Goal: Task Accomplishment & Management: Use online tool/utility

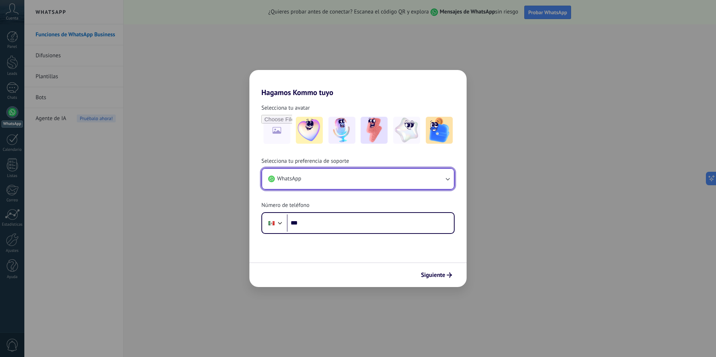
click at [448, 180] on icon "button" at bounding box center [447, 178] width 7 height 7
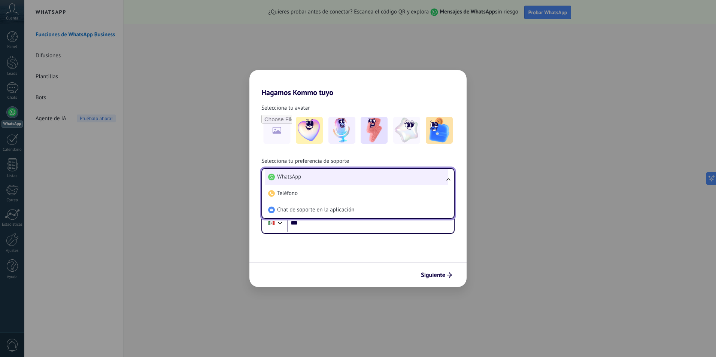
click at [298, 177] on span "WhatsApp" at bounding box center [289, 176] width 24 height 7
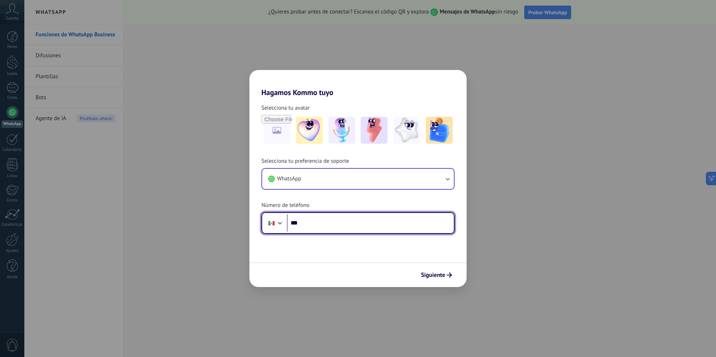
click at [356, 224] on input "***" at bounding box center [370, 223] width 167 height 17
click at [339, 223] on input "***" at bounding box center [370, 223] width 167 height 17
click at [322, 228] on input "***" at bounding box center [370, 223] width 167 height 17
type input "**********"
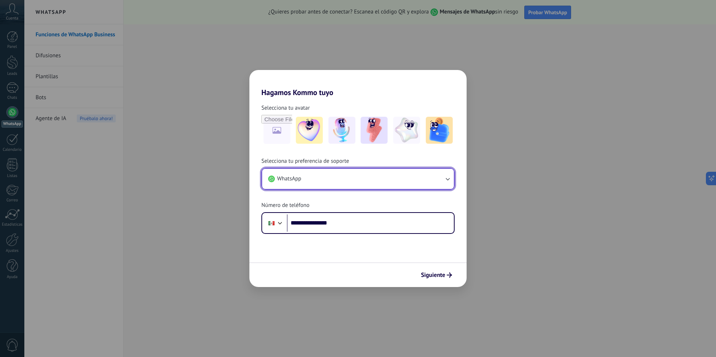
click at [445, 178] on icon "button" at bounding box center [447, 178] width 7 height 7
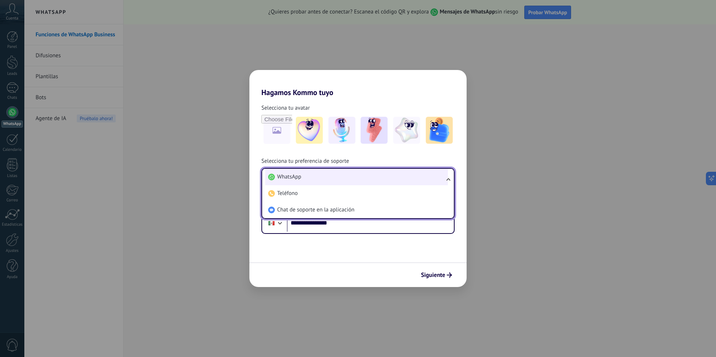
click at [319, 181] on li "WhatsApp" at bounding box center [356, 177] width 183 height 16
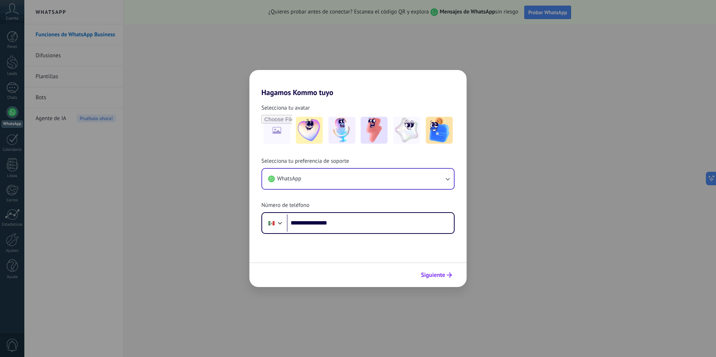
click at [442, 278] on span "Siguiente" at bounding box center [433, 275] width 24 height 5
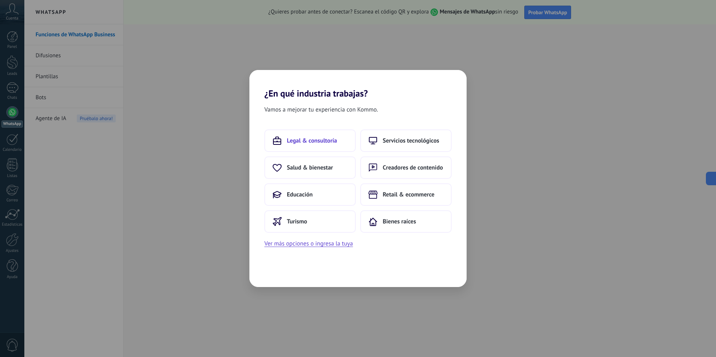
click at [308, 139] on span "Legal & consultoría" at bounding box center [312, 140] width 50 height 7
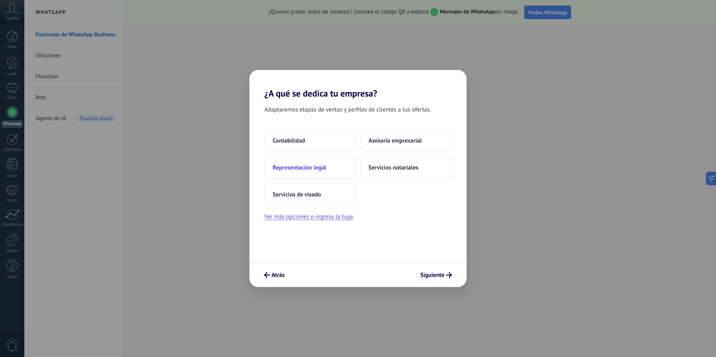
click at [330, 170] on button "Representación legal" at bounding box center [309, 168] width 91 height 22
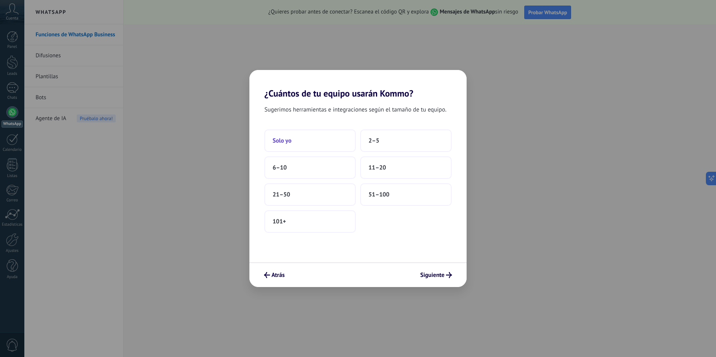
click at [313, 146] on button "Solo yo" at bounding box center [309, 141] width 91 height 22
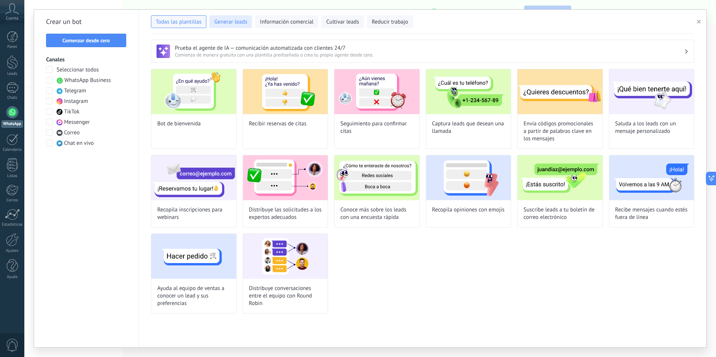
click at [220, 22] on span "Generar leads" at bounding box center [230, 21] width 33 height 7
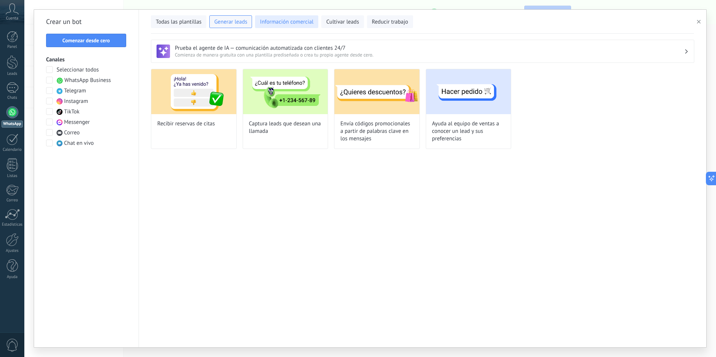
click at [275, 18] on span "Información comercial" at bounding box center [287, 21] width 54 height 7
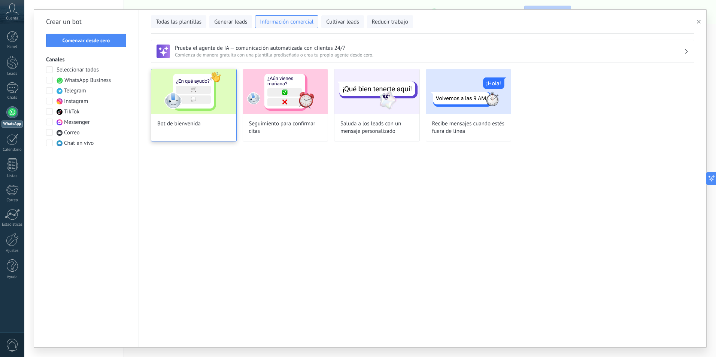
click at [197, 107] on img at bounding box center [193, 91] width 85 height 45
type input "**********"
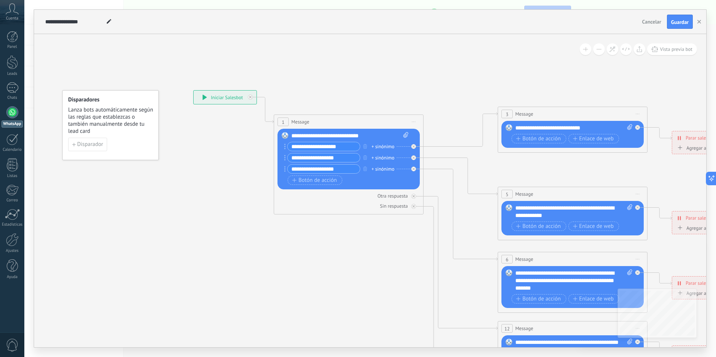
click at [346, 148] on input "**********" at bounding box center [324, 146] width 72 height 9
type input "*"
click at [349, 158] on input "**********" at bounding box center [324, 158] width 72 height 9
type input "*"
click at [345, 139] on div "**********" at bounding box center [349, 135] width 117 height 7
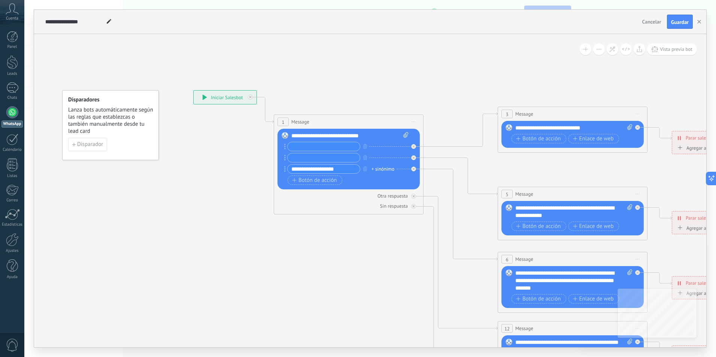
click at [349, 149] on input "text" at bounding box center [324, 146] width 72 height 9
type input "**********"
click at [336, 156] on input "text" at bounding box center [324, 158] width 72 height 9
type input "**********"
click at [509, 113] on div "3" at bounding box center [506, 114] width 11 height 9
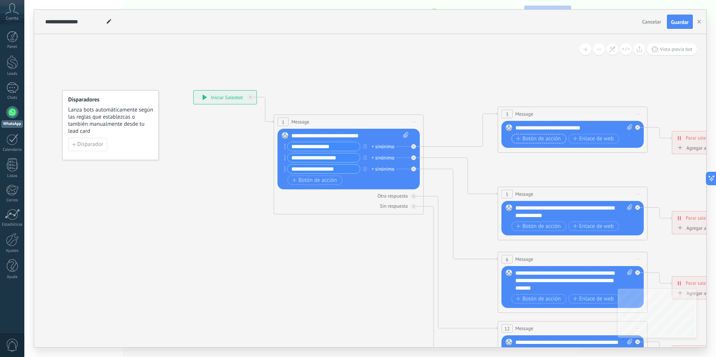
click at [520, 137] on icon "button" at bounding box center [518, 139] width 4 height 4
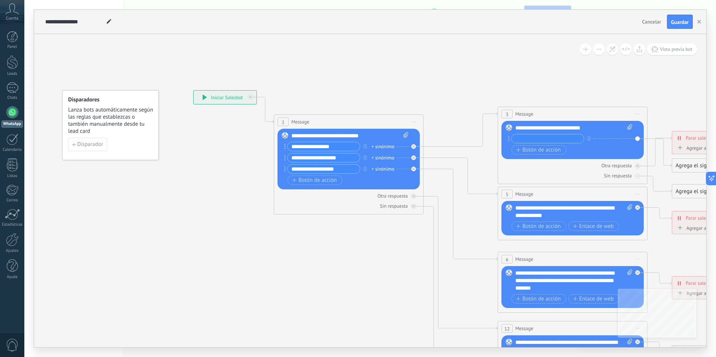
click at [524, 129] on div "**********" at bounding box center [573, 127] width 117 height 7
click at [531, 130] on div "**********" at bounding box center [573, 127] width 117 height 7
click at [528, 127] on div "**********" at bounding box center [573, 127] width 117 height 7
click at [540, 137] on input "text" at bounding box center [548, 138] width 72 height 9
type input "****"
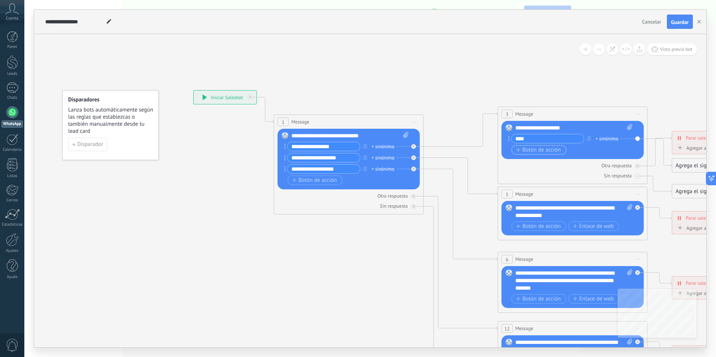
click at [528, 150] on span "Botón de acción" at bounding box center [538, 150] width 45 height 6
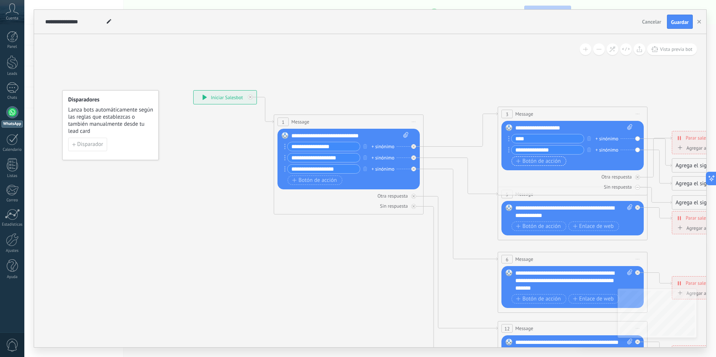
type input "**********"
click at [531, 161] on span "Botón de acción" at bounding box center [538, 161] width 45 height 6
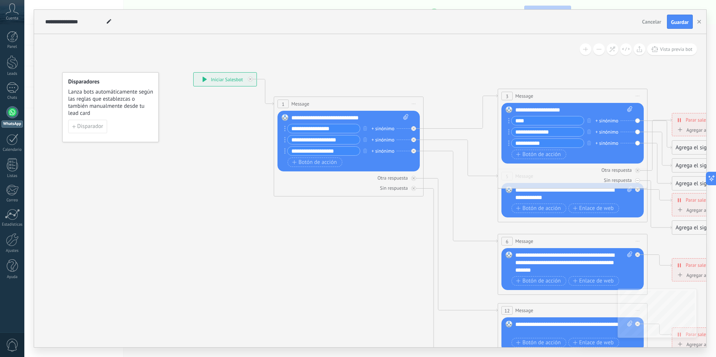
click at [558, 142] on input "**********" at bounding box center [548, 143] width 72 height 9
type input "*"
click at [544, 122] on input "****" at bounding box center [548, 120] width 72 height 9
type input "**********"
click at [539, 147] on input "text" at bounding box center [548, 143] width 72 height 9
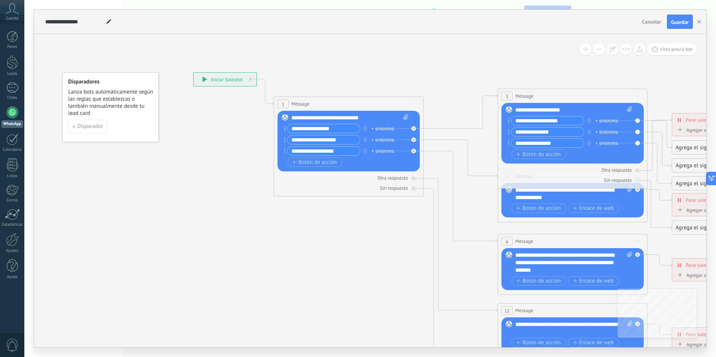
type input "**********"
click at [479, 352] on div "**********" at bounding box center [370, 178] width 692 height 357
click at [223, 315] on icon at bounding box center [589, 259] width 1167 height 748
drag, startPoint x: 715, startPoint y: 62, endPoint x: 716, endPoint y: 130, distance: 67.8
click at [714, 140] on div "**********" at bounding box center [370, 178] width 692 height 357
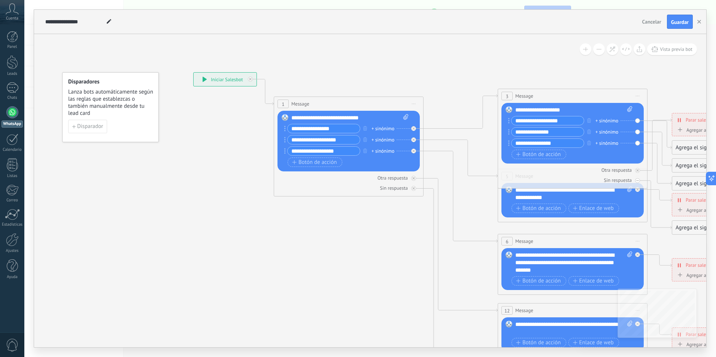
click at [710, 71] on div "**********" at bounding box center [370, 178] width 692 height 357
click at [713, 71] on div "**********" at bounding box center [370, 178] width 692 height 357
drag, startPoint x: 713, startPoint y: 71, endPoint x: 683, endPoint y: 86, distance: 32.8
click at [683, 86] on icon at bounding box center [589, 259] width 1167 height 748
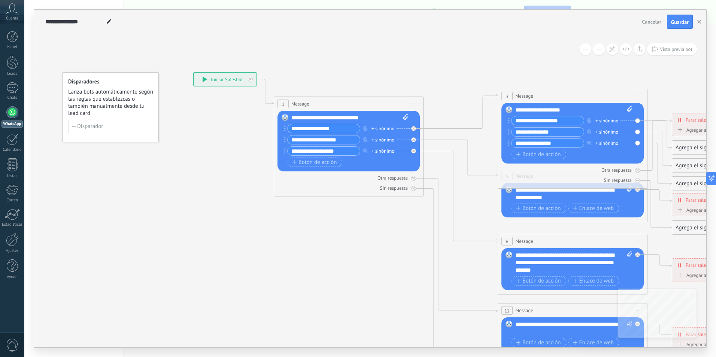
click at [608, 21] on div "**********" at bounding box center [341, 22] width 596 height 24
click at [202, 350] on div "**********" at bounding box center [370, 178] width 692 height 357
click at [400, 315] on icon at bounding box center [589, 259] width 1167 height 748
click at [454, 177] on icon at bounding box center [461, 197] width 74 height 92
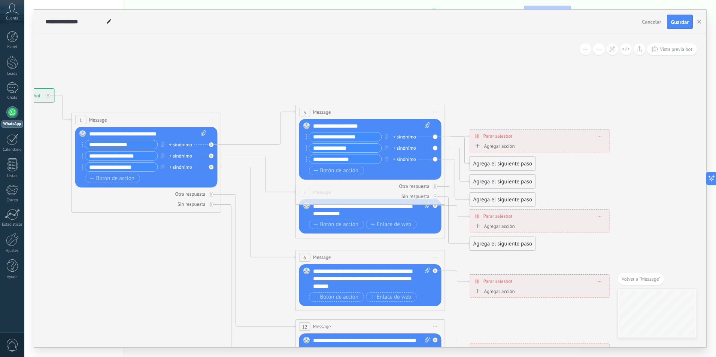
click at [361, 124] on div "**********" at bounding box center [371, 125] width 117 height 7
click at [480, 161] on div "Agrega el siguiente paso" at bounding box center [503, 164] width 66 height 12
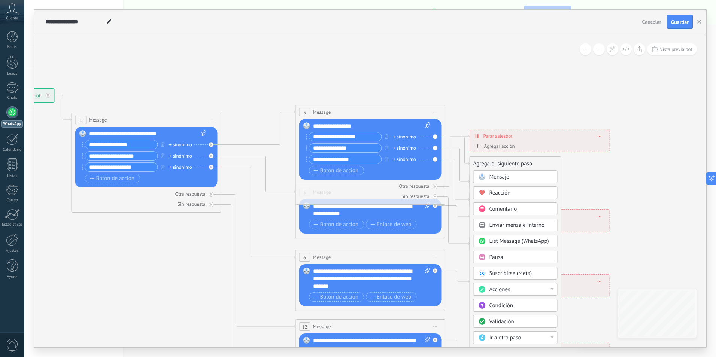
click at [551, 290] on div at bounding box center [552, 289] width 3 height 2
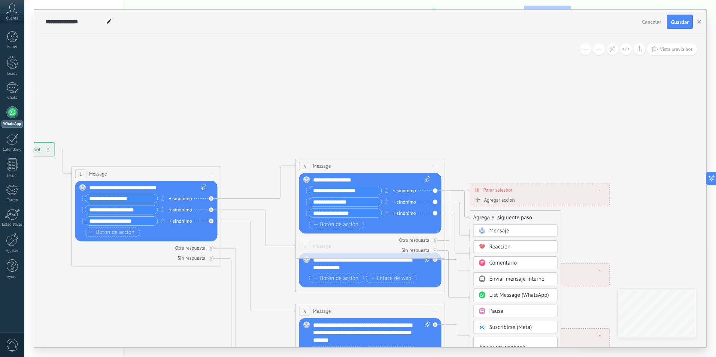
click at [632, 231] on icon at bounding box center [387, 329] width 1167 height 748
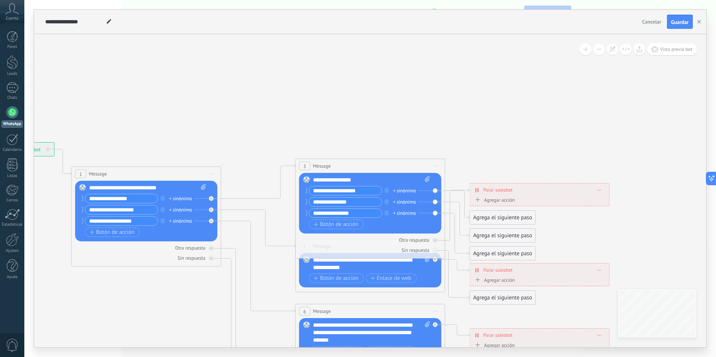
click at [428, 178] on icon at bounding box center [427, 179] width 5 height 6
click input "Subir" at bounding box center [0, 0] width 0 height 0
click at [447, 191] on icon at bounding box center [457, 205] width 24 height 28
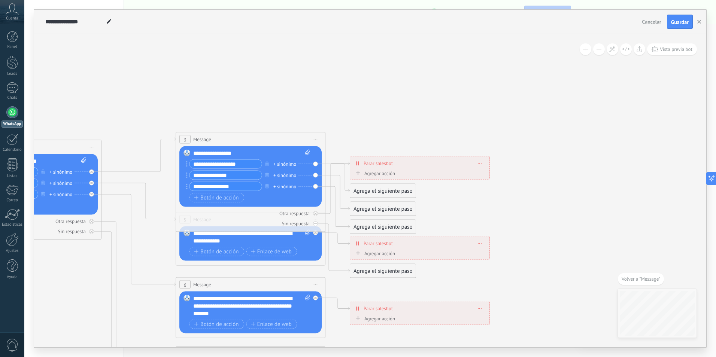
click at [396, 192] on div "Agrega el siguiente paso" at bounding box center [383, 191] width 66 height 12
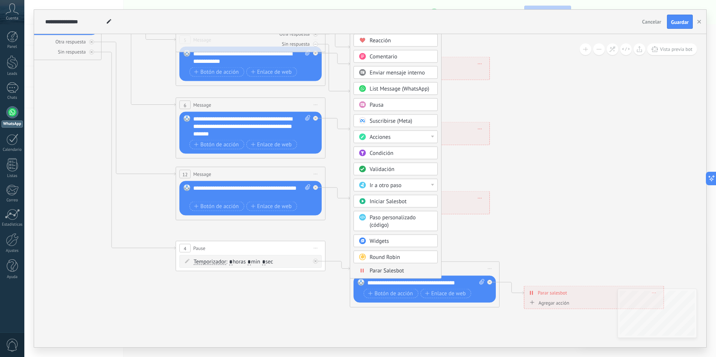
click at [398, 243] on body ".abccls-1,.abccls-2{fill-rule:evenodd}.abccls-2{fill:#fff} .abfcls-1{fill:none}…" at bounding box center [358, 178] width 716 height 357
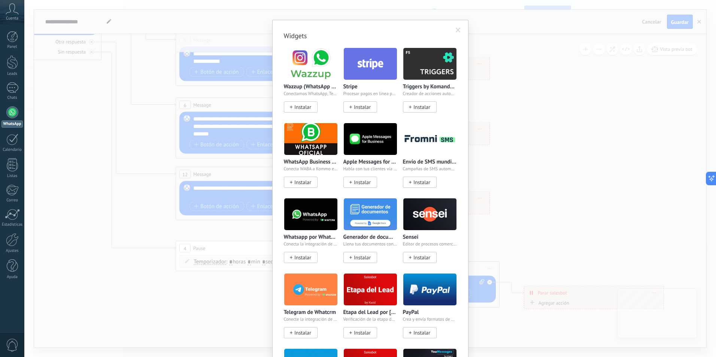
scroll to position [0, 0]
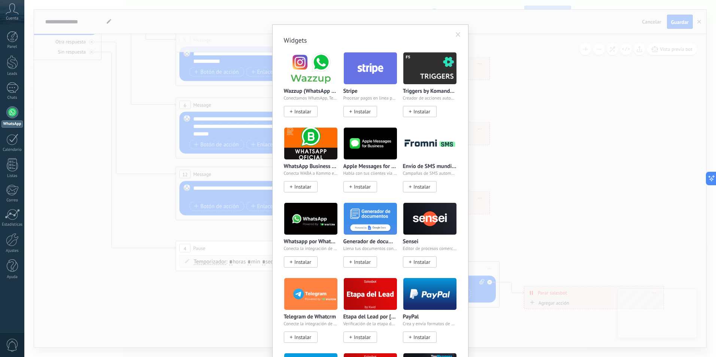
click at [456, 33] on span at bounding box center [458, 34] width 5 height 5
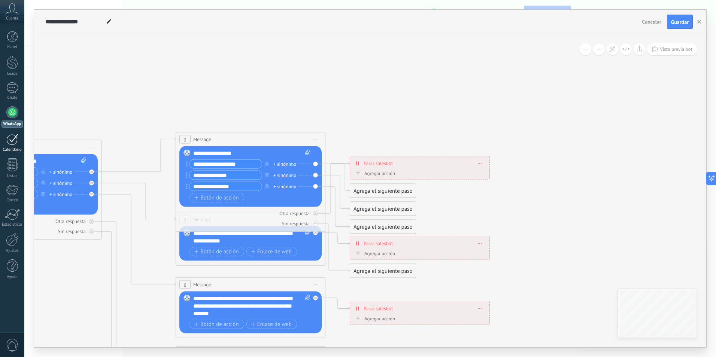
click at [12, 143] on div at bounding box center [12, 140] width 12 height 12
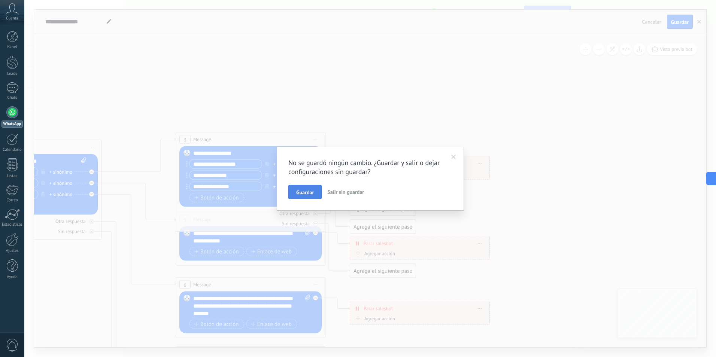
click at [313, 193] on span "Guardar" at bounding box center [305, 192] width 18 height 5
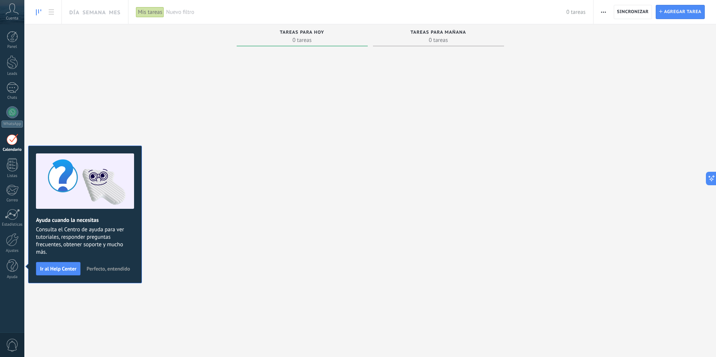
click at [14, 142] on div at bounding box center [12, 140] width 12 height 12
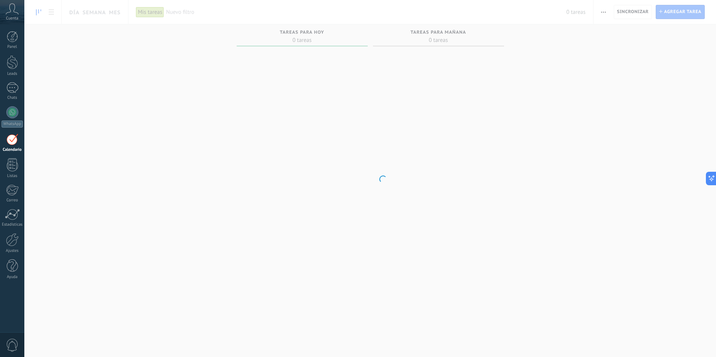
click at [14, 142] on div at bounding box center [12, 140] width 12 height 12
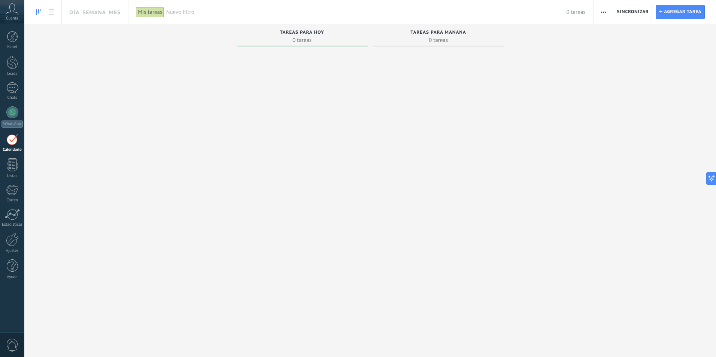
click at [13, 142] on div at bounding box center [12, 140] width 12 height 12
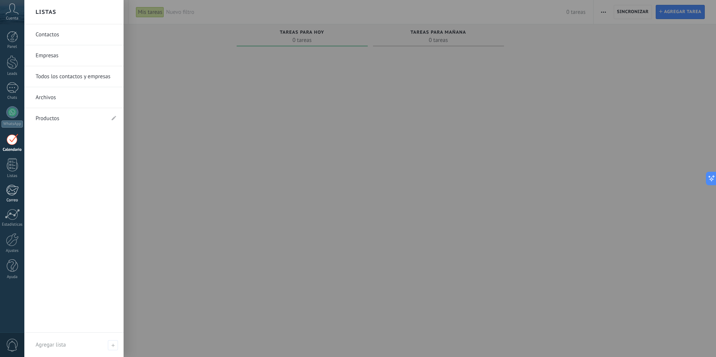
click at [14, 193] on div at bounding box center [12, 190] width 12 height 11
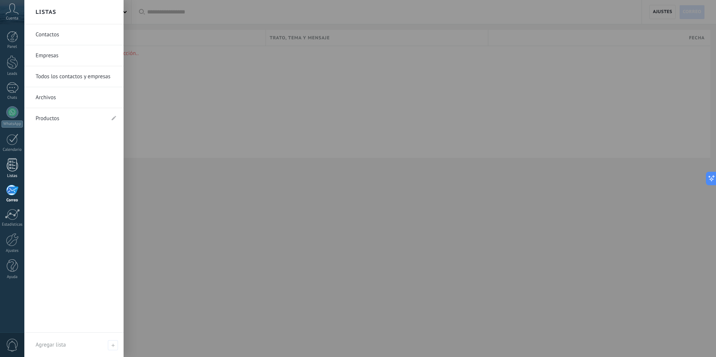
click at [9, 168] on div at bounding box center [12, 164] width 11 height 13
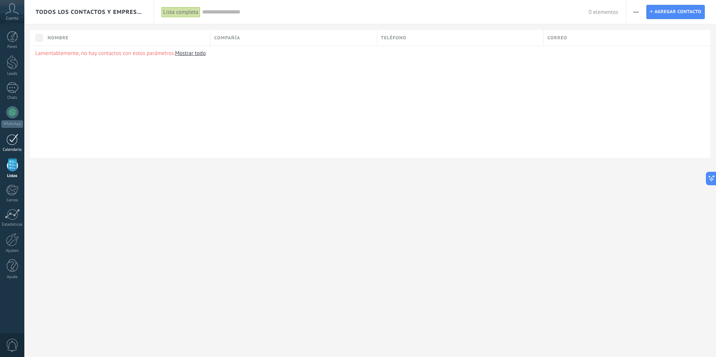
click at [12, 143] on div at bounding box center [12, 140] width 12 height 12
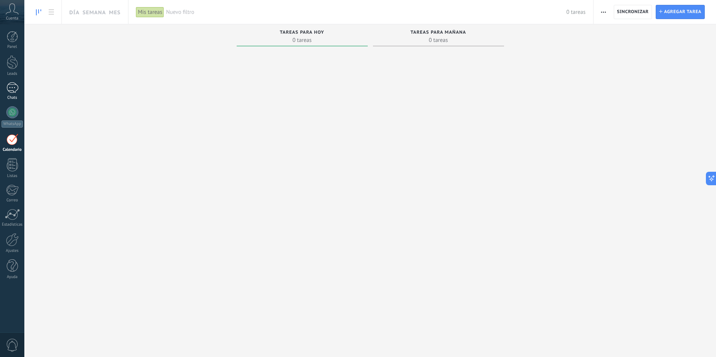
click at [10, 93] on link "Chats" at bounding box center [12, 91] width 24 height 18
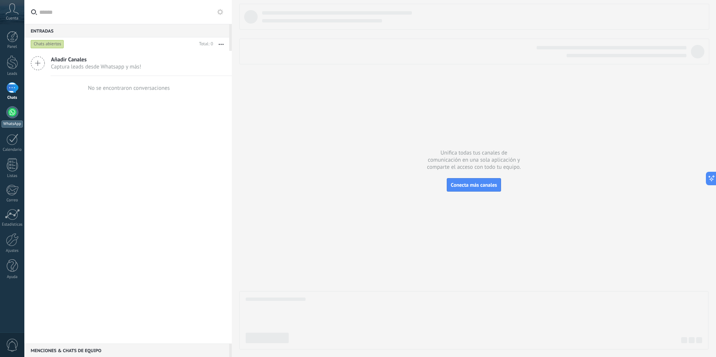
click at [13, 112] on div at bounding box center [12, 112] width 12 height 12
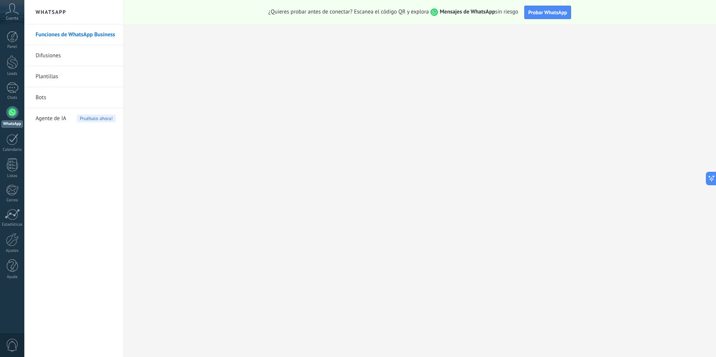
click at [13, 10] on icon at bounding box center [12, 8] width 13 height 11
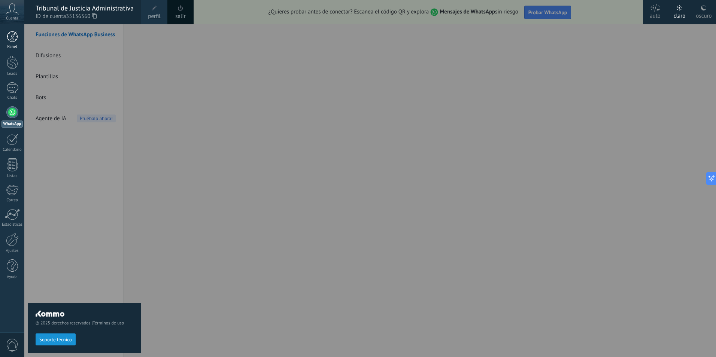
click at [10, 33] on div at bounding box center [12, 36] width 11 height 11
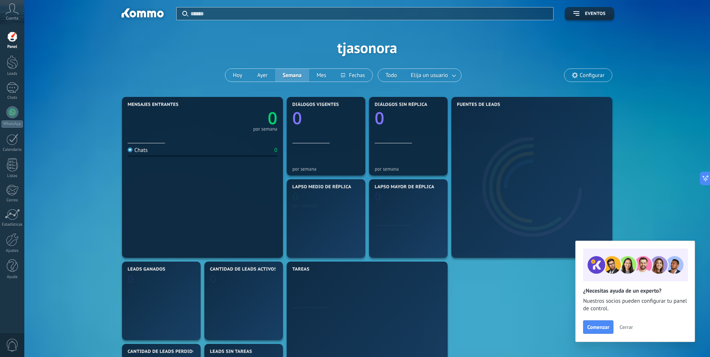
click at [15, 12] on icon at bounding box center [12, 8] width 13 height 11
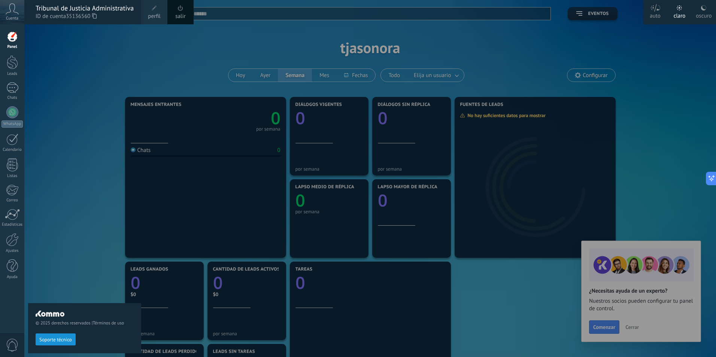
click at [12, 39] on div at bounding box center [12, 36] width 11 height 11
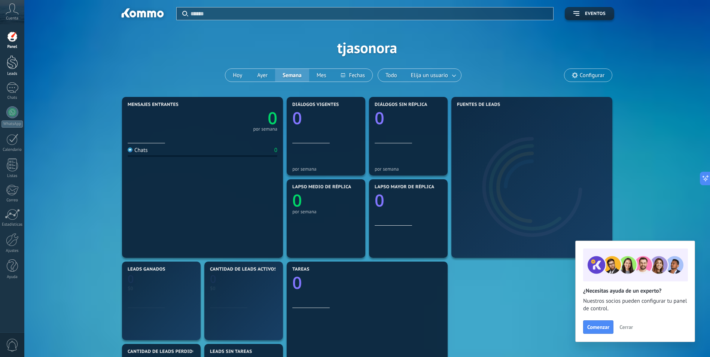
click at [16, 64] on div at bounding box center [12, 62] width 11 height 14
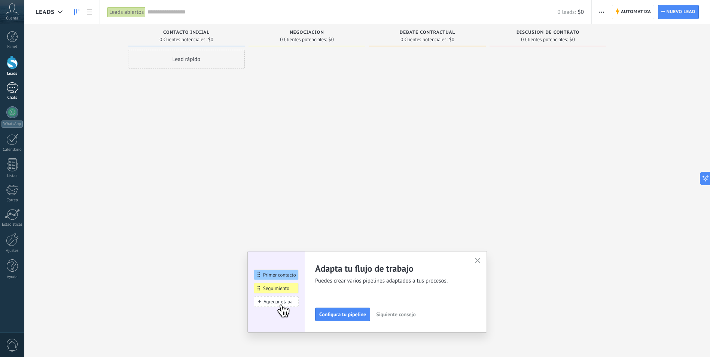
click at [15, 86] on div at bounding box center [12, 87] width 12 height 11
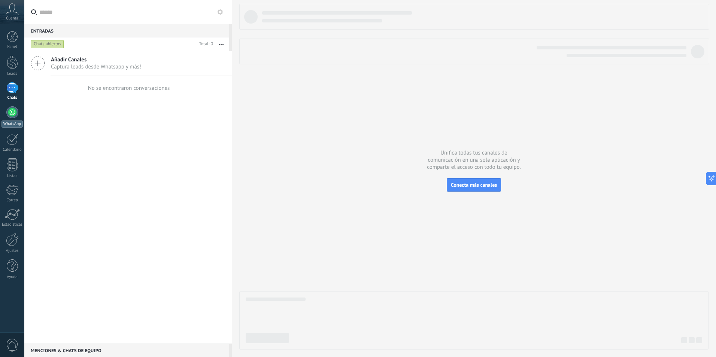
click at [14, 112] on div at bounding box center [12, 112] width 12 height 12
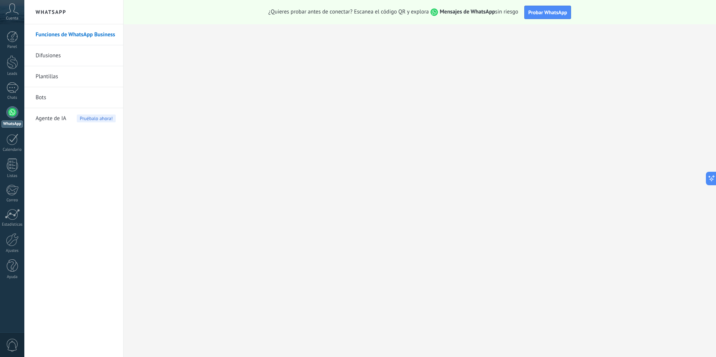
click at [70, 34] on link "Funciones de WhatsApp Business" at bounding box center [76, 34] width 80 height 21
click at [54, 117] on span "Agente de IA" at bounding box center [51, 118] width 31 height 21
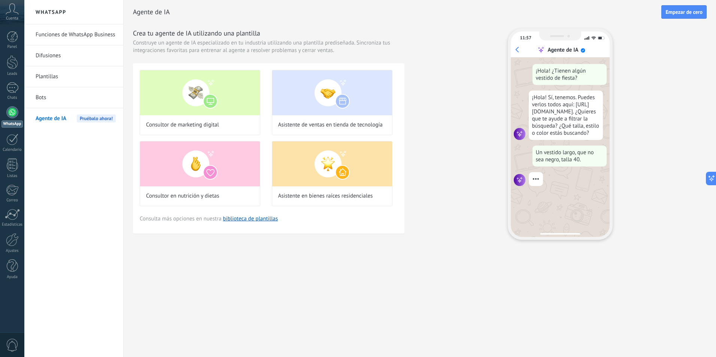
click at [16, 113] on div at bounding box center [12, 112] width 12 height 12
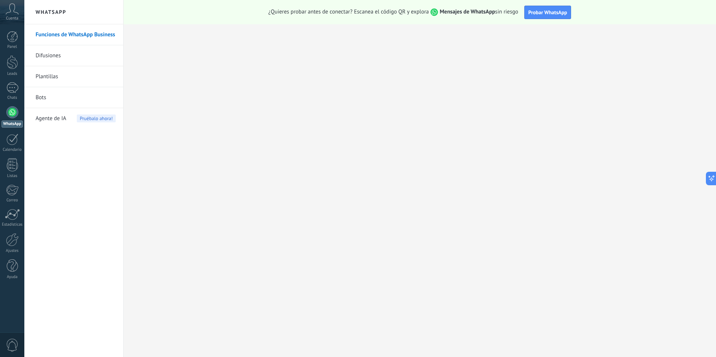
click at [55, 75] on link "Plantillas" at bounding box center [76, 76] width 80 height 21
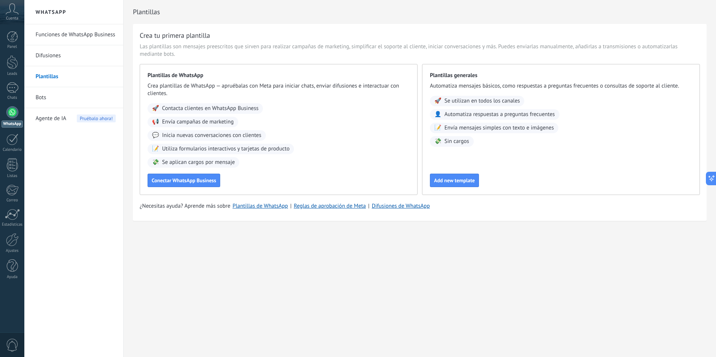
click at [70, 95] on link "Bots" at bounding box center [76, 97] width 80 height 21
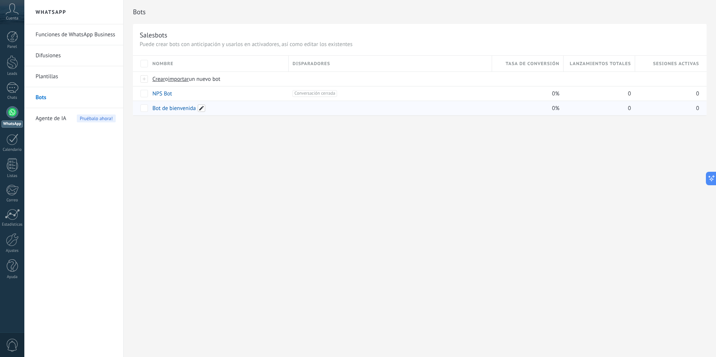
click at [201, 111] on span at bounding box center [201, 107] width 7 height 7
click at [239, 231] on div "**********" at bounding box center [420, 178] width 592 height 357
click at [163, 108] on link "Bot de bienvenida" at bounding box center [173, 108] width 43 height 7
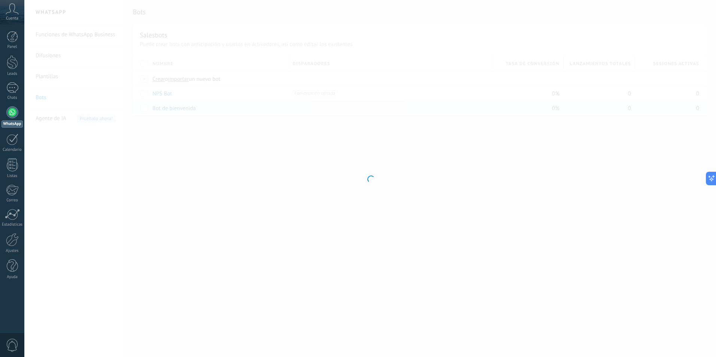
type input "**********"
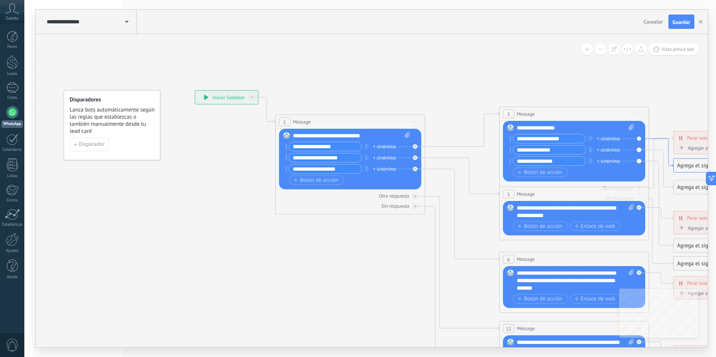
click at [650, 139] on icon at bounding box center [661, 153] width 24 height 28
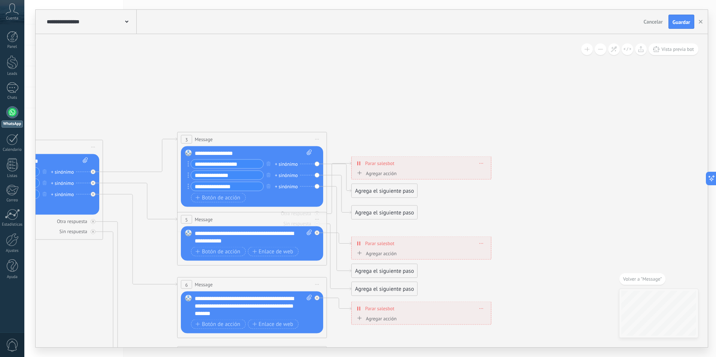
click at [392, 191] on div "Agrega el siguiente paso" at bounding box center [385, 191] width 66 height 12
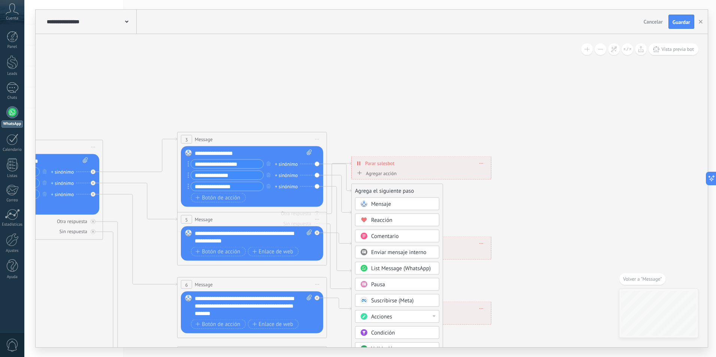
click at [387, 202] on div "Mensaje" at bounding box center [397, 204] width 84 height 13
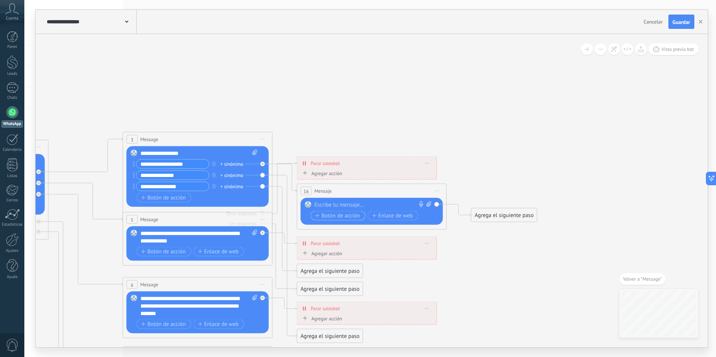
click at [342, 215] on span "Botón de acción" at bounding box center [337, 216] width 45 height 6
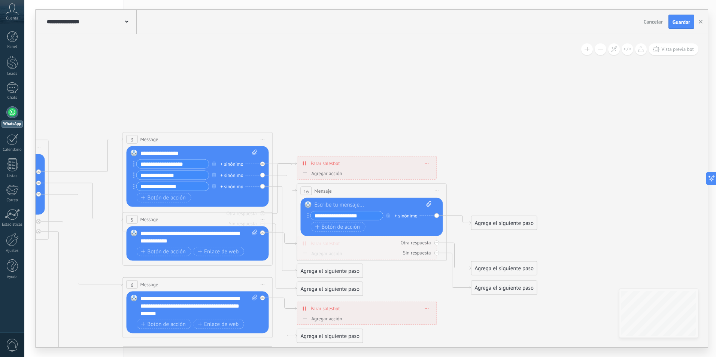
type input "**********"
click at [315, 204] on div at bounding box center [373, 204] width 117 height 7
click at [309, 215] on icon at bounding box center [307, 216] width 1 height 6
drag, startPoint x: 318, startPoint y: 215, endPoint x: 304, endPoint y: 219, distance: 14.8
click at [304, 219] on div "Reemplazar Quitar Convertir a mensaje de voz Arrastre la imagen aquí para adjun…" at bounding box center [372, 217] width 142 height 38
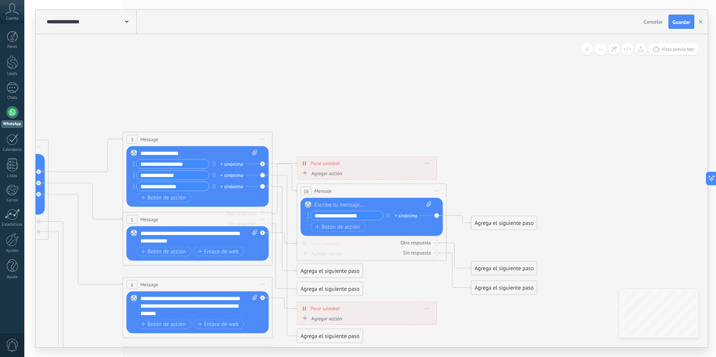
drag, startPoint x: 368, startPoint y: 215, endPoint x: 313, endPoint y: 218, distance: 54.8
click at [313, 218] on input "**********" at bounding box center [347, 216] width 72 height 9
click at [387, 215] on icon "button" at bounding box center [388, 215] width 4 height 4
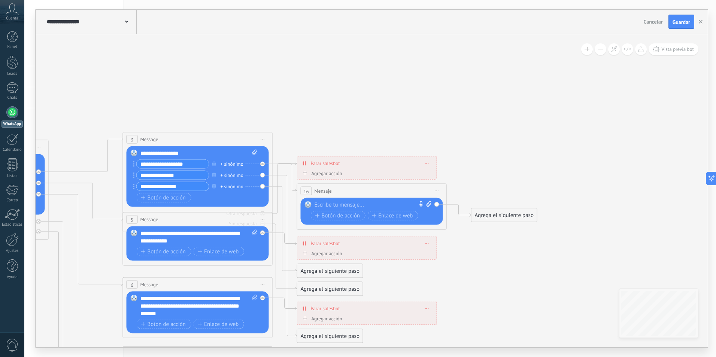
click at [339, 203] on div at bounding box center [370, 204] width 111 height 7
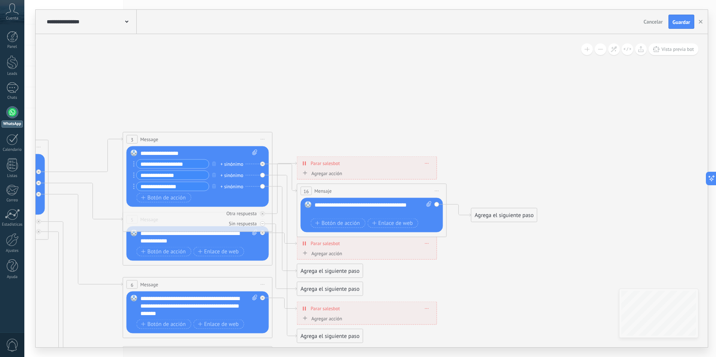
click at [271, 175] on div "3 Message ******* (a): Todos los contactos - canales seleccionados Todos los co…" at bounding box center [198, 182] width 150 height 100
click at [279, 176] on icon at bounding box center [285, 256] width 24 height 163
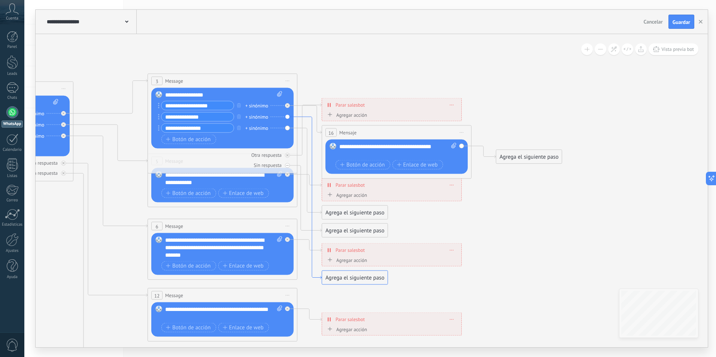
drag, startPoint x: 346, startPoint y: 226, endPoint x: 316, endPoint y: 277, distance: 59.2
click at [316, 277] on icon at bounding box center [309, 198] width 24 height 163
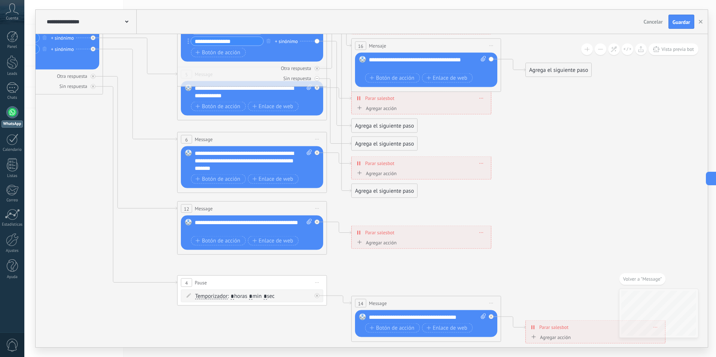
click at [376, 191] on div "Agrega el siguiente paso" at bounding box center [385, 191] width 66 height 12
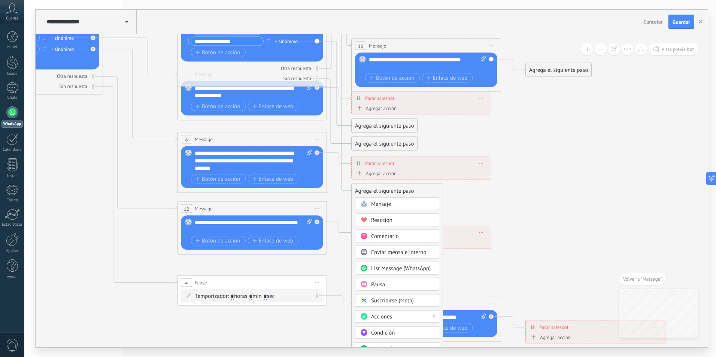
click at [376, 203] on span "Mensaje" at bounding box center [381, 204] width 20 height 7
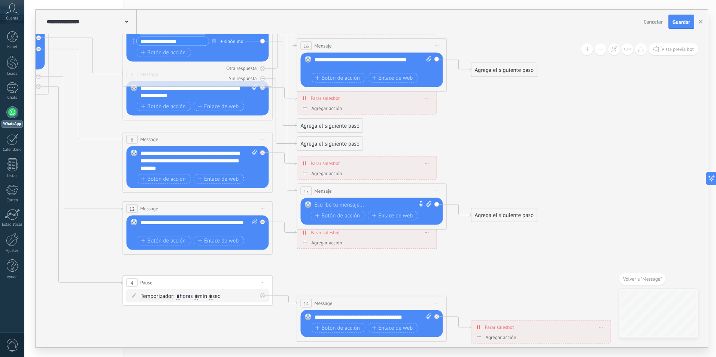
click at [376, 203] on div at bounding box center [370, 204] width 111 height 7
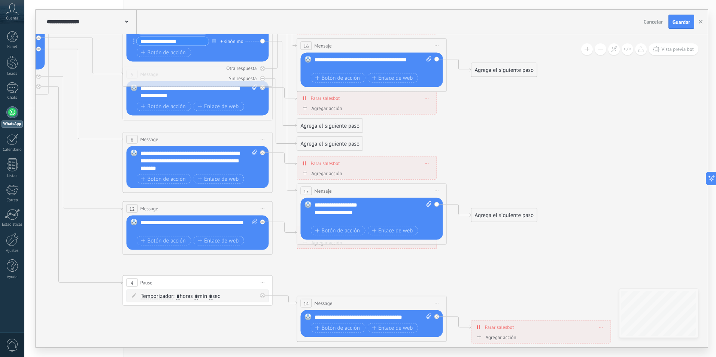
click at [313, 214] on div "Reemplazar Quitar Convertir a mensaje de voz Arrastre la imagen aquí para adjun…" at bounding box center [372, 219] width 142 height 42
click at [315, 213] on div "**********" at bounding box center [367, 212] width 104 height 7
click at [316, 212] on div "**********" at bounding box center [367, 212] width 104 height 7
click at [373, 215] on div "**********" at bounding box center [367, 212] width 104 height 7
click at [321, 219] on div "*" at bounding box center [367, 219] width 104 height 7
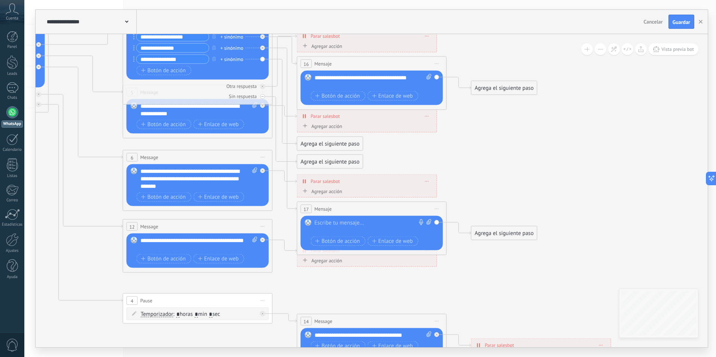
click at [428, 222] on icon at bounding box center [429, 222] width 5 height 6
click input "Subir" at bounding box center [0, 0] width 0 height 0
click at [430, 224] on icon at bounding box center [428, 222] width 5 height 6
click input "Subir" at bounding box center [0, 0] width 0 height 0
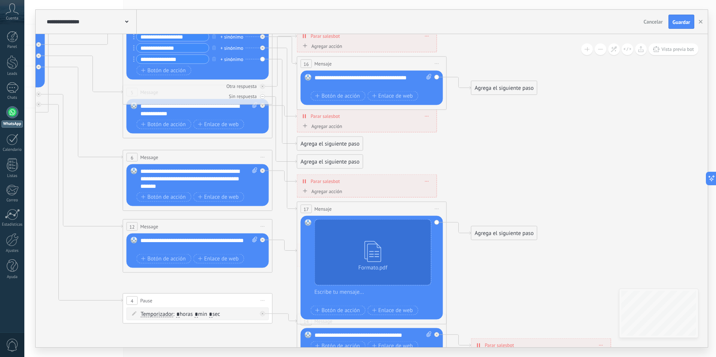
click at [342, 294] on div at bounding box center [377, 296] width 124 height 15
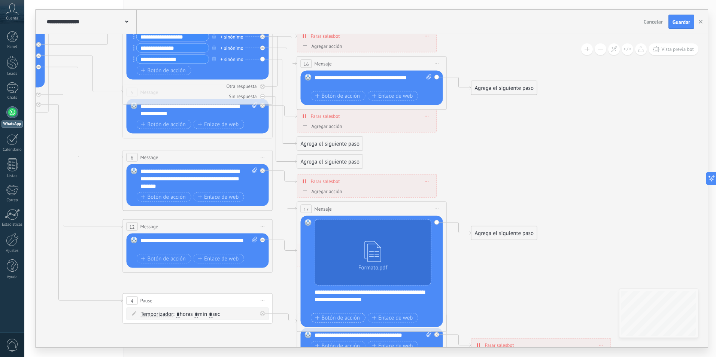
click at [331, 320] on span "Botón de acción" at bounding box center [337, 318] width 45 height 6
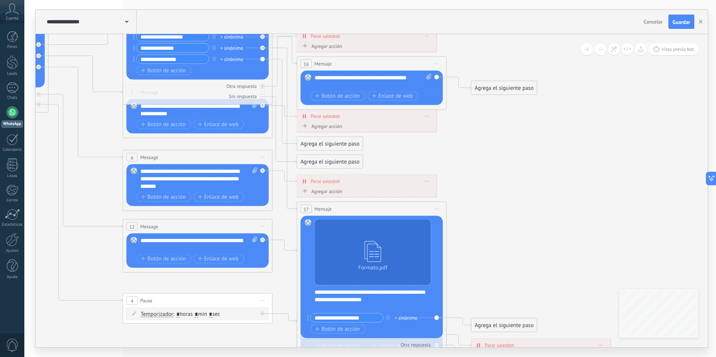
type input "**********"
click at [487, 255] on icon at bounding box center [214, 192] width 1167 height 783
click at [491, 326] on div "Agrega el siguiente paso" at bounding box center [504, 325] width 66 height 12
click at [498, 337] on span "Mensaje" at bounding box center [501, 338] width 20 height 7
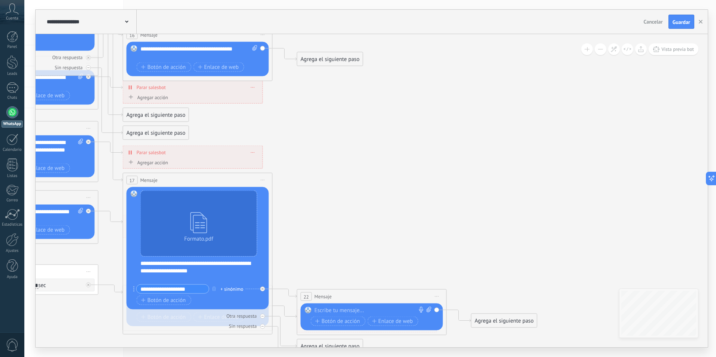
drag, startPoint x: 453, startPoint y: 291, endPoint x: 453, endPoint y: 262, distance: 28.8
click at [453, 262] on icon at bounding box center [78, 163] width 1242 height 783
click at [339, 310] on div at bounding box center [370, 310] width 111 height 7
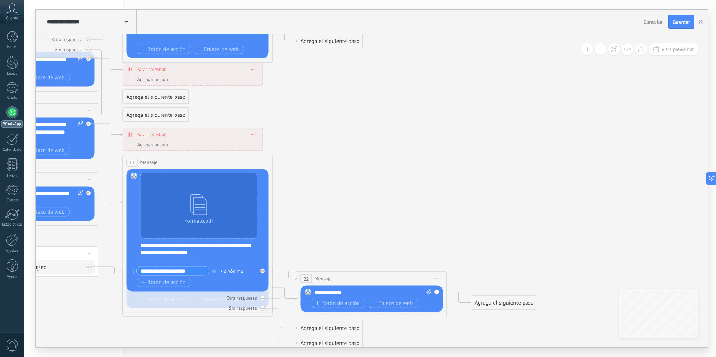
drag, startPoint x: 334, startPoint y: 296, endPoint x: 357, endPoint y: 290, distance: 23.9
click at [357, 290] on div "**********" at bounding box center [373, 292] width 117 height 7
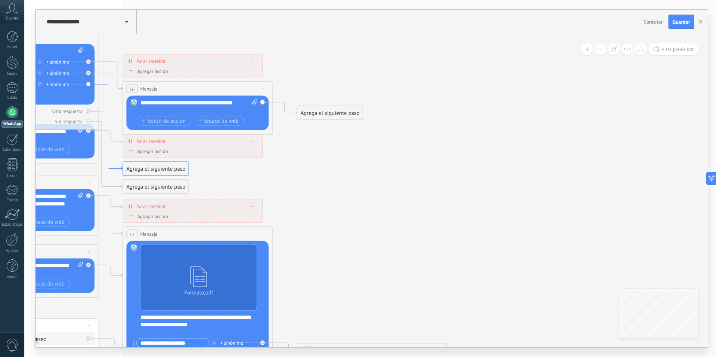
click at [108, 86] on icon at bounding box center [110, 127] width 24 height 86
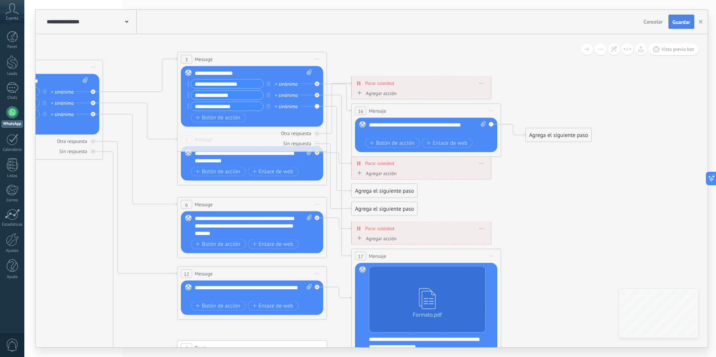
click at [688, 19] on span "Guardar" at bounding box center [682, 21] width 18 height 5
click at [674, 47] on span "Vista previa bot" at bounding box center [677, 49] width 33 height 6
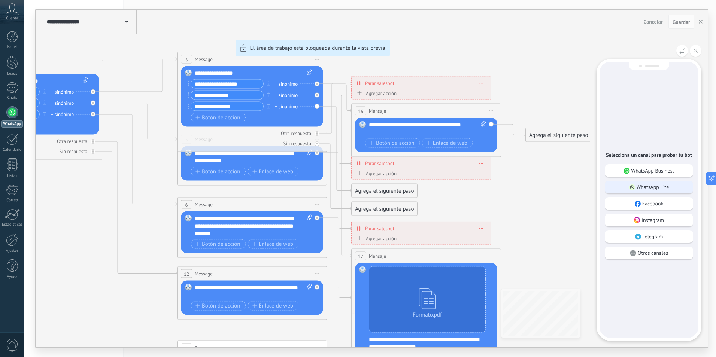
click at [645, 189] on p "WhatsApp Lite" at bounding box center [653, 187] width 33 height 7
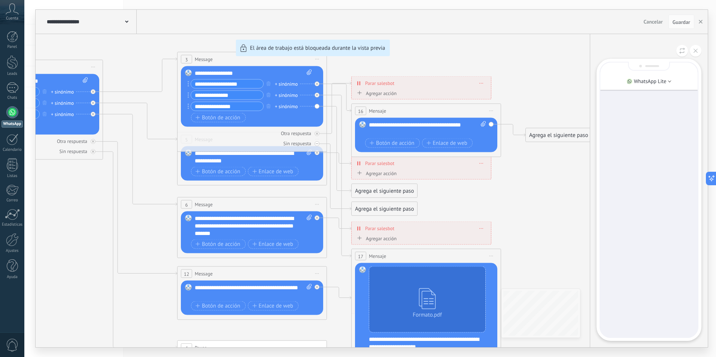
click at [635, 110] on div at bounding box center [648, 200] width 97 height 275
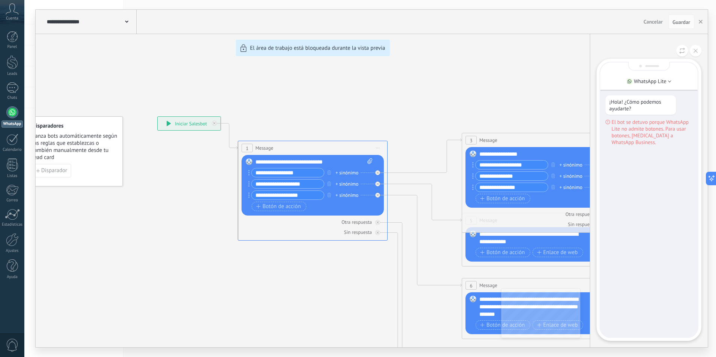
click at [635, 110] on div "¡Hola! ¿Cómo podemos ayudarte? El bot se detuvo porque WhatsApp Lite no admite …" at bounding box center [648, 200] width 97 height 275
click at [636, 147] on div "¡Hola! ¿Cómo podemos ayudarte? El bot se detuvo porque WhatsApp Lite no admite …" at bounding box center [648, 200] width 97 height 275
click at [670, 82] on use at bounding box center [669, 81] width 3 height 1
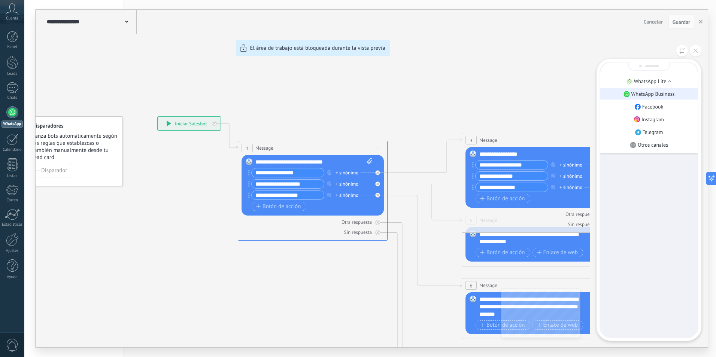
click at [663, 91] on p "WhatsApp Business" at bounding box center [652, 94] width 43 height 7
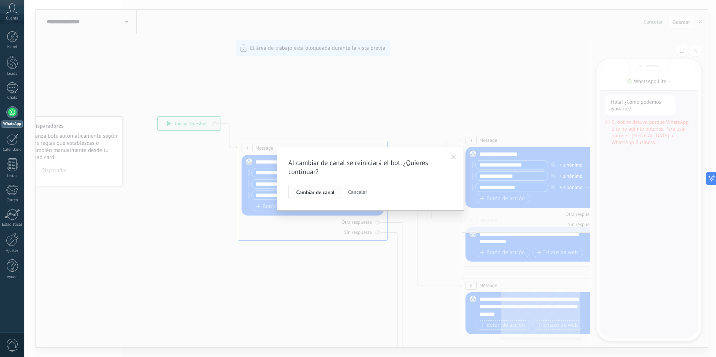
click at [313, 195] on span "Cambiar de canal" at bounding box center [315, 192] width 38 height 5
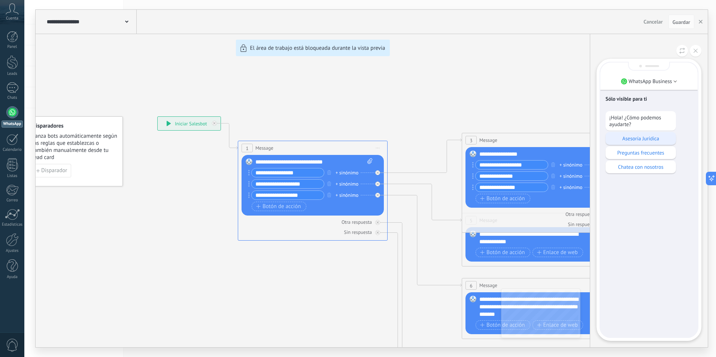
click at [643, 140] on p "Asesoría Jurídica" at bounding box center [640, 138] width 63 height 7
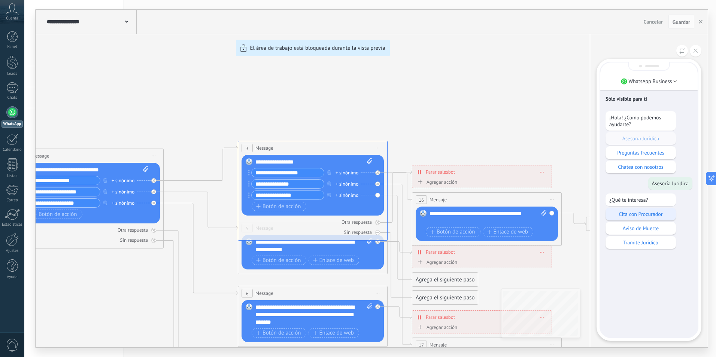
click at [638, 214] on p "Cita con Procurador" at bounding box center [640, 214] width 63 height 7
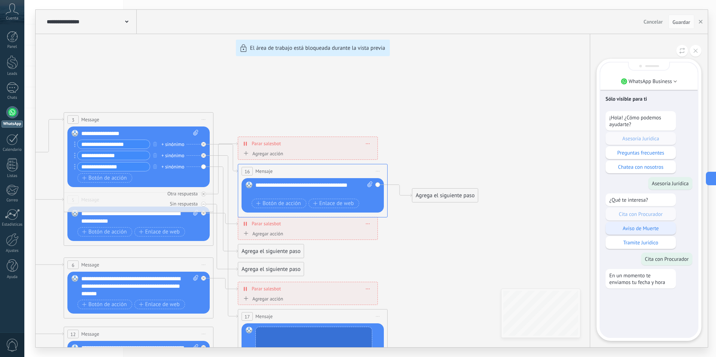
click at [627, 230] on p "Aviso de Muerte" at bounding box center [640, 228] width 63 height 7
click at [698, 49] on button at bounding box center [696, 51] width 12 height 12
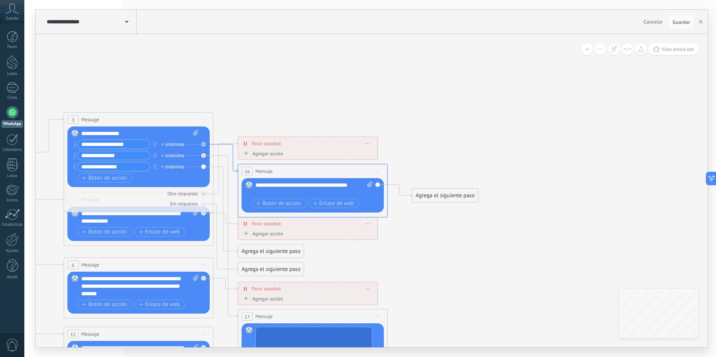
click at [216, 145] on icon at bounding box center [225, 159] width 24 height 28
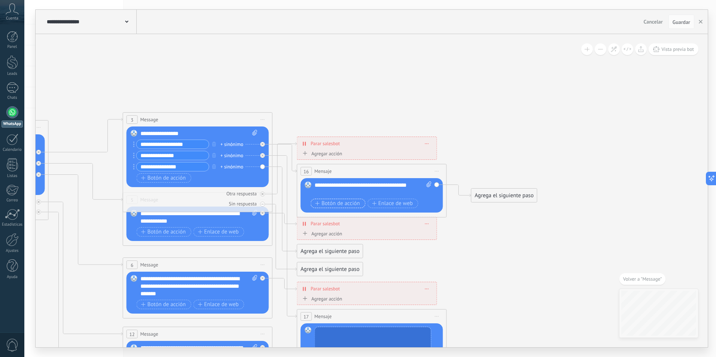
click at [341, 207] on span "Botón de acción" at bounding box center [337, 204] width 45 height 6
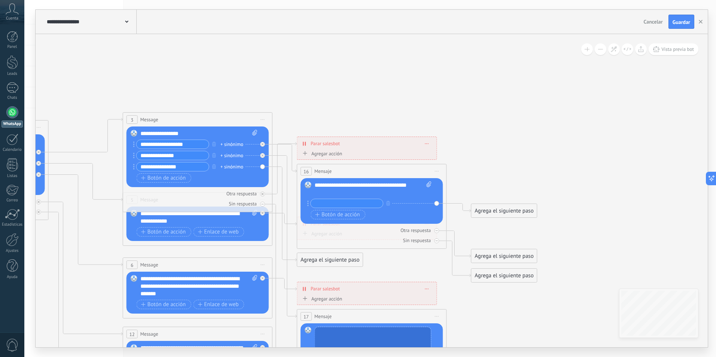
click at [583, 226] on icon at bounding box center [252, 299] width 1242 height 780
click at [676, 56] on icon at bounding box center [252, 299] width 1242 height 780
click at [683, 49] on span "Vista previa bot" at bounding box center [677, 49] width 33 height 6
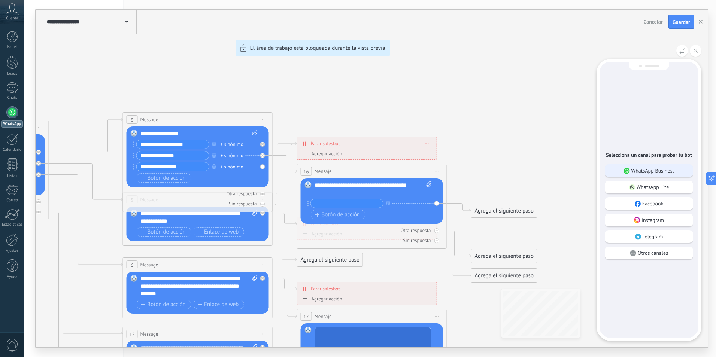
click at [654, 169] on p "WhatsApp Business" at bounding box center [652, 170] width 43 height 7
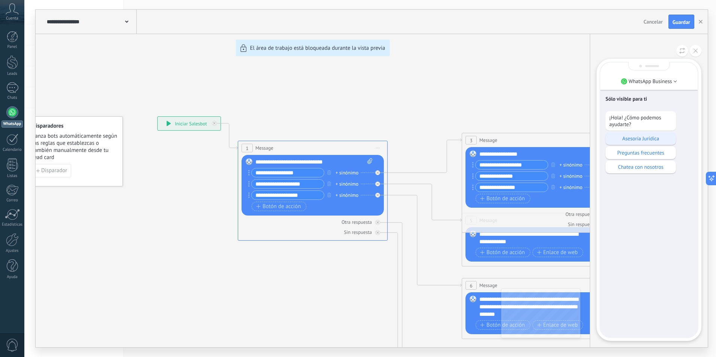
click at [647, 139] on p "Asesoría Jurídica" at bounding box center [640, 138] width 63 height 7
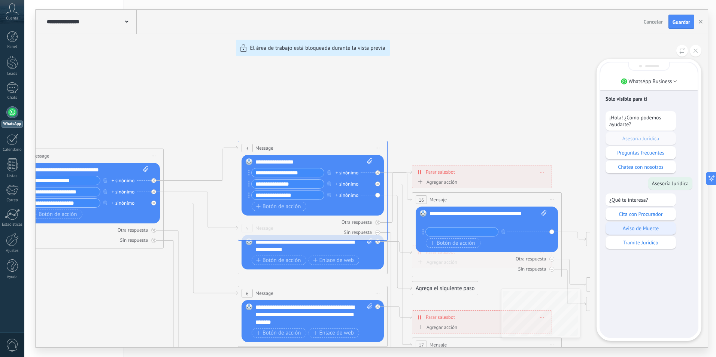
click at [629, 228] on p "Aviso de Muerte" at bounding box center [640, 228] width 63 height 7
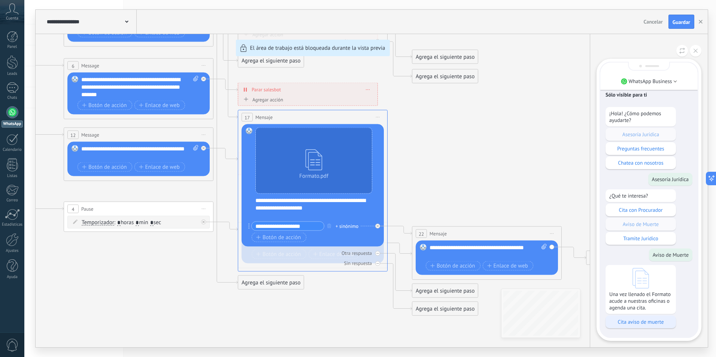
click at [652, 321] on p "Cita aviso de muerte" at bounding box center [640, 322] width 63 height 7
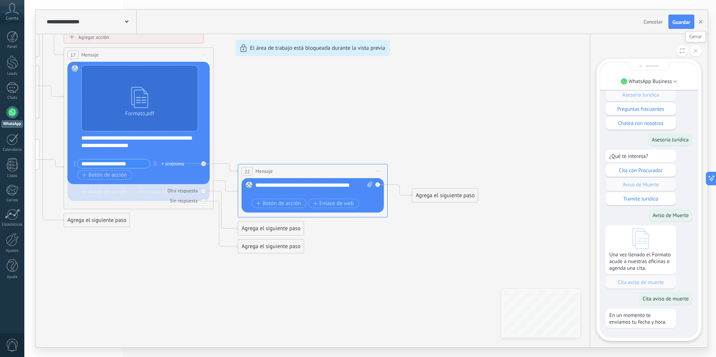
click at [695, 53] on button at bounding box center [696, 51] width 12 height 12
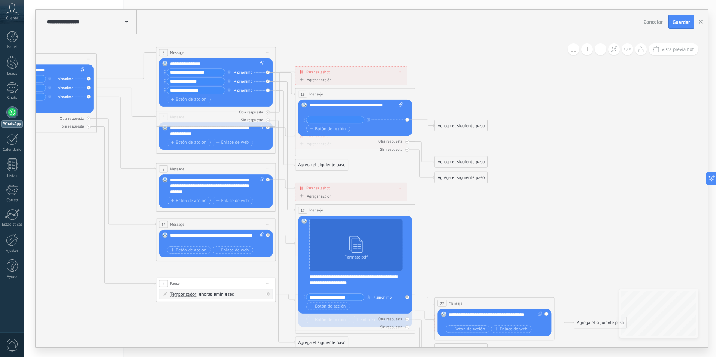
drag, startPoint x: 315, startPoint y: 107, endPoint x: 489, endPoint y: 246, distance: 222.8
click at [489, 246] on icon at bounding box center [260, 196] width 994 height 624
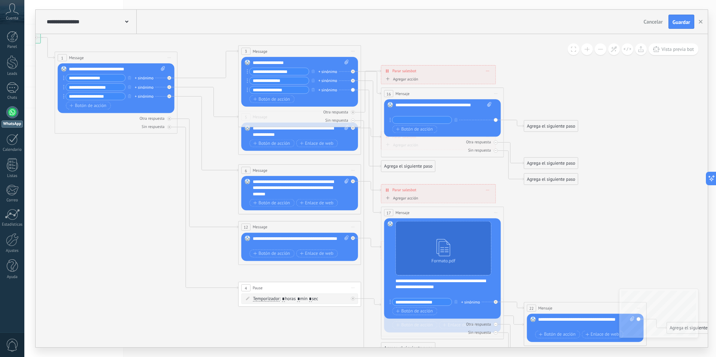
drag, startPoint x: 456, startPoint y: 246, endPoint x: 546, endPoint y: 249, distance: 90.7
click at [546, 249] on icon at bounding box center [344, 197] width 1019 height 639
click at [213, 94] on icon at bounding box center [208, 102] width 61 height 31
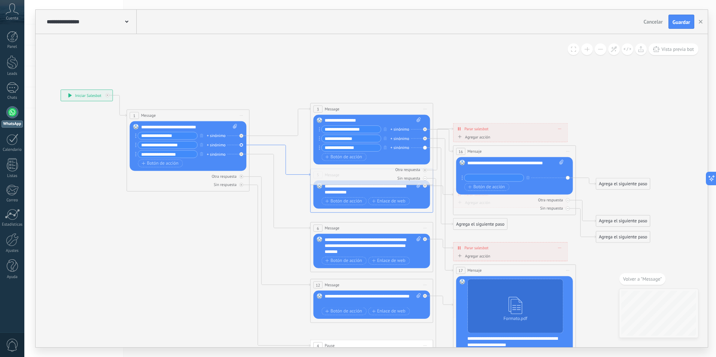
click at [303, 176] on icon at bounding box center [279, 160] width 61 height 31
click at [301, 174] on icon at bounding box center [279, 160] width 61 height 31
click at [310, 206] on div "5 Message ******* (a): Todos los contactos - canales seleccionados Todos los co…" at bounding box center [371, 191] width 123 height 44
drag, startPoint x: 348, startPoint y: 192, endPoint x: 323, endPoint y: 185, distance: 26.2
click at [323, 185] on div "Reemplazar Quitar Convertir a mensaje de voz Arrastre la imagen aquí para adjun…" at bounding box center [371, 194] width 117 height 28
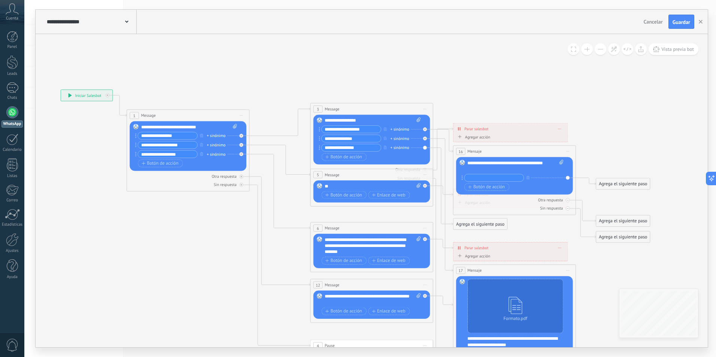
click at [338, 187] on div "**" at bounding box center [373, 186] width 96 height 6
click at [352, 194] on span "Botón de acción" at bounding box center [343, 194] width 37 height 5
type input "**********"
click at [355, 200] on div "**********" at bounding box center [371, 195] width 99 height 9
click at [357, 205] on span "Botón de acción" at bounding box center [343, 204] width 37 height 5
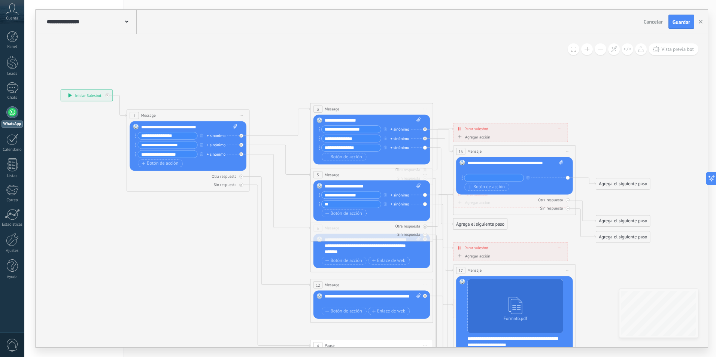
type input "*"
click at [342, 194] on input "**********" at bounding box center [351, 195] width 59 height 7
type input "********"
click at [345, 204] on input "text" at bounding box center [351, 204] width 59 height 7
click at [212, 145] on div "+ sinónimo" at bounding box center [216, 145] width 19 height 6
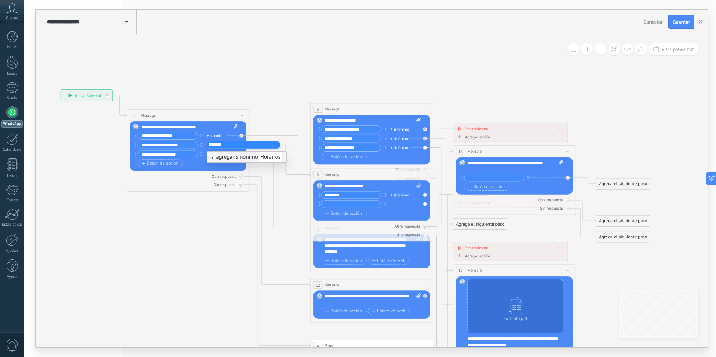
type input "********"
click at [217, 257] on icon at bounding box center [416, 273] width 1019 height 674
click at [222, 146] on div "+1 sinónimo" at bounding box center [217, 145] width 21 height 6
type input "*********"
click at [226, 251] on icon at bounding box center [416, 273] width 1019 height 674
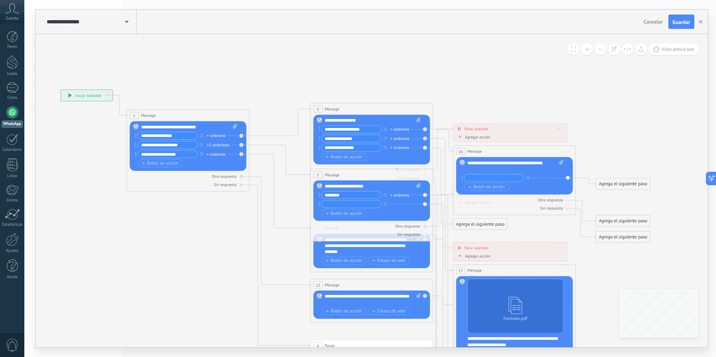
click at [226, 144] on div "+2 sinónimos" at bounding box center [218, 145] width 22 height 6
click at [255, 143] on ul "Horarios Ubicacion" at bounding box center [244, 148] width 72 height 12
click at [255, 151] on li at bounding box center [242, 150] width 69 height 4
click at [256, 146] on ul "Horarios Ubicacion" at bounding box center [244, 148] width 72 height 12
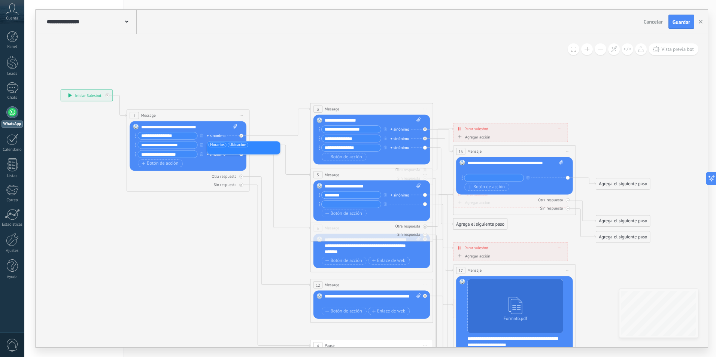
click at [256, 146] on ul "Horarios Ubicacion" at bounding box center [244, 148] width 72 height 12
click at [207, 295] on icon at bounding box center [416, 273] width 1019 height 674
click at [208, 145] on div "+2 sinónimos" at bounding box center [218, 145] width 22 height 6
type input "*********"
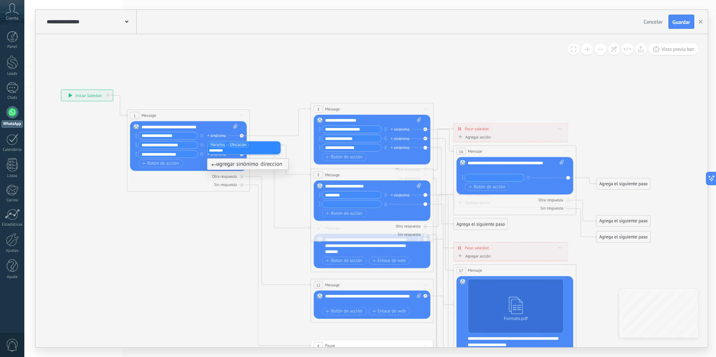
click at [226, 228] on icon at bounding box center [417, 273] width 1019 height 674
click at [335, 203] on input "text" at bounding box center [351, 204] width 59 height 7
type input "*********"
click at [349, 215] on span "Botón de acción" at bounding box center [344, 213] width 37 height 5
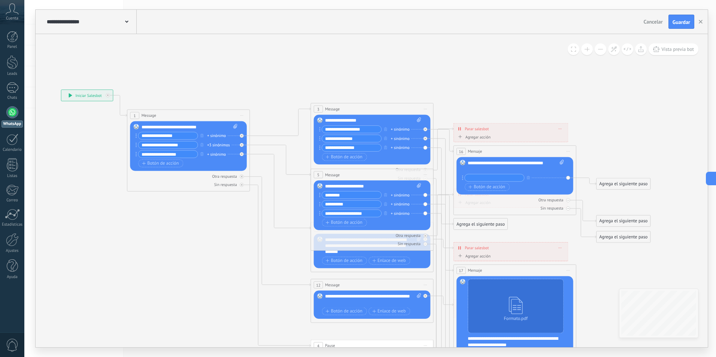
type input "**********"
click at [217, 254] on icon at bounding box center [417, 267] width 1019 height 662
click at [219, 241] on icon at bounding box center [417, 267] width 1019 height 662
click at [221, 136] on div "+ sinónimo" at bounding box center [216, 136] width 19 height 6
type input "*"
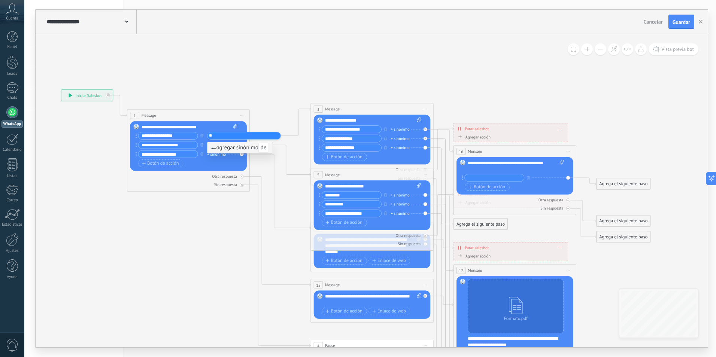
type input "*"
type input "**********"
click at [221, 260] on icon at bounding box center [417, 267] width 1019 height 662
click at [221, 136] on div "+1 sinónimo" at bounding box center [217, 136] width 21 height 6
type input "*******"
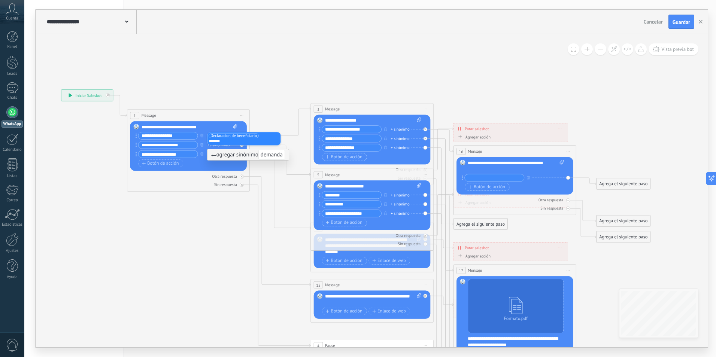
click at [219, 230] on icon at bounding box center [417, 267] width 1019 height 662
click at [224, 135] on div "+2 sinónimos" at bounding box center [218, 136] width 22 height 6
type input "******"
click at [195, 265] on icon at bounding box center [417, 267] width 1019 height 662
click at [228, 265] on icon at bounding box center [417, 267] width 1019 height 662
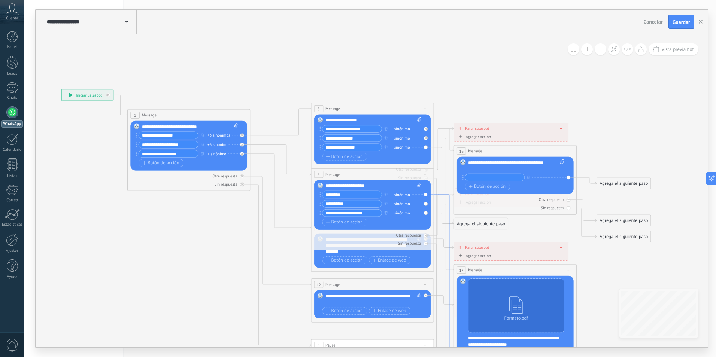
click at [437, 195] on icon at bounding box center [444, 308] width 20 height 227
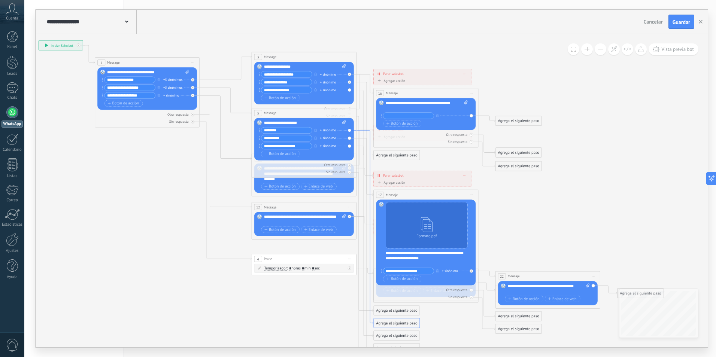
click at [357, 130] on icon at bounding box center [364, 227] width 17 height 194
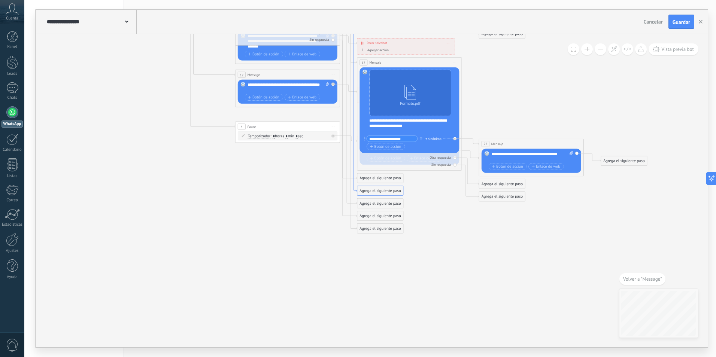
click at [356, 190] on icon at bounding box center [348, 95] width 17 height 194
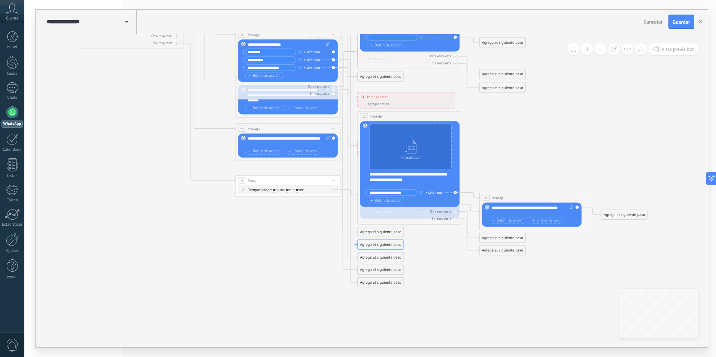
drag, startPoint x: 357, startPoint y: 244, endPoint x: 359, endPoint y: 247, distance: 4.3
click at [359, 247] on div "Agrega el siguiente paso" at bounding box center [381, 244] width 46 height 9
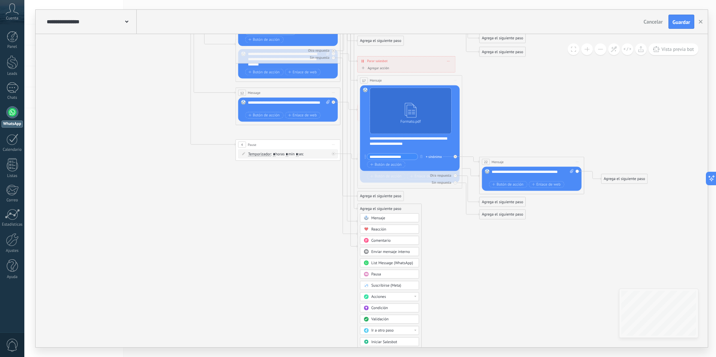
click at [417, 297] on div "Acciones" at bounding box center [389, 296] width 59 height 9
click at [473, 267] on icon at bounding box center [326, 77] width 870 height 565
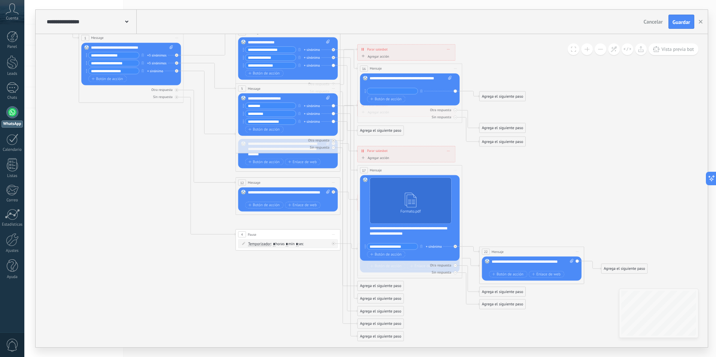
click at [139, 243] on icon at bounding box center [326, 167] width 870 height 565
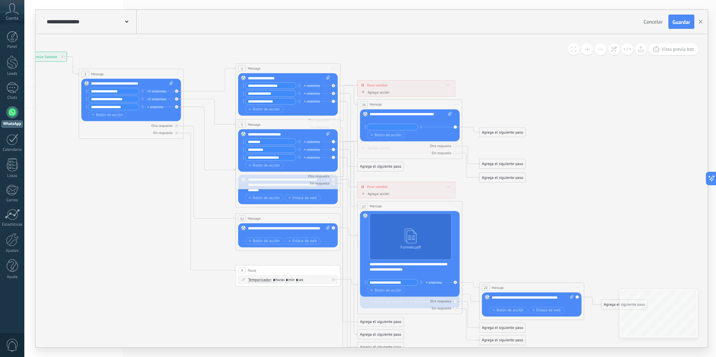
click at [285, 65] on div "3 Message ******* (a): Todos los contactos - canales seleccionados Todos los co…" at bounding box center [288, 69] width 104 height 10
click at [333, 120] on icon at bounding box center [334, 121] width 2 height 2
click at [334, 121] on icon at bounding box center [334, 121] width 2 height 2
click at [333, 127] on icon at bounding box center [334, 128] width 2 height 2
click at [333, 177] on icon at bounding box center [334, 177] width 2 height 2
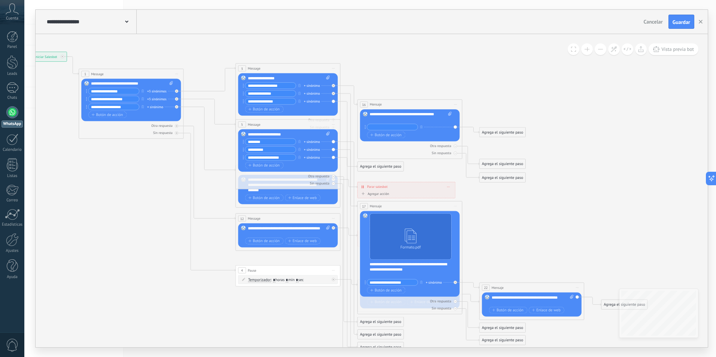
click at [333, 177] on icon at bounding box center [334, 176] width 2 height 0
click at [334, 182] on div at bounding box center [333, 183] width 3 height 3
click at [178, 271] on icon at bounding box center [326, 221] width 870 height 600
click at [239, 204] on div "6 Message ******* (a): Todos los contactos - canales seleccionados Todos los co…" at bounding box center [288, 186] width 105 height 43
click at [239, 208] on icon at bounding box center [326, 221] width 870 height 600
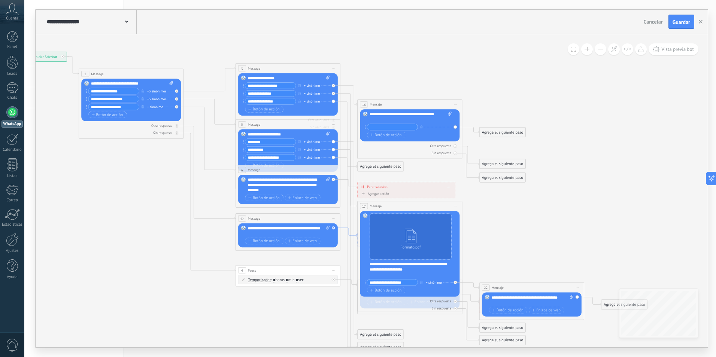
click at [357, 236] on icon at bounding box center [348, 232] width 17 height 9
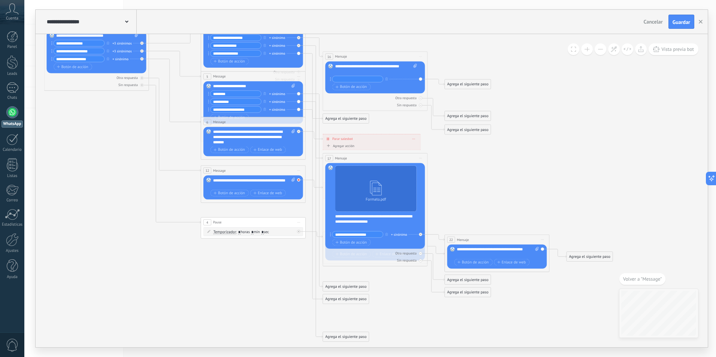
click at [298, 180] on icon at bounding box center [299, 180] width 2 height 2
click at [259, 181] on div "**********" at bounding box center [254, 183] width 82 height 10
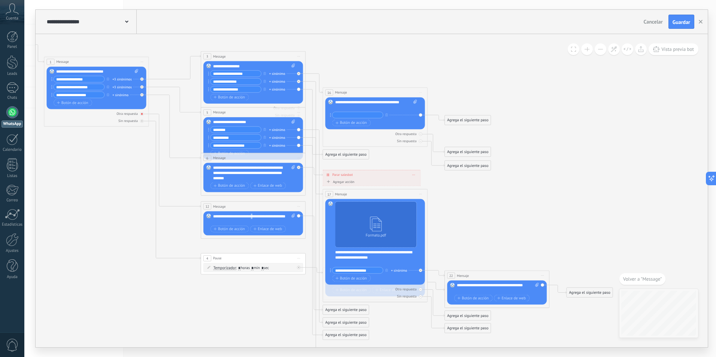
click at [141, 114] on icon at bounding box center [142, 114] width 2 height 2
click at [142, 120] on icon at bounding box center [142, 121] width 2 height 2
click at [143, 121] on div "Sin respuesta" at bounding box center [97, 120] width 100 height 5
click at [192, 158] on icon at bounding box center [175, 127] width 52 height 64
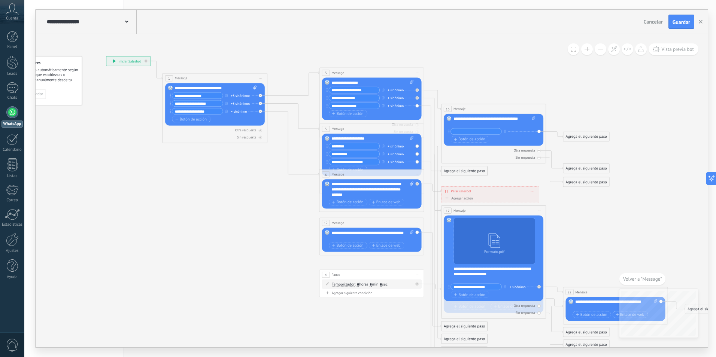
click at [353, 192] on div "**********" at bounding box center [372, 190] width 82 height 16
click at [442, 170] on div "Agrega el siguiente paso" at bounding box center [465, 171] width 46 height 9
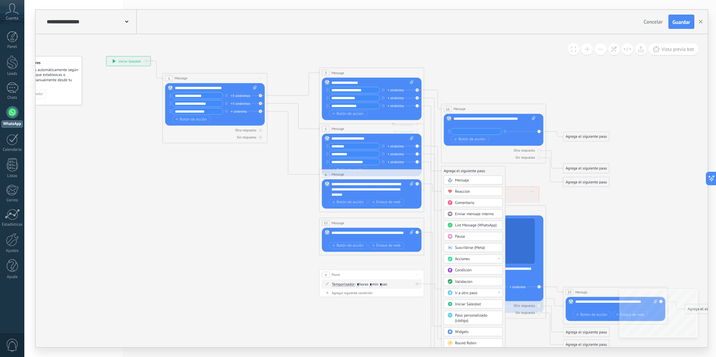
click at [442, 170] on div "Agrega el siguiente paso" at bounding box center [474, 171] width 64 height 9
click at [432, 172] on icon at bounding box center [432, 139] width 17 height 66
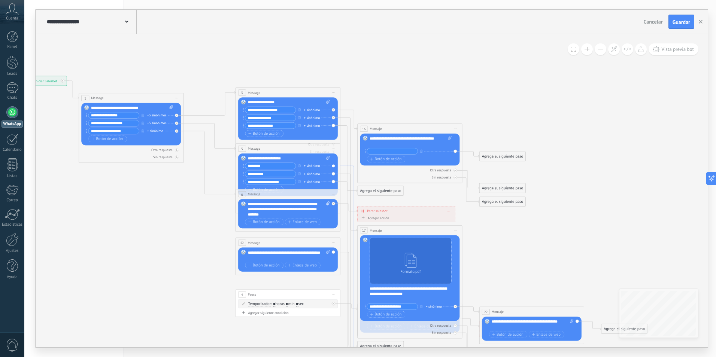
click at [351, 167] on icon at bounding box center [348, 263] width 17 height 194
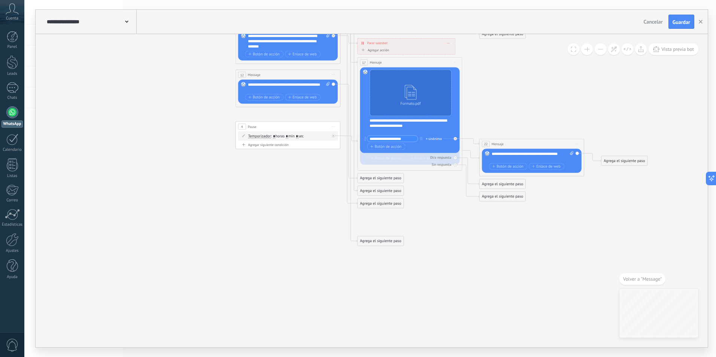
click at [370, 240] on div "Agrega el siguiente paso" at bounding box center [381, 241] width 46 height 9
click at [376, 272] on span "Comentario" at bounding box center [380, 272] width 19 height 5
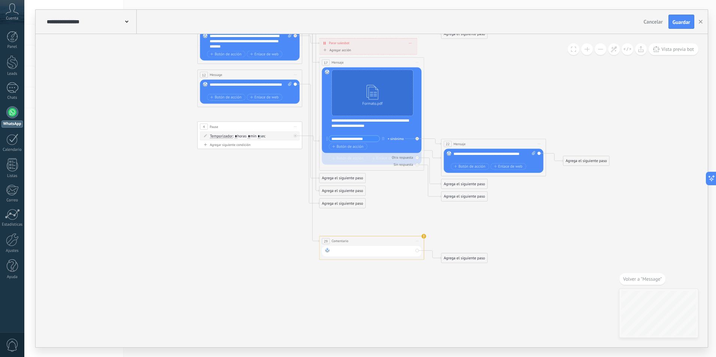
click at [382, 252] on div at bounding box center [373, 251] width 82 height 7
click at [423, 235] on use at bounding box center [424, 236] width 5 height 5
click at [385, 251] on div at bounding box center [373, 251] width 82 height 7
drag, startPoint x: 386, startPoint y: 251, endPoint x: 364, endPoint y: 254, distance: 21.5
click at [364, 254] on div at bounding box center [373, 251] width 82 height 7
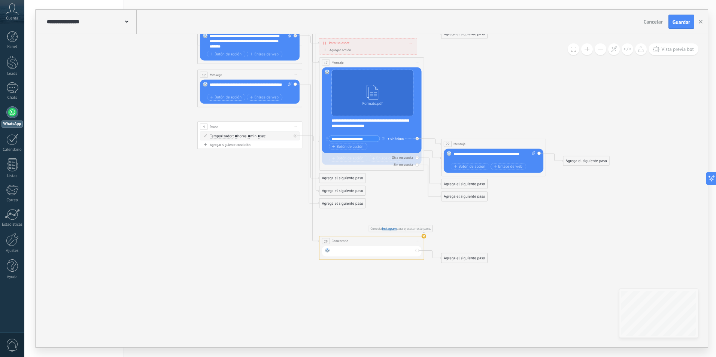
click at [356, 254] on div at bounding box center [373, 251] width 82 height 7
click at [419, 251] on div at bounding box center [372, 251] width 100 height 10
click at [330, 242] on div "**********" at bounding box center [371, 241] width 104 height 10
click at [325, 242] on span "29" at bounding box center [326, 241] width 4 height 4
click at [344, 240] on span "Comentario" at bounding box center [339, 241] width 17 height 5
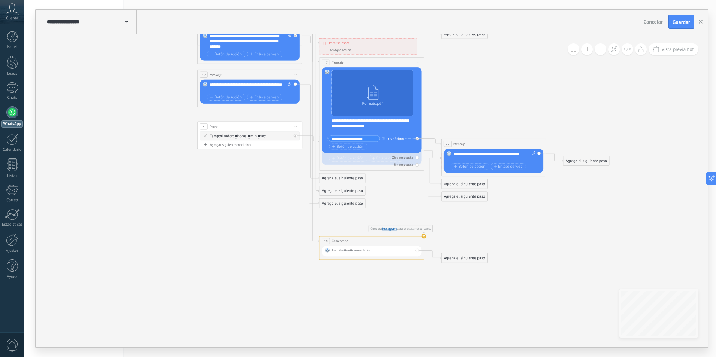
click at [425, 237] on use at bounding box center [424, 236] width 5 height 5
click at [422, 237] on use at bounding box center [424, 236] width 4 height 4
click at [319, 241] on icon at bounding box center [310, 124] width 17 height 236
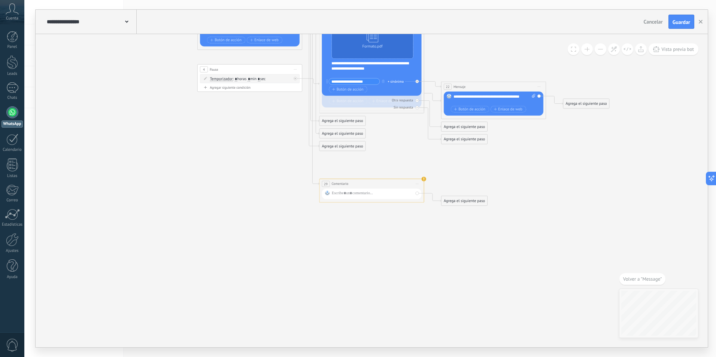
click at [404, 202] on div "**********" at bounding box center [371, 191] width 105 height 24
click at [406, 189] on div at bounding box center [372, 194] width 100 height 10
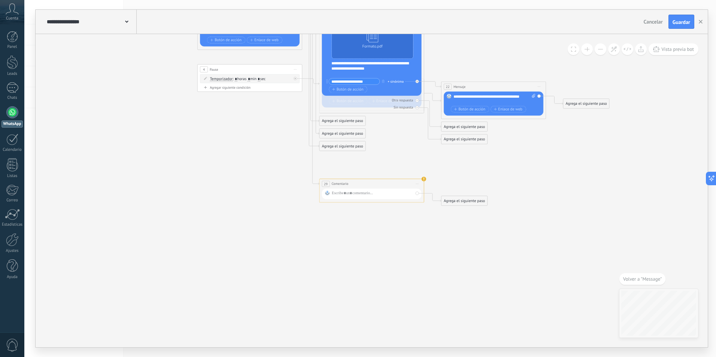
click at [363, 180] on div "**********" at bounding box center [371, 184] width 104 height 10
click at [313, 184] on icon at bounding box center [310, 67] width 17 height 236
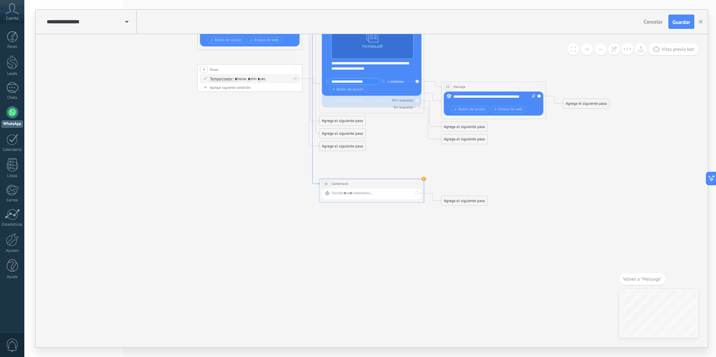
click at [313, 184] on icon at bounding box center [310, 67] width 17 height 236
drag, startPoint x: 313, startPoint y: 184, endPoint x: 317, endPoint y: 183, distance: 4.2
click at [317, 183] on icon at bounding box center [310, 67] width 17 height 236
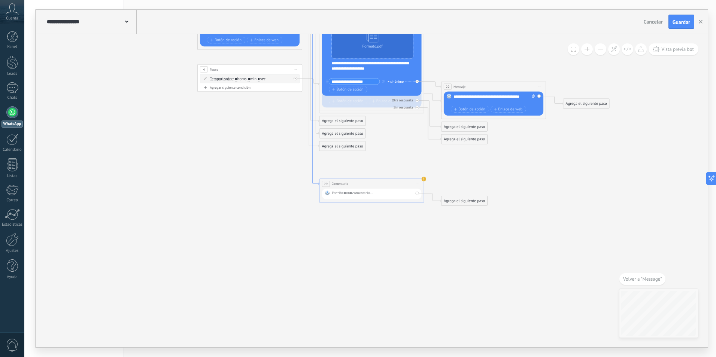
click at [317, 183] on icon at bounding box center [310, 67] width 17 height 236
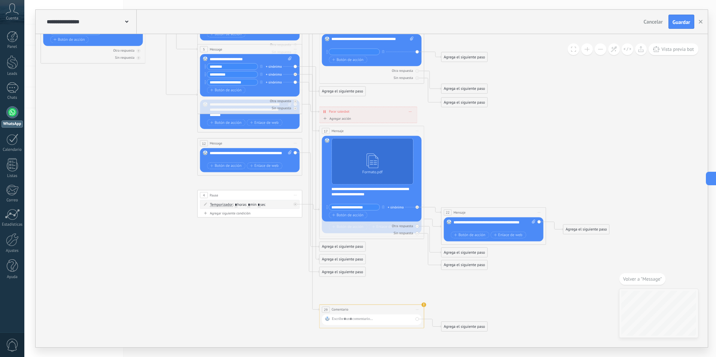
click at [295, 66] on div "Reemplazar Quitar Convertir a mensaje de voz Arrastre la imagen aquí para adjun…" at bounding box center [250, 75] width 100 height 42
click at [139, 108] on icon at bounding box center [288, 154] width 870 height 618
click at [300, 113] on div "5 Message ******* (a): Todos los contactos - canales seleccionados Todos los co…" at bounding box center [249, 79] width 105 height 70
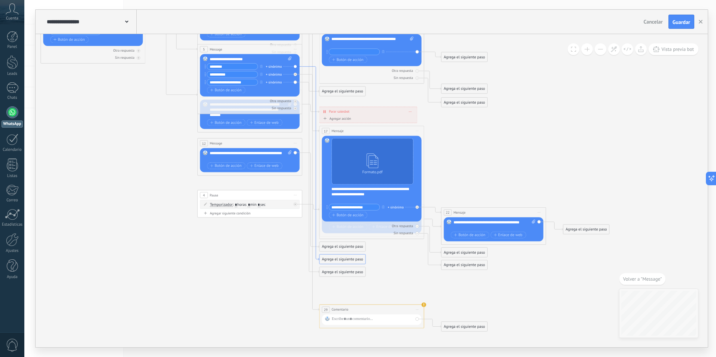
click at [314, 72] on icon at bounding box center [310, 164] width 17 height 194
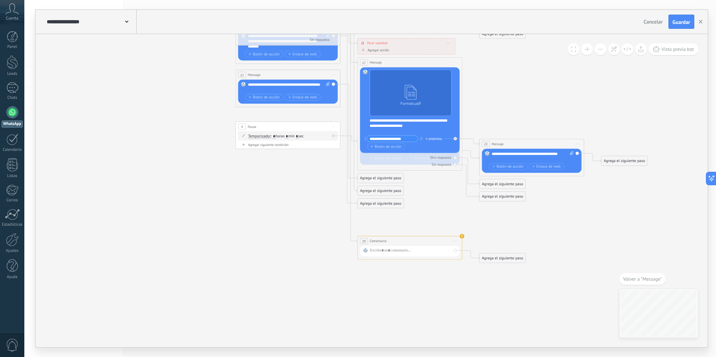
click at [360, 250] on div at bounding box center [410, 251] width 100 height 10
click at [358, 254] on div "**********" at bounding box center [409, 248] width 105 height 24
drag, startPoint x: 358, startPoint y: 254, endPoint x: 351, endPoint y: 272, distance: 19.2
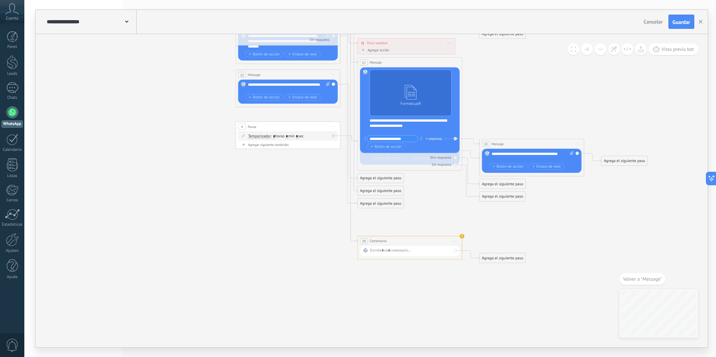
click at [352, 272] on icon at bounding box center [326, 86] width 870 height 618
type input "**********"
click at [399, 281] on icon at bounding box center [325, 86] width 870 height 618
click at [614, 52] on icon at bounding box center [614, 49] width 6 height 6
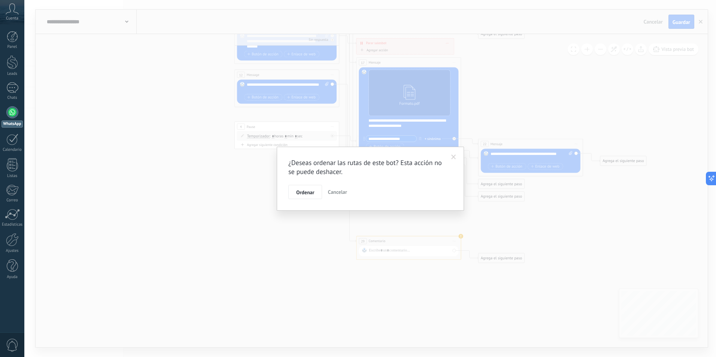
click at [456, 157] on span at bounding box center [453, 157] width 12 height 13
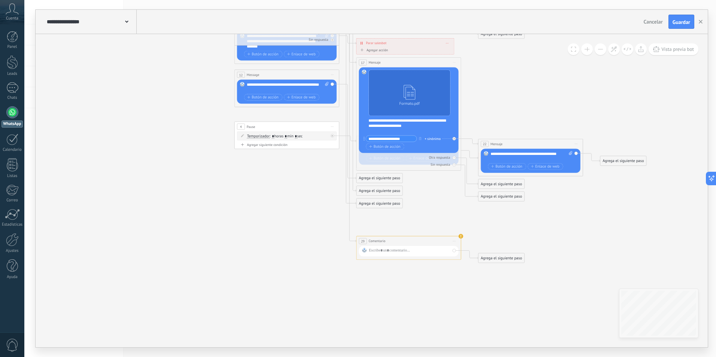
click at [575, 48] on span at bounding box center [573, 49] width 5 height 5
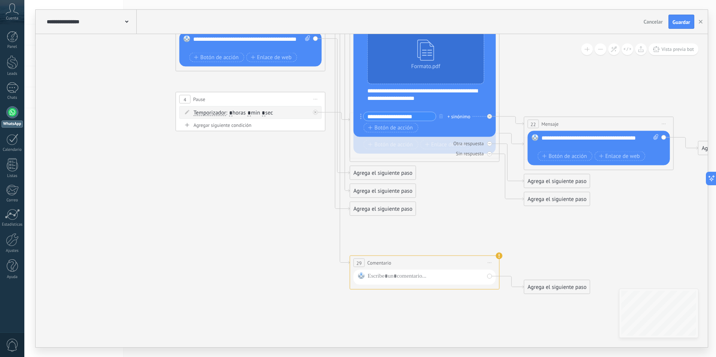
click at [606, 49] on button at bounding box center [601, 49] width 12 height 12
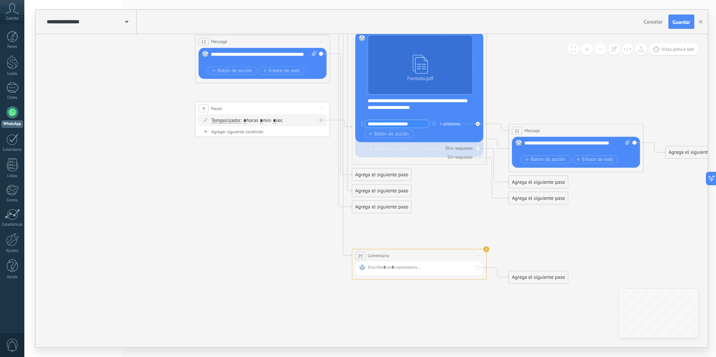
click at [606, 49] on button at bounding box center [601, 49] width 12 height 12
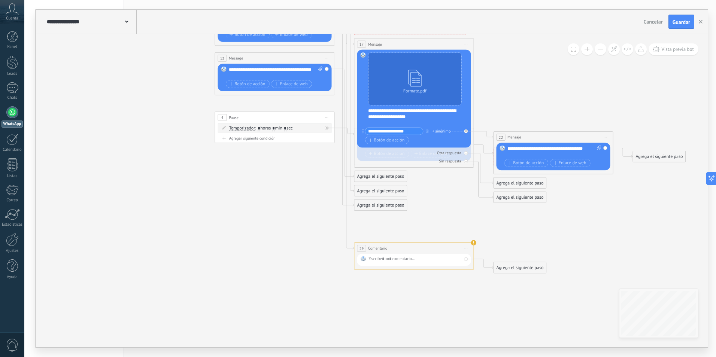
click at [606, 49] on button at bounding box center [601, 49] width 12 height 12
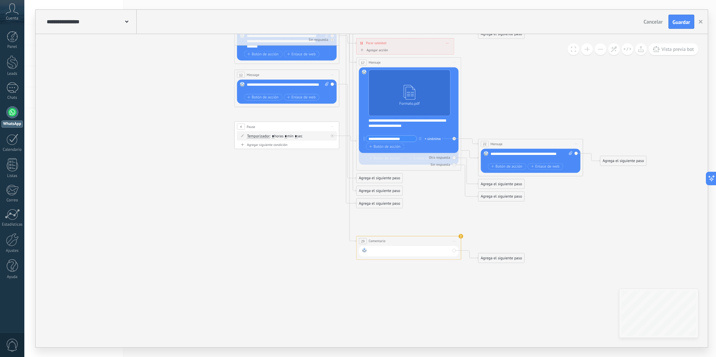
click at [386, 251] on div at bounding box center [410, 251] width 82 height 7
click at [382, 240] on span "Comentario" at bounding box center [376, 241] width 17 height 5
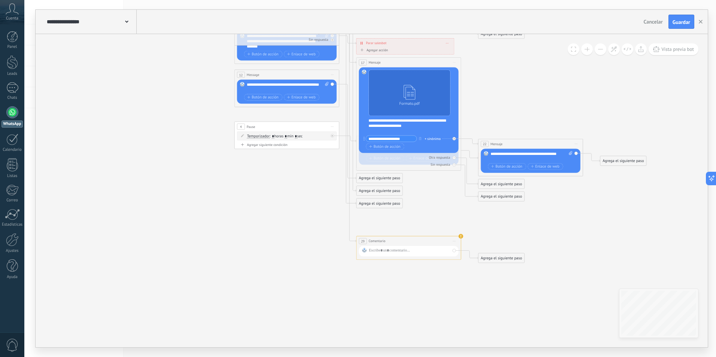
click at [382, 240] on span "Comentario" at bounding box center [376, 241] width 17 height 5
click at [365, 240] on div "29" at bounding box center [363, 241] width 8 height 6
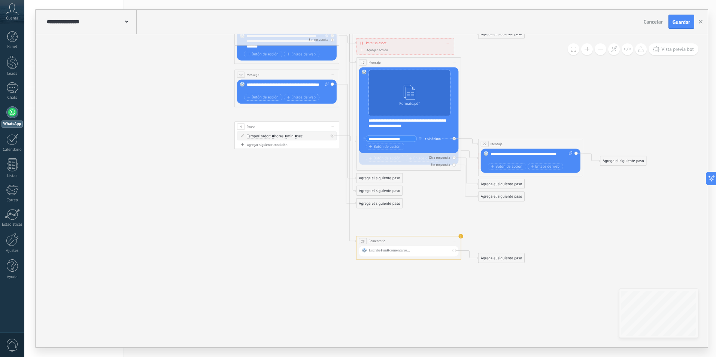
click at [365, 240] on div "29" at bounding box center [363, 241] width 8 height 6
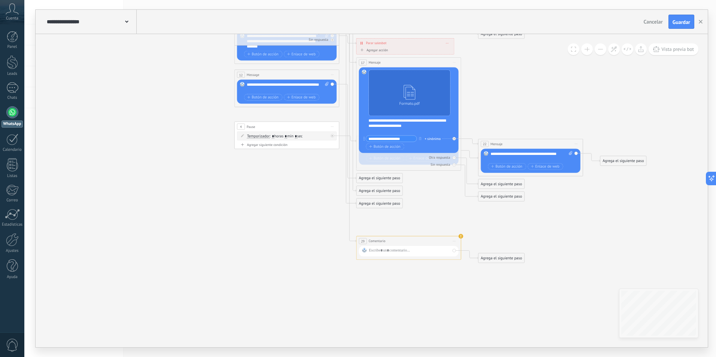
click at [365, 240] on div "29" at bounding box center [363, 241] width 8 height 6
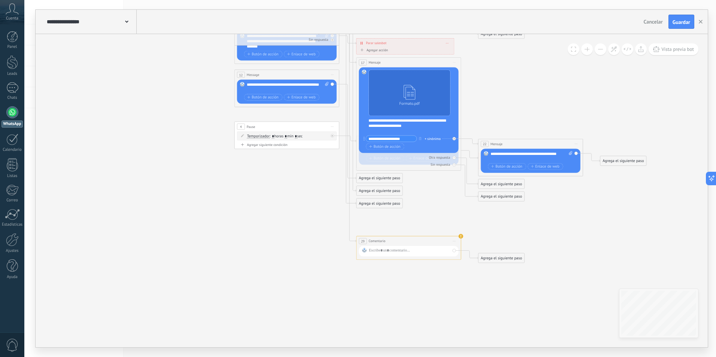
click at [365, 240] on div "29" at bounding box center [363, 241] width 8 height 6
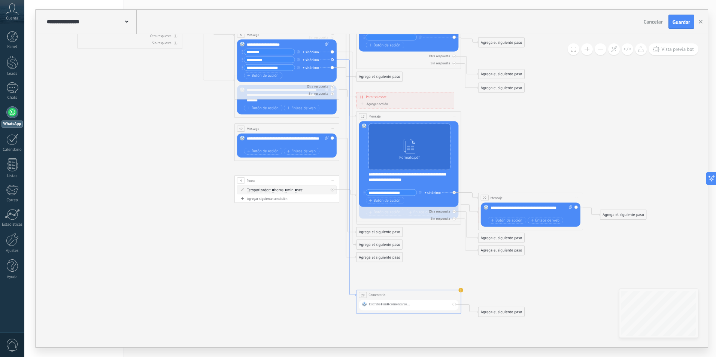
click at [348, 289] on icon at bounding box center [347, 178] width 17 height 236
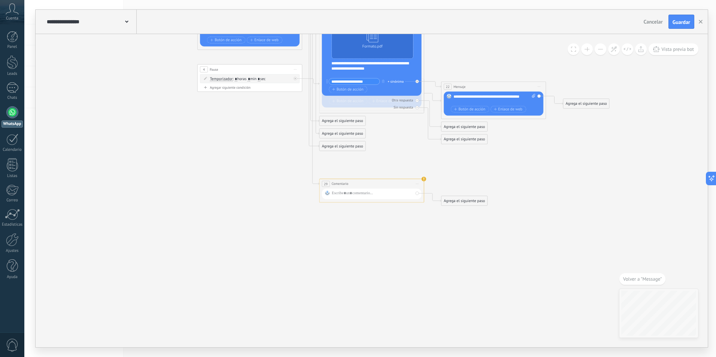
click at [350, 203] on div "**********" at bounding box center [371, 191] width 105 height 24
click at [437, 202] on icon at bounding box center [432, 198] width 17 height 9
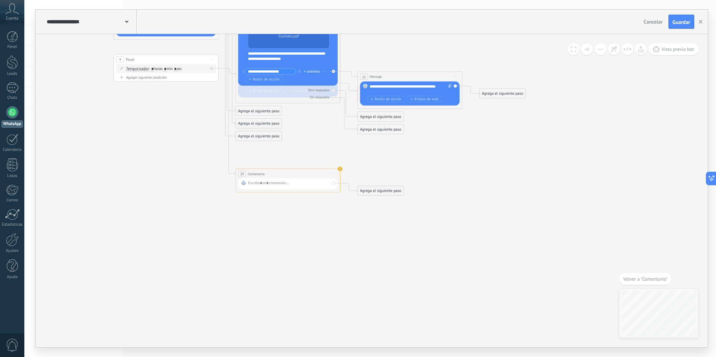
click at [381, 191] on div "Agrega el siguiente paso" at bounding box center [381, 190] width 46 height 9
click at [299, 169] on div "**********" at bounding box center [288, 174] width 104 height 10
click at [336, 183] on div at bounding box center [288, 184] width 100 height 10
click at [331, 182] on div at bounding box center [288, 184] width 100 height 10
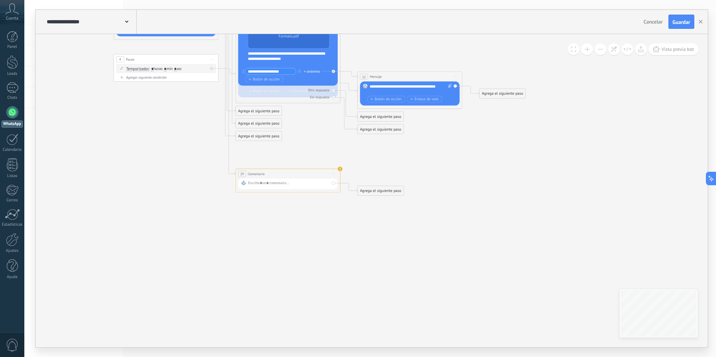
click at [333, 183] on div at bounding box center [288, 184] width 100 height 10
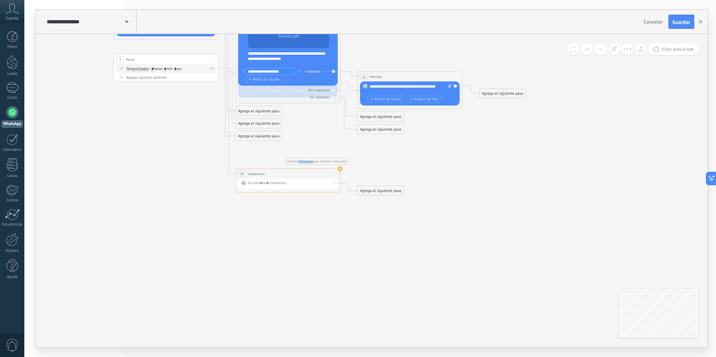
click at [340, 169] on use at bounding box center [340, 169] width 5 height 5
click at [340, 169] on use at bounding box center [340, 169] width 4 height 4
click at [340, 170] on use at bounding box center [340, 169] width 4 height 4
click at [288, 162] on span "Conecta" at bounding box center [292, 161] width 12 height 4
drag, startPoint x: 288, startPoint y: 162, endPoint x: 276, endPoint y: 163, distance: 12.4
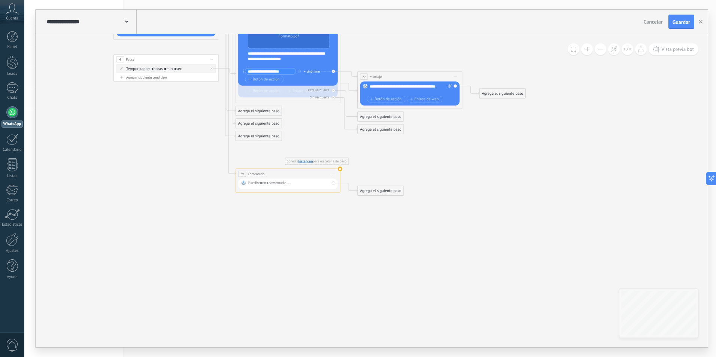
click at [287, 162] on span "Conecta" at bounding box center [292, 161] width 12 height 4
click at [243, 174] on span "29" at bounding box center [242, 174] width 4 height 4
drag, startPoint x: 243, startPoint y: 174, endPoint x: 236, endPoint y: 175, distance: 7.2
drag, startPoint x: 236, startPoint y: 175, endPoint x: 237, endPoint y: 171, distance: 3.9
click at [237, 171] on div "**********" at bounding box center [288, 174] width 104 height 10
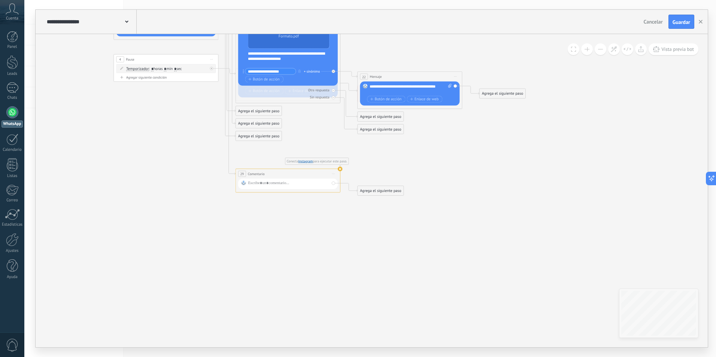
click at [239, 169] on div "**********" at bounding box center [288, 174] width 104 height 10
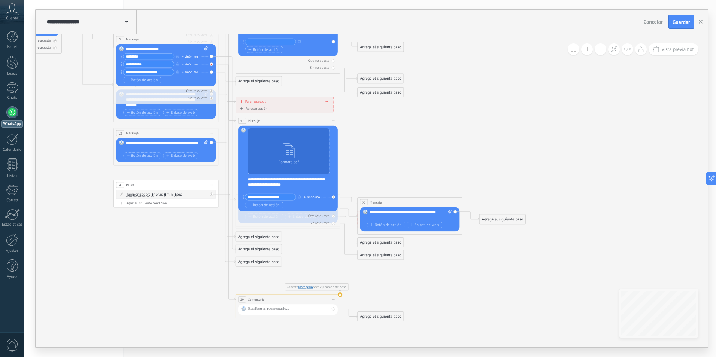
click at [211, 63] on icon at bounding box center [211, 64] width 2 height 2
click at [221, 64] on icon at bounding box center [226, 157] width 17 height 186
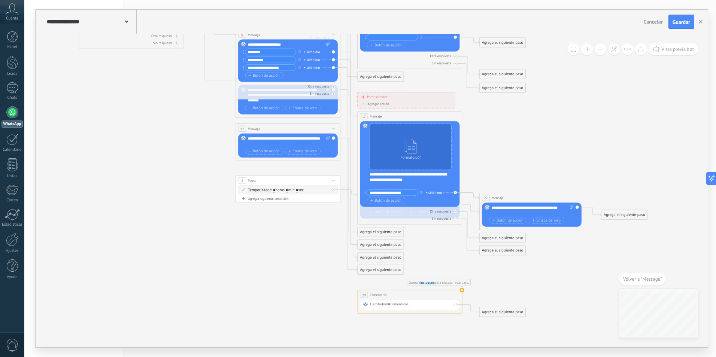
click at [334, 59] on div "Reemplazar Quitar Convertir a mensaje de voz Arrastre la imagen aquí para adjun…" at bounding box center [288, 60] width 100 height 42
click at [355, 257] on icon at bounding box center [348, 155] width 17 height 206
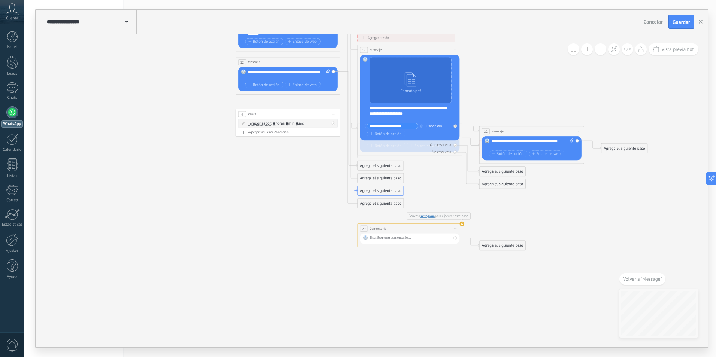
click at [355, 189] on icon at bounding box center [348, 88] width 17 height 206
click at [371, 191] on div "Agrega el siguiente paso" at bounding box center [381, 190] width 46 height 9
click at [379, 198] on span "Mensaje" at bounding box center [378, 200] width 14 height 5
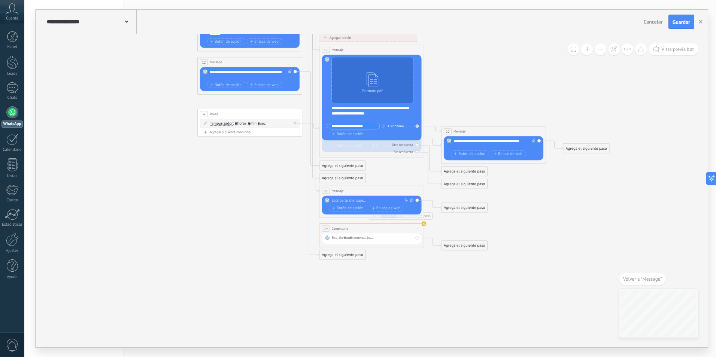
click at [373, 201] on div at bounding box center [370, 200] width 78 height 5
drag, startPoint x: 331, startPoint y: 207, endPoint x: 373, endPoint y: 206, distance: 42.0
click at [373, 206] on div "**********" at bounding box center [367, 205] width 73 height 5
drag, startPoint x: 364, startPoint y: 206, endPoint x: 377, endPoint y: 200, distance: 14.4
click at [377, 200] on div "**********" at bounding box center [372, 203] width 82 height 10
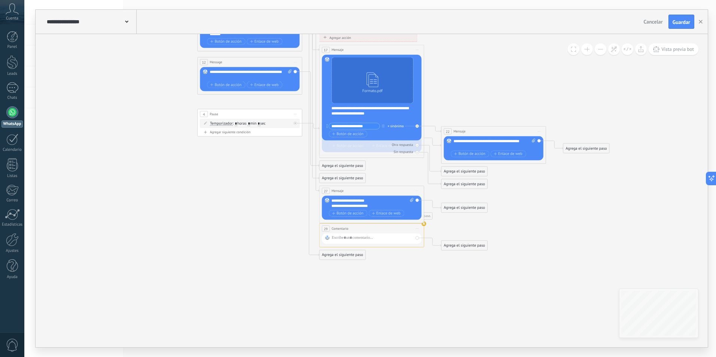
click at [378, 204] on div "**********" at bounding box center [367, 205] width 73 height 5
drag, startPoint x: 367, startPoint y: 210, endPoint x: 368, endPoint y: 214, distance: 4.7
click at [368, 213] on div "**********" at bounding box center [367, 211] width 73 height 5
click at [382, 211] on div "**********" at bounding box center [367, 211] width 73 height 5
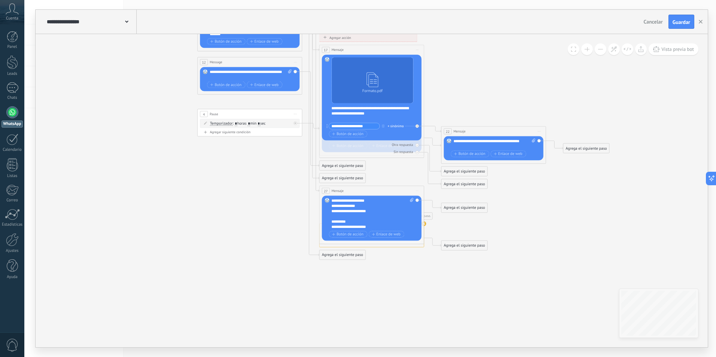
click at [556, 318] on icon at bounding box center [288, 77] width 870 height 627
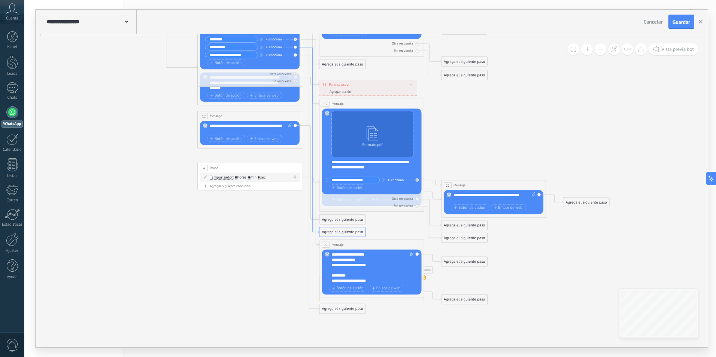
click at [303, 48] on icon at bounding box center [310, 140] width 17 height 186
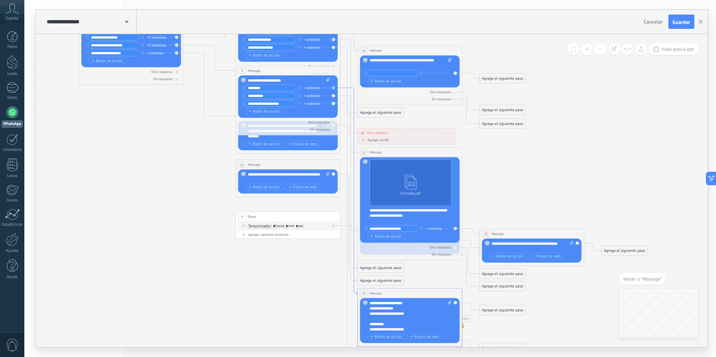
click at [354, 88] on icon at bounding box center [348, 191] width 17 height 206
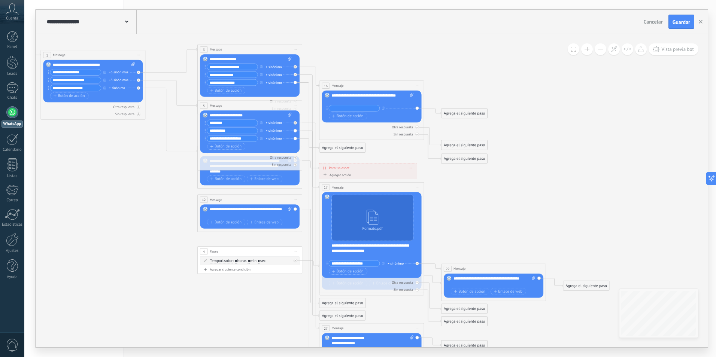
click at [295, 130] on div "Reemplazar Quitar Convertir a mensaje de voz Arrastre la imagen aquí para adjun…" at bounding box center [250, 131] width 100 height 42
click at [295, 131] on div "Reemplazar Quitar Convertir a mensaje de voz Arrastre la imagen aquí para adjun…" at bounding box center [250, 131] width 100 height 42
click at [280, 129] on div "+ sinónimo" at bounding box center [274, 130] width 16 height 5
click at [280, 129] on input "text" at bounding box center [280, 130] width 26 height 3
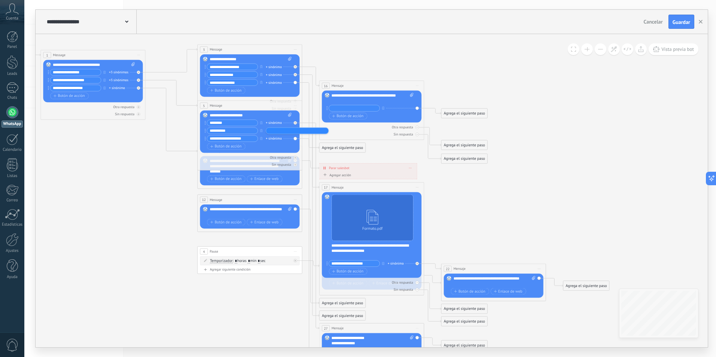
click at [289, 131] on input "text" at bounding box center [280, 130] width 26 height 3
click at [155, 191] on icon at bounding box center [288, 215] width 870 height 627
click at [327, 315] on div "Agrega el siguiente paso" at bounding box center [342, 316] width 46 height 9
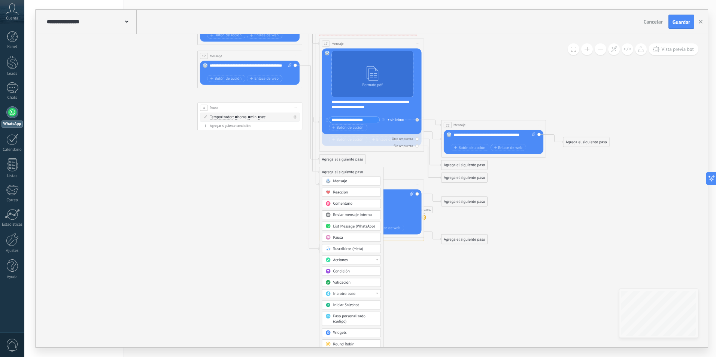
click at [377, 295] on div "Ir a otro paso" at bounding box center [355, 293] width 44 height 5
click at [378, 291] on div "1: Message" at bounding box center [351, 293] width 58 height 9
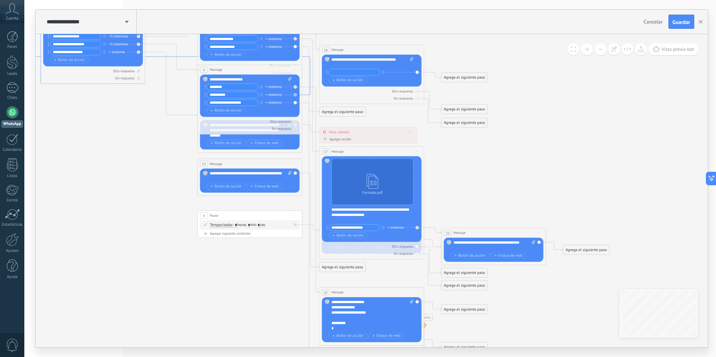
click at [307, 95] on icon at bounding box center [171, 56] width 277 height 77
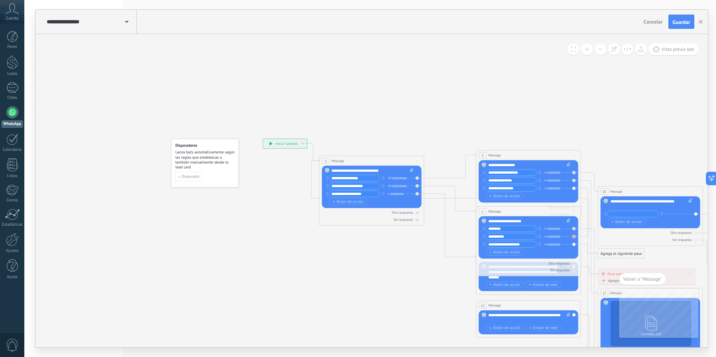
click at [573, 237] on icon at bounding box center [574, 237] width 2 height 2
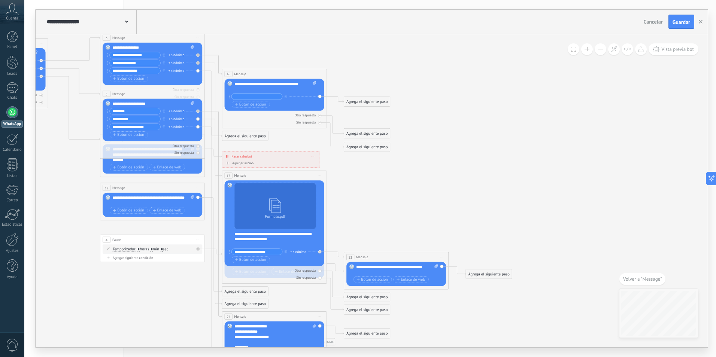
drag, startPoint x: 416, startPoint y: 300, endPoint x: 40, endPoint y: 182, distance: 393.9
click at [40, 182] on icon at bounding box center [191, 193] width 870 height 607
click at [216, 304] on icon at bounding box center [213, 212] width 17 height 186
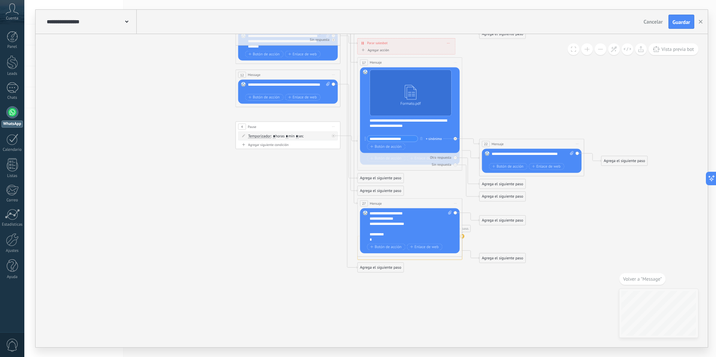
click at [361, 191] on div "Agrega el siguiente paso" at bounding box center [381, 190] width 46 height 9
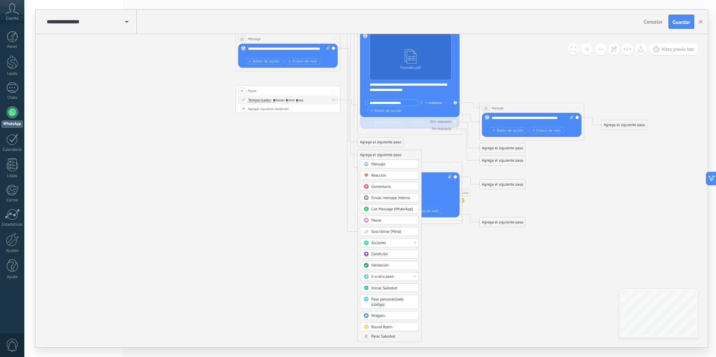
click at [415, 240] on div "Acciones" at bounding box center [393, 242] width 44 height 5
click at [419, 245] on div "Agrega el siguiente paso Mensaje Mensaje Mensaje Reacción Comentario Enviar men…" at bounding box center [389, 246] width 64 height 192
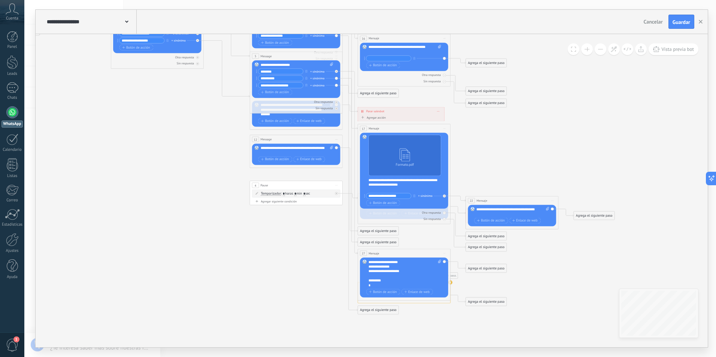
click at [365, 240] on div "Agrega el siguiente paso" at bounding box center [378, 242] width 41 height 7
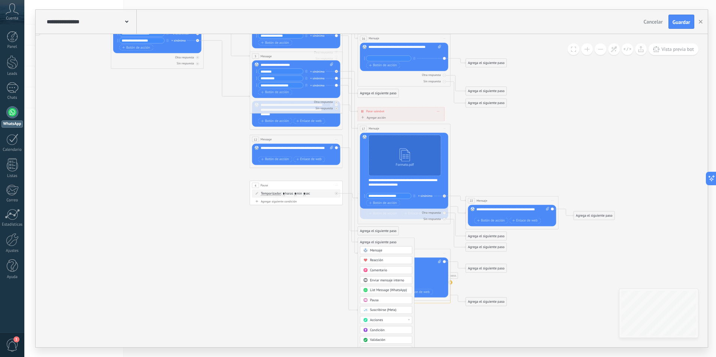
click at [386, 248] on div "Mensaje" at bounding box center [389, 250] width 39 height 4
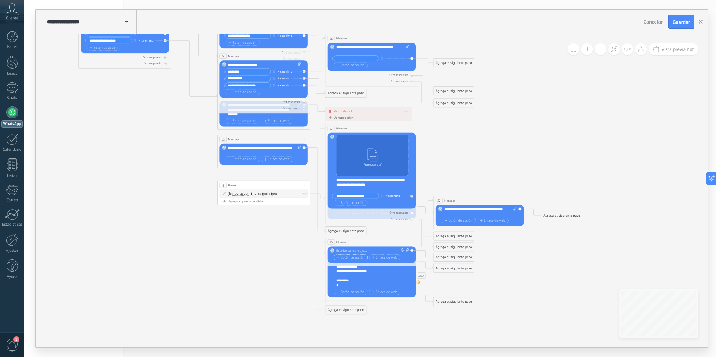
click at [357, 256] on span "Botón de acción" at bounding box center [351, 258] width 28 height 4
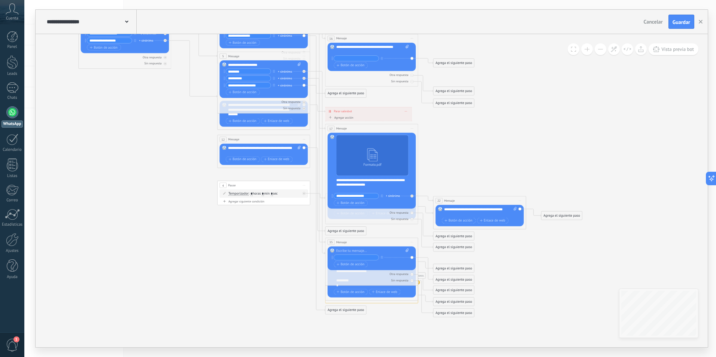
click at [542, 267] on icon at bounding box center [297, 155] width 770 height 558
click at [411, 276] on div at bounding box center [411, 274] width 3 height 3
click at [413, 280] on div at bounding box center [411, 280] width 3 height 3
click at [413, 280] on icon at bounding box center [412, 281] width 2 height 2
click at [413, 280] on div at bounding box center [411, 280] width 3 height 3
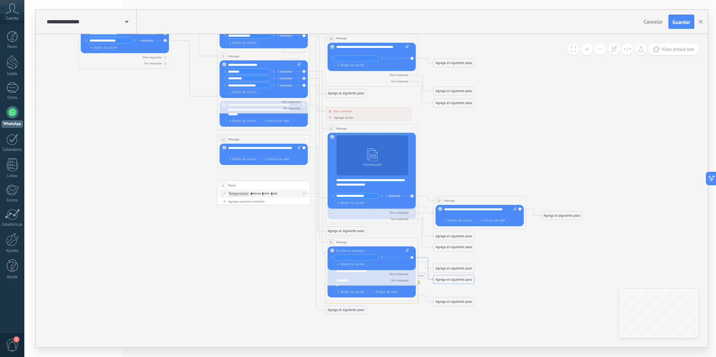
click at [424, 258] on icon at bounding box center [425, 269] width 15 height 23
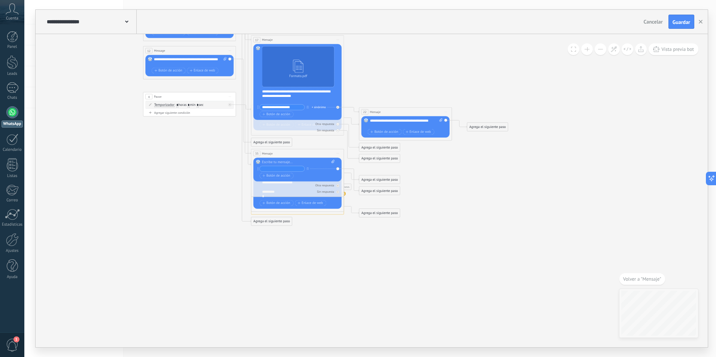
click at [383, 191] on div "Agrega el siguiente paso" at bounding box center [379, 190] width 41 height 7
click at [383, 191] on div "Agrega el siguiente paso" at bounding box center [387, 190] width 57 height 7
click at [185, 242] on icon at bounding box center [223, 64] width 770 height 555
click at [338, 168] on div "Reemplazar Quitar Convertir a mensaje de voz Arrastre la imagen aquí para adjun…" at bounding box center [298, 169] width 88 height 24
click at [283, 170] on input "text" at bounding box center [282, 168] width 45 height 5
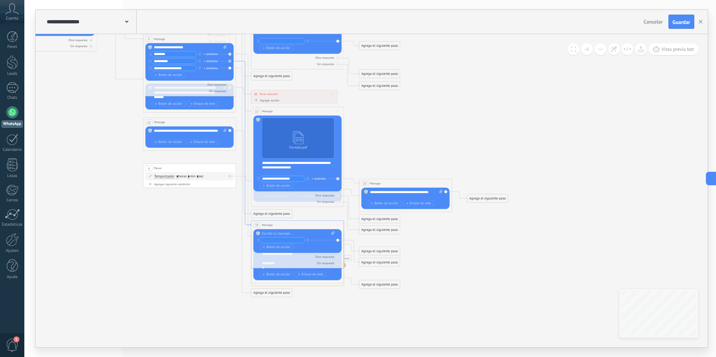
click at [238, 61] on icon at bounding box center [243, 143] width 15 height 165
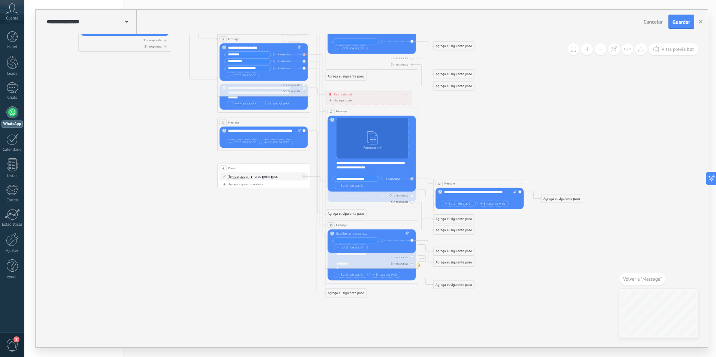
click at [304, 54] on icon at bounding box center [303, 54] width 1 height 1
click at [305, 61] on div at bounding box center [304, 61] width 3 height 3
drag, startPoint x: 418, startPoint y: 309, endPoint x: 416, endPoint y: 291, distance: 17.3
click at [418, 308] on icon at bounding box center [297, 146] width 770 height 577
click at [389, 230] on div "Reemplazar Quitar Convertir a mensaje de voz Arrastre la imagen aquí para adjun…" at bounding box center [371, 241] width 88 height 24
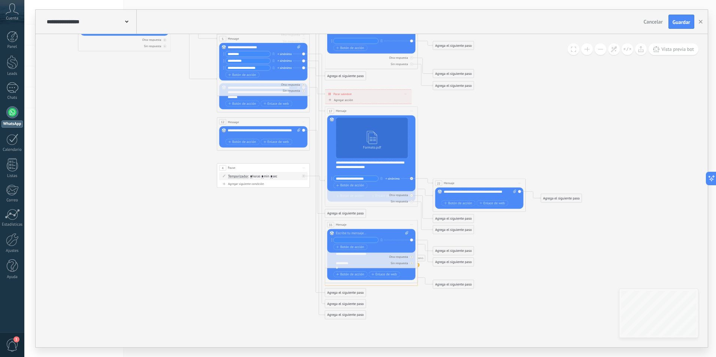
click at [413, 223] on span "Iniciar vista previa aquí Cambiar nombre Duplicar [GEOGRAPHIC_DATA]" at bounding box center [411, 224] width 7 height 7
click at [421, 254] on div "Borrar" at bounding box center [433, 255] width 46 height 8
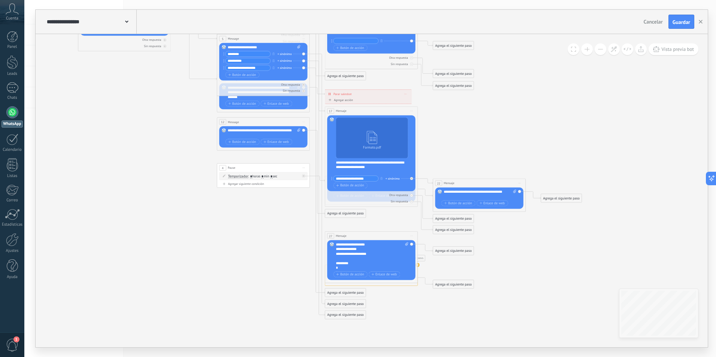
click at [412, 324] on icon at bounding box center [297, 146] width 770 height 577
click at [375, 258] on div "**********" at bounding box center [372, 256] width 73 height 28
click at [355, 236] on div "27 Mensaje ******* (a): Todos los contactos - canales seleccionados Todos los c…" at bounding box center [371, 235] width 92 height 9
click at [413, 237] on span "Iniciar vista previa aquí Cambiar nombre Duplicar [GEOGRAPHIC_DATA]" at bounding box center [411, 235] width 7 height 7
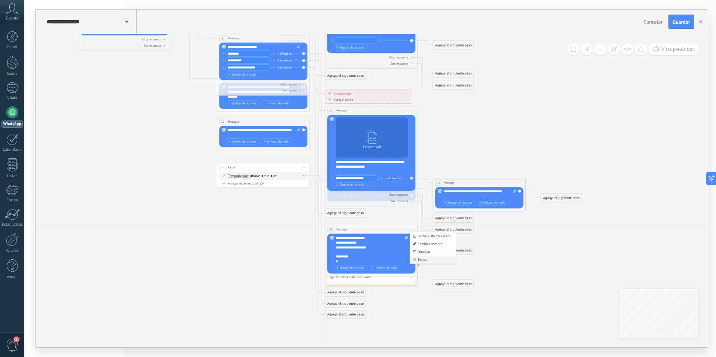
drag, startPoint x: 420, startPoint y: 263, endPoint x: 419, endPoint y: 257, distance: 6.0
click at [419, 257] on div "Borrar" at bounding box center [433, 260] width 46 height 8
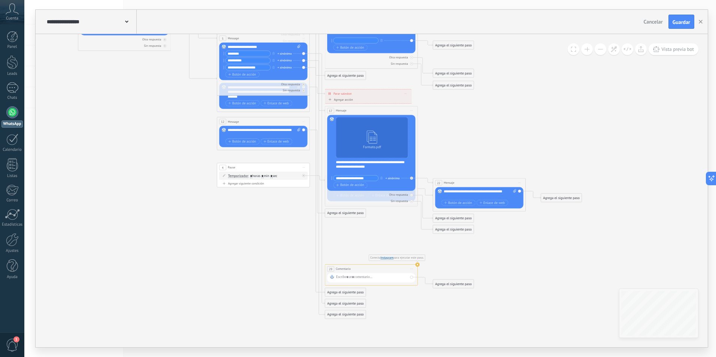
click at [413, 268] on span "Iniciar vista previa aquí Cambiar nombre Duplicar [GEOGRAPHIC_DATA]" at bounding box center [411, 269] width 7 height 7
click at [421, 299] on div "Borrar" at bounding box center [433, 299] width 46 height 8
click at [406, 315] on icon at bounding box center [297, 146] width 770 height 577
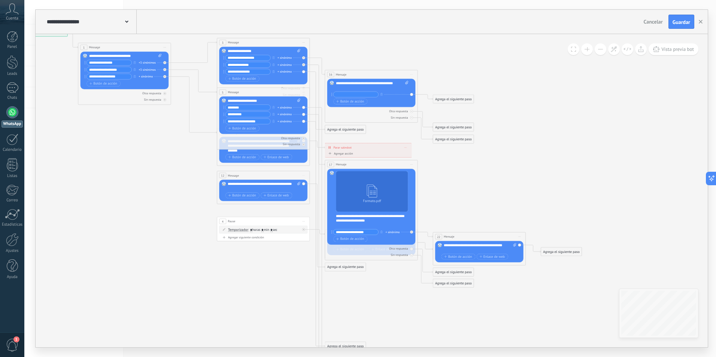
click at [416, 162] on div "17 Mensaje ******* (a): Todos los contactos - canales seleccionados Todos los c…" at bounding box center [371, 164] width 92 height 9
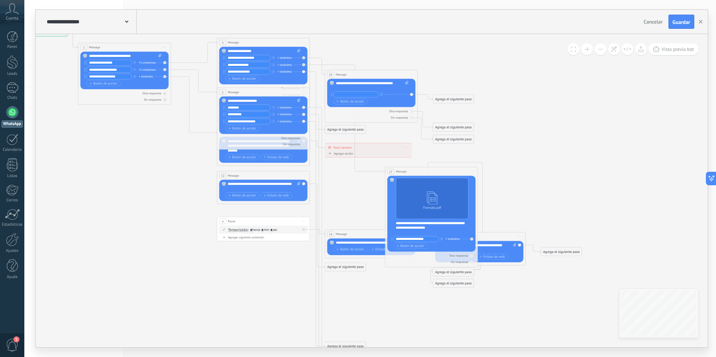
drag, startPoint x: 340, startPoint y: 163, endPoint x: 401, endPoint y: 170, distance: 60.7
click at [401, 170] on span "Mensaje" at bounding box center [401, 171] width 11 height 4
click at [482, 168] on icon at bounding box center [455, 201] width 54 height 77
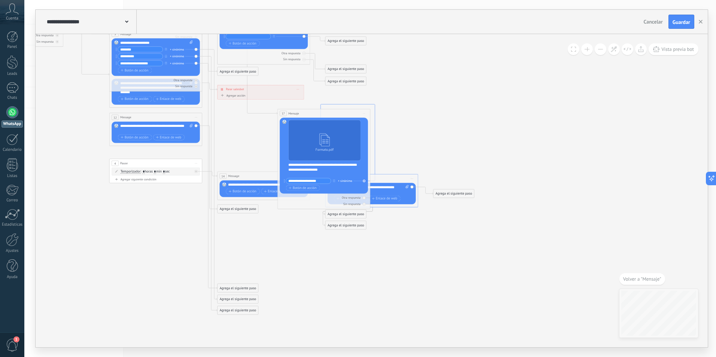
click at [374, 155] on icon at bounding box center [348, 142] width 54 height 77
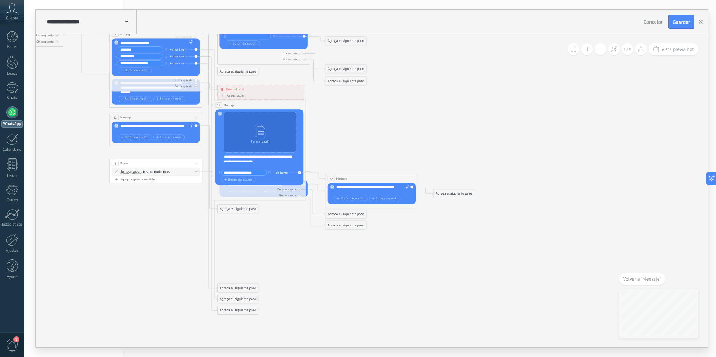
drag, startPoint x: 324, startPoint y: 113, endPoint x: 260, endPoint y: 104, distance: 64.9
click at [260, 104] on div "17 Mensaje ******* (a): Todos los contactos - canales seleccionados Todos los c…" at bounding box center [259, 105] width 92 height 9
drag, startPoint x: 245, startPoint y: 210, endPoint x: 267, endPoint y: 269, distance: 62.2
click at [267, 269] on div "Agrega el siguiente paso" at bounding box center [259, 267] width 41 height 7
drag, startPoint x: 234, startPoint y: 288, endPoint x: 312, endPoint y: 296, distance: 77.9
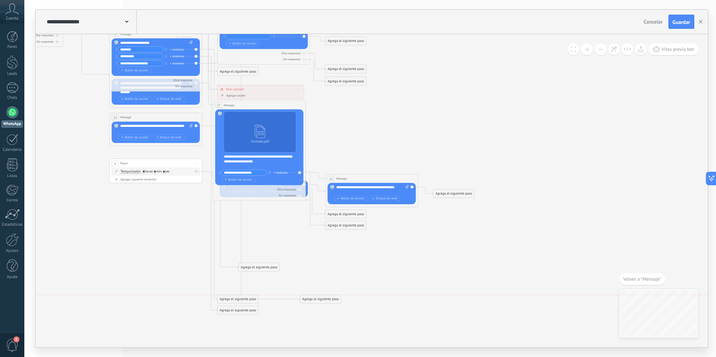
click at [312, 296] on div "Agrega el siguiente paso" at bounding box center [320, 298] width 41 height 7
drag, startPoint x: 240, startPoint y: 298, endPoint x: 243, endPoint y: 295, distance: 4.3
click at [243, 295] on div "Agrega el siguiente paso" at bounding box center [241, 295] width 41 height 7
drag, startPoint x: 243, startPoint y: 310, endPoint x: 249, endPoint y: 339, distance: 29.4
click at [249, 339] on div "Agrega el siguiente paso" at bounding box center [241, 337] width 41 height 7
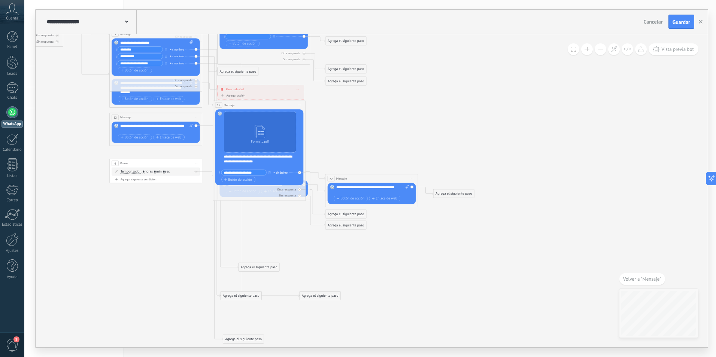
click at [236, 291] on icon at bounding box center [190, 157] width 770 height 606
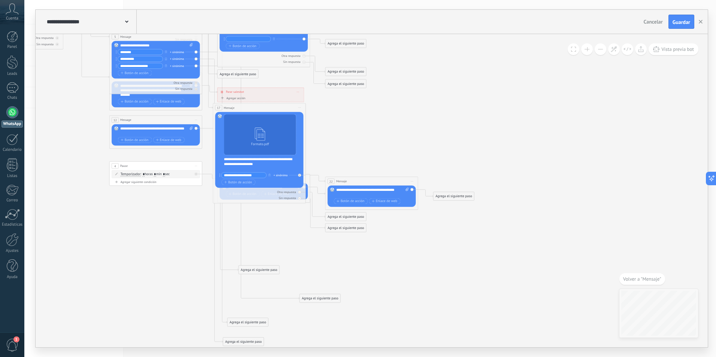
drag, startPoint x: 236, startPoint y: 298, endPoint x: 243, endPoint y: 322, distance: 24.9
click at [243, 322] on div "Agrega el siguiente paso" at bounding box center [247, 322] width 41 height 7
drag, startPoint x: 309, startPoint y: 301, endPoint x: 230, endPoint y: 307, distance: 79.6
click at [231, 308] on div "Agrega el siguiente paso" at bounding box center [251, 304] width 41 height 7
drag, startPoint x: 256, startPoint y: 270, endPoint x: 260, endPoint y: 287, distance: 17.3
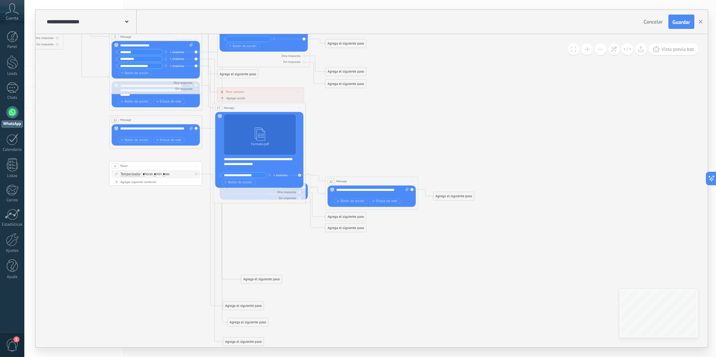
click at [260, 283] on div "Agrega el siguiente paso" at bounding box center [261, 279] width 41 height 7
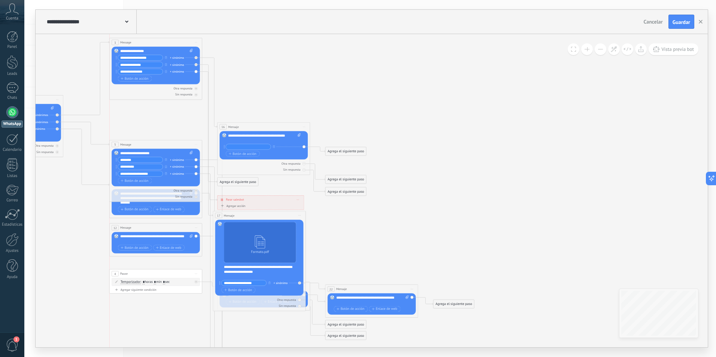
drag, startPoint x: 148, startPoint y: 94, endPoint x: 148, endPoint y: 41, distance: 52.4
click at [148, 41] on div "3 Message ******* (a): Todos los contactos - canales seleccionados Todos los co…" at bounding box center [156, 42] width 92 height 9
click at [147, 152] on div "**********" at bounding box center [156, 153] width 73 height 4
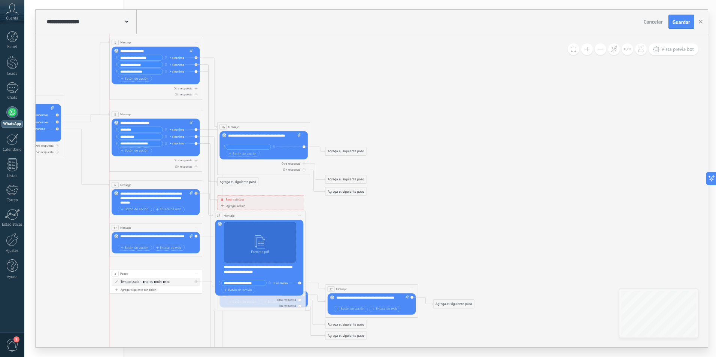
drag, startPoint x: 161, startPoint y: 142, endPoint x: 160, endPoint y: 112, distance: 30.0
click at [160, 112] on div "5 Message ******* (a): Todos los contactos - canales seleccionados Todos los co…" at bounding box center [156, 114] width 92 height 9
drag, startPoint x: 140, startPoint y: 274, endPoint x: 142, endPoint y: 317, distance: 42.3
click at [142, 317] on div "4 Pause ***** Iniciar vista previa aquí Cambiar nombre Duplicar [GEOGRAPHIC_DAT…" at bounding box center [156, 317] width 92 height 9
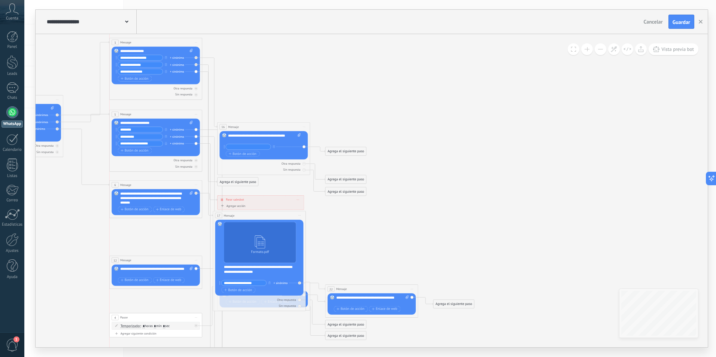
drag, startPoint x: 170, startPoint y: 228, endPoint x: 170, endPoint y: 260, distance: 32.6
click at [170, 260] on div "12 Message ******* (a): Todos los contactos - canales seleccionados Todos los c…" at bounding box center [156, 260] width 92 height 9
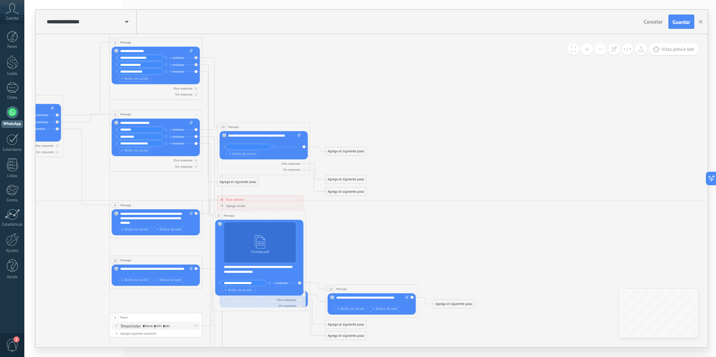
drag, startPoint x: 164, startPoint y: 183, endPoint x: 165, endPoint y: 203, distance: 19.5
click at [165, 203] on div "6 Message ******* (a): Todos los contactos - canales seleccionados Todos los co…" at bounding box center [156, 205] width 92 height 9
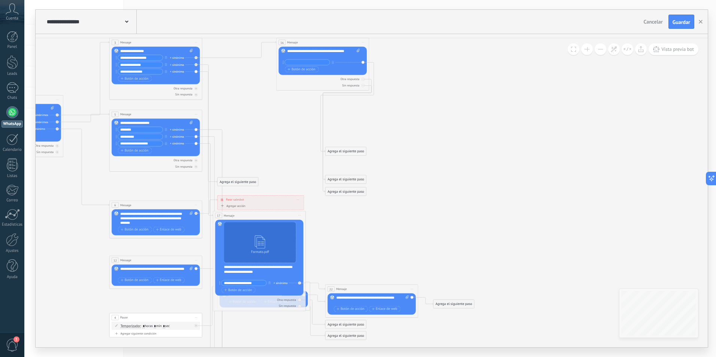
drag, startPoint x: 254, startPoint y: 124, endPoint x: 313, endPoint y: 39, distance: 103.3
click at [313, 39] on div "16 Mensaje ******* (a): Todos los contactos - canales seleccionados Todos los c…" at bounding box center [322, 42] width 92 height 9
click at [362, 80] on div at bounding box center [362, 79] width 3 height 3
click at [362, 87] on div at bounding box center [362, 85] width 3 height 3
click at [373, 66] on icon at bounding box center [347, 108] width 53 height 90
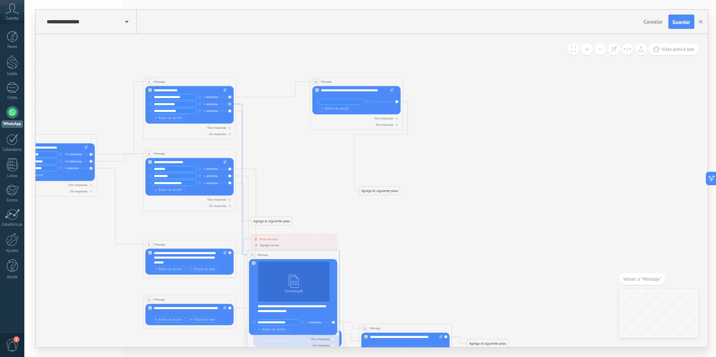
click at [243, 106] on icon at bounding box center [241, 180] width 11 height 152
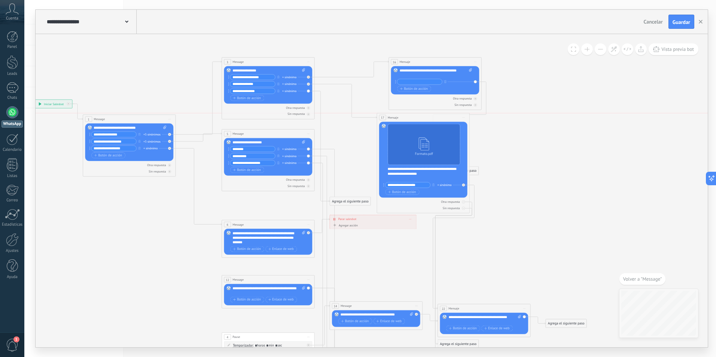
drag, startPoint x: 359, startPoint y: 234, endPoint x: 410, endPoint y: 116, distance: 129.1
click at [410, 116] on div "17 Mensaje ******* (a): Todos los contactos - canales seleccionados Todos los c…" at bounding box center [423, 117] width 92 height 9
click at [465, 209] on div "Sin respuesta" at bounding box center [423, 208] width 88 height 4
click at [464, 202] on div at bounding box center [463, 202] width 3 height 3
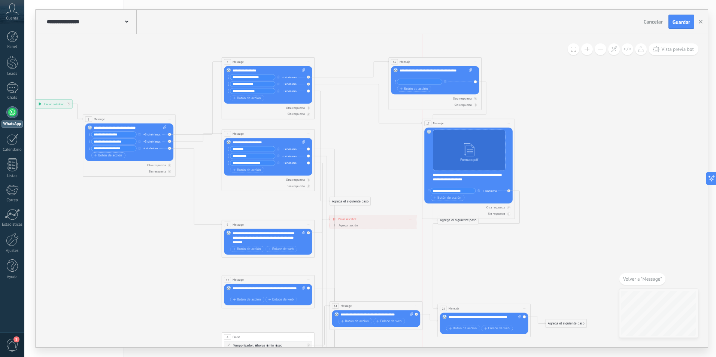
drag, startPoint x: 445, startPoint y: 118, endPoint x: 497, endPoint y: 122, distance: 51.8
click at [495, 122] on div "17 Mensaje ******* (a): Todos los contactos - canales seleccionados Todos los c…" at bounding box center [468, 123] width 92 height 9
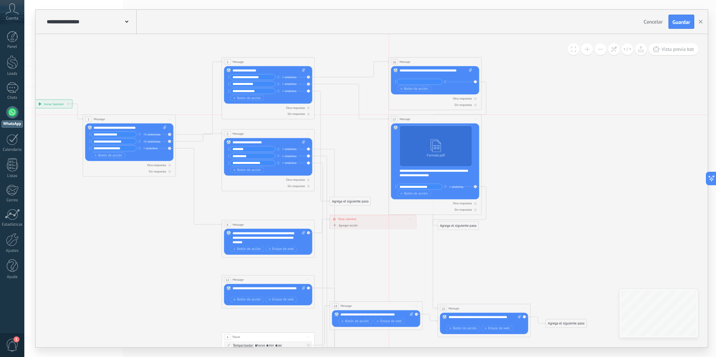
drag, startPoint x: 463, startPoint y: 122, endPoint x: 425, endPoint y: 117, distance: 37.8
click at [425, 117] on div "17 Mensaje ******* (a): Todos los contactos - canales seleccionados Todos los c…" at bounding box center [435, 119] width 92 height 9
click at [534, 161] on icon at bounding box center [302, 261] width 770 height 640
click at [486, 111] on icon at bounding box center [459, 154] width 53 height 145
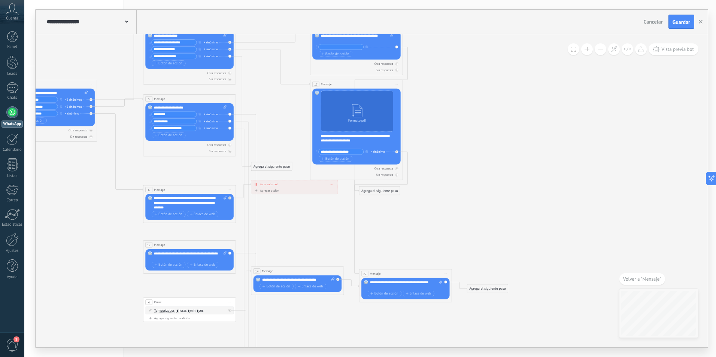
drag, startPoint x: 407, startPoint y: 78, endPoint x: 411, endPoint y: 66, distance: 12.2
click at [411, 66] on icon at bounding box center [223, 226] width 770 height 640
click at [407, 74] on icon at bounding box center [380, 119] width 53 height 145
drag, startPoint x: 382, startPoint y: 191, endPoint x: 465, endPoint y: 46, distance: 166.6
click at [465, 46] on div "Agrega el siguiente paso" at bounding box center [463, 46] width 41 height 7
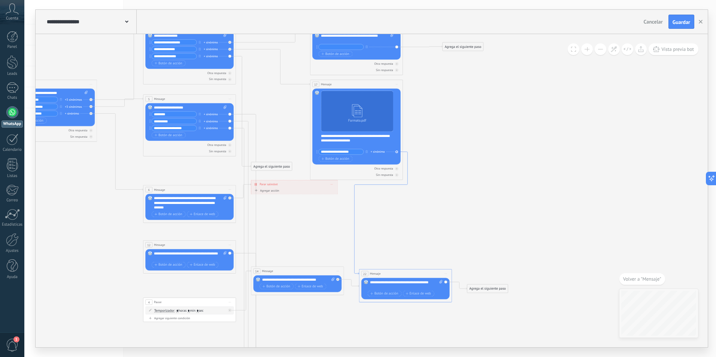
click at [406, 185] on icon at bounding box center [380, 213] width 53 height 123
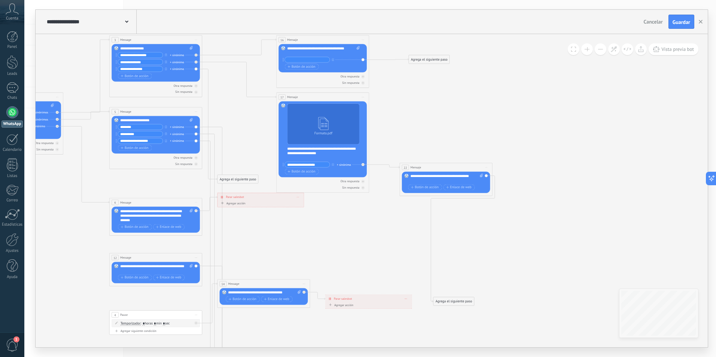
drag, startPoint x: 365, startPoint y: 286, endPoint x: 440, endPoint y: 168, distance: 140.4
click at [440, 168] on div "22 Mensaje ******* (a): Todos los contactos - canales seleccionados Todos los c…" at bounding box center [446, 167] width 92 height 9
click at [449, 301] on div "Agrega el siguiente paso" at bounding box center [453, 301] width 41 height 7
click at [493, 198] on icon at bounding box center [463, 239] width 64 height 127
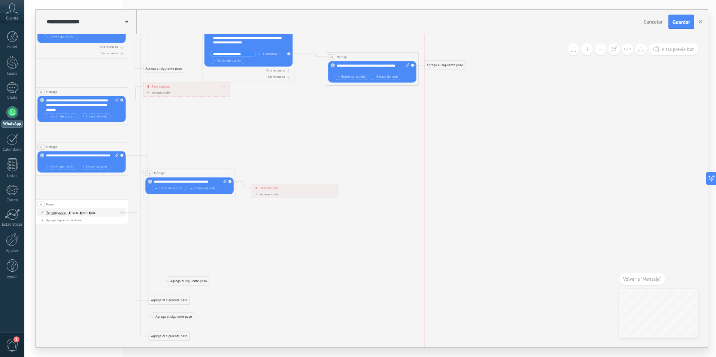
drag, startPoint x: 381, startPoint y: 191, endPoint x: 445, endPoint y: 65, distance: 141.2
click at [445, 65] on div "Agrega el siguiente paso" at bounding box center [445, 64] width 41 height 7
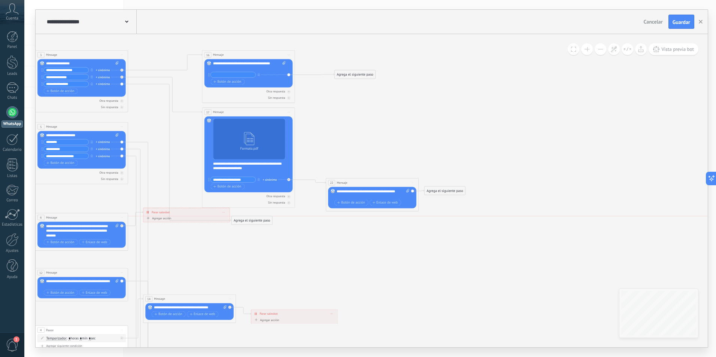
drag, startPoint x: 170, startPoint y: 195, endPoint x: 258, endPoint y: 222, distance: 92.5
click at [258, 222] on div "Agrega el siguiente paso" at bounding box center [251, 220] width 41 height 7
click at [325, 242] on icon at bounding box center [147, 258] width 835 height 649
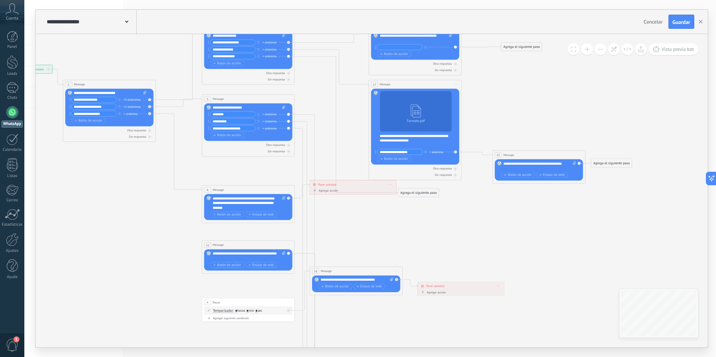
drag, startPoint x: 397, startPoint y: 316, endPoint x: 563, endPoint y: 290, distance: 168.3
click at [563, 290] on icon at bounding box center [314, 230] width 835 height 649
drag, startPoint x: 239, startPoint y: 302, endPoint x: 241, endPoint y: 337, distance: 35.3
click at [242, 340] on div "4 Pause ***** Iniciar vista previa aquí Cambiar nombre Duplicar [GEOGRAPHIC_DAT…" at bounding box center [251, 337] width 92 height 9
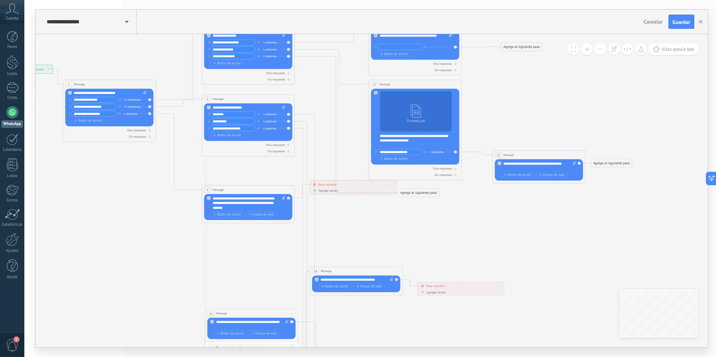
drag, startPoint x: 223, startPoint y: 242, endPoint x: 233, endPoint y: 245, distance: 10.5
click at [227, 310] on div "12 Message ******* (a): Todos los contactos - canales seleccionados Todos los c…" at bounding box center [251, 313] width 92 height 9
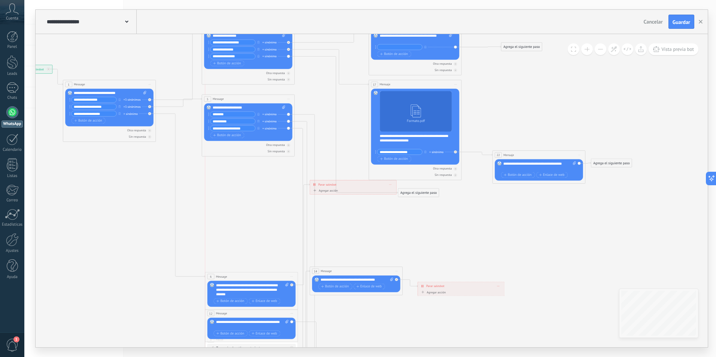
drag, startPoint x: 230, startPoint y: 191, endPoint x: 234, endPoint y: 250, distance: 58.9
click at [234, 276] on div "6 Message ******* (a): Todos los contactos - canales seleccionados Todos los co…" at bounding box center [251, 276] width 92 height 9
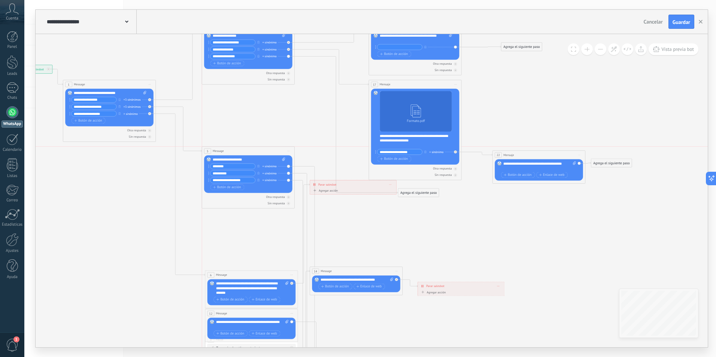
drag, startPoint x: 217, startPoint y: 96, endPoint x: 218, endPoint y: 148, distance: 51.7
click at [218, 148] on div "5 Message ******* (a): Todos los contactos - canales seleccionados Todos los co…" at bounding box center [248, 151] width 92 height 9
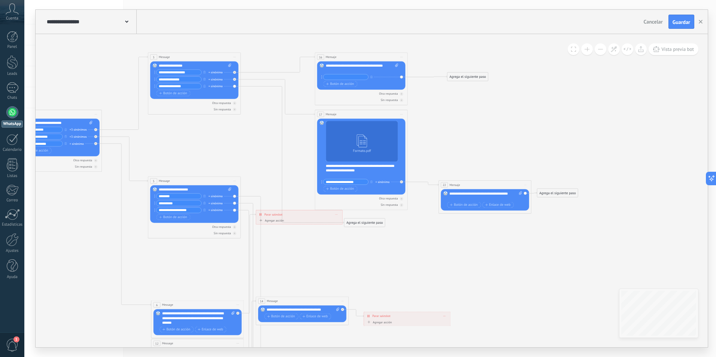
drag, startPoint x: 397, startPoint y: 230, endPoint x: 343, endPoint y: 260, distance: 61.7
click at [343, 260] on icon at bounding box center [260, 256] width 835 height 640
drag, startPoint x: 343, startPoint y: 87, endPoint x: 332, endPoint y: 70, distance: 20.5
click at [332, 70] on div "**********" at bounding box center [362, 76] width 72 height 25
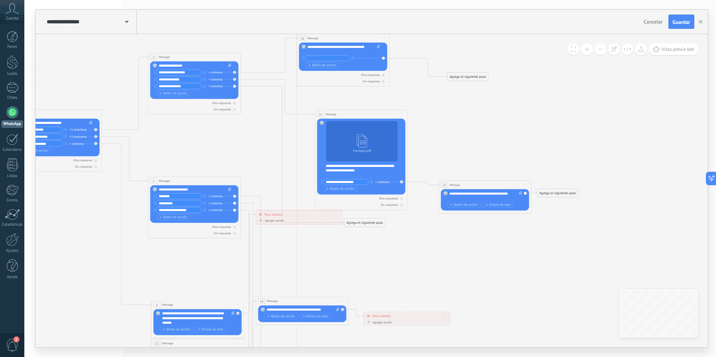
drag, startPoint x: 350, startPoint y: 56, endPoint x: 333, endPoint y: 46, distance: 19.8
click at [330, 37] on div "16 Mensaje ******* (a): Todos los contactos - canales seleccionados Todos los c…" at bounding box center [343, 38] width 92 height 9
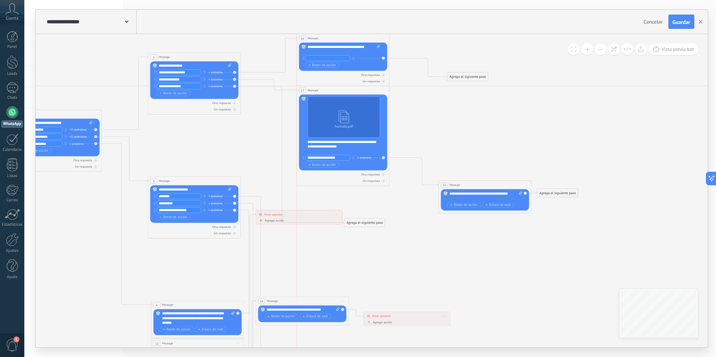
drag, startPoint x: 351, startPoint y: 112, endPoint x: 334, endPoint y: 90, distance: 28.0
click at [334, 90] on div "17 Mensaje ******* (a): Todos los contactos - canales seleccionados Todos los c…" at bounding box center [343, 90] width 92 height 9
drag, startPoint x: 362, startPoint y: 223, endPoint x: 317, endPoint y: 203, distance: 49.3
click at [316, 203] on div "Agrega el siguiente paso" at bounding box center [317, 201] width 41 height 7
click at [393, 236] on icon at bounding box center [260, 247] width 835 height 658
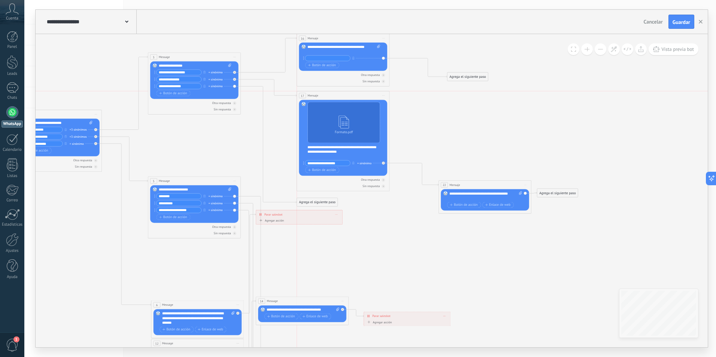
drag, startPoint x: 324, startPoint y: 89, endPoint x: 325, endPoint y: 94, distance: 5.5
click at [325, 94] on div "17 Mensaje ******* (a): Todos los contactos - canales seleccionados Todos los c…" at bounding box center [343, 95] width 92 height 9
click at [407, 273] on icon at bounding box center [260, 247] width 835 height 658
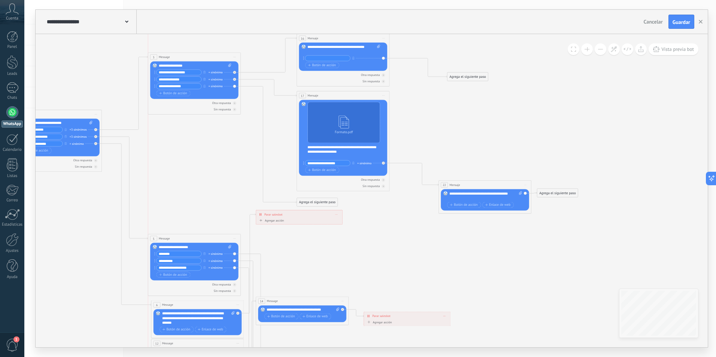
drag, startPoint x: 167, startPoint y: 179, endPoint x: 166, endPoint y: 237, distance: 57.7
click at [166, 237] on span "Message" at bounding box center [164, 238] width 11 height 4
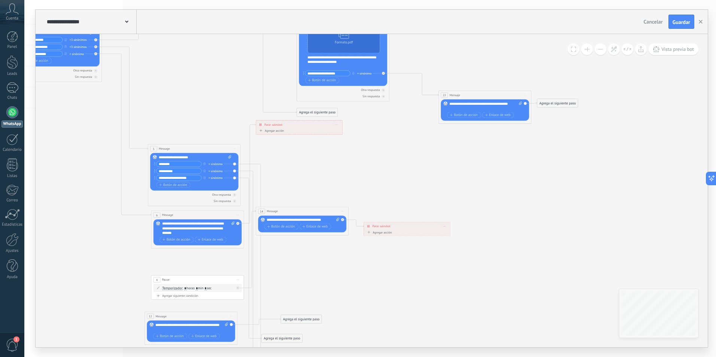
drag, startPoint x: 177, startPoint y: 255, endPoint x: 171, endPoint y: 318, distance: 63.2
click at [171, 318] on div "12 Message ******* (a): Todos los contactos - canales seleccionados Todos los c…" at bounding box center [191, 316] width 92 height 9
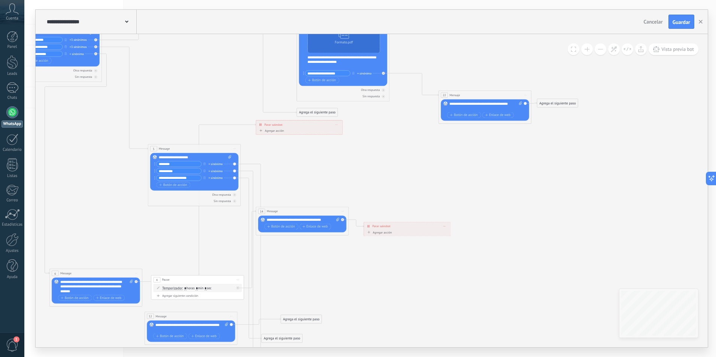
drag, startPoint x: 198, startPoint y: 213, endPoint x: 96, endPoint y: 271, distance: 117.1
click at [96, 271] on div "6 Message ******* (a): Todos los contactos - canales seleccionados Todos los co…" at bounding box center [96, 273] width 92 height 9
click at [261, 167] on icon at bounding box center [253, 260] width 25 height 192
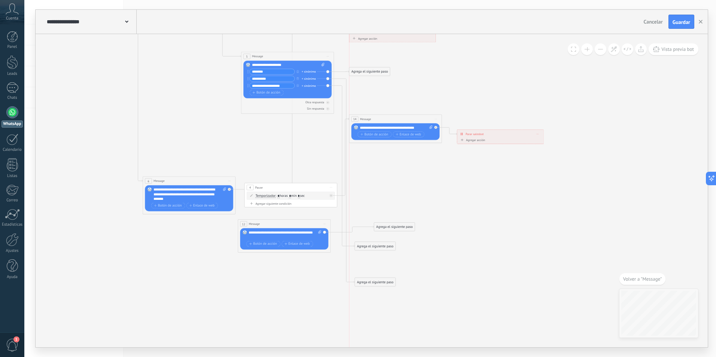
drag, startPoint x: 367, startPoint y: 263, endPoint x: 356, endPoint y: 72, distance: 191.3
click at [356, 72] on div "Agrega el siguiente paso" at bounding box center [369, 71] width 41 height 7
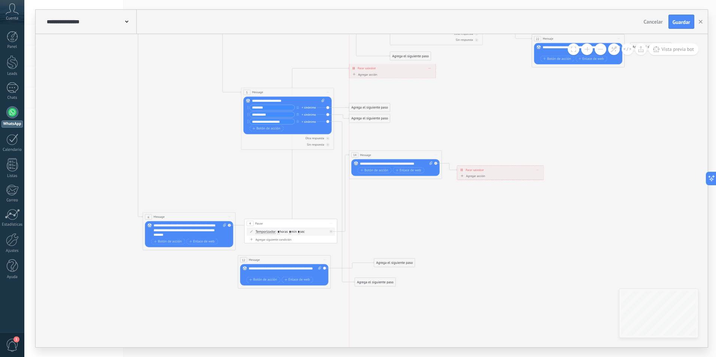
drag, startPoint x: 389, startPoint y: 297, endPoint x: 375, endPoint y: 120, distance: 177.7
click at [375, 120] on div "Agrega el siguiente paso" at bounding box center [369, 118] width 41 height 7
drag, startPoint x: 375, startPoint y: 283, endPoint x: 370, endPoint y: 134, distance: 149.1
click at [370, 134] on div "Agrega el siguiente paso" at bounding box center [369, 131] width 41 height 7
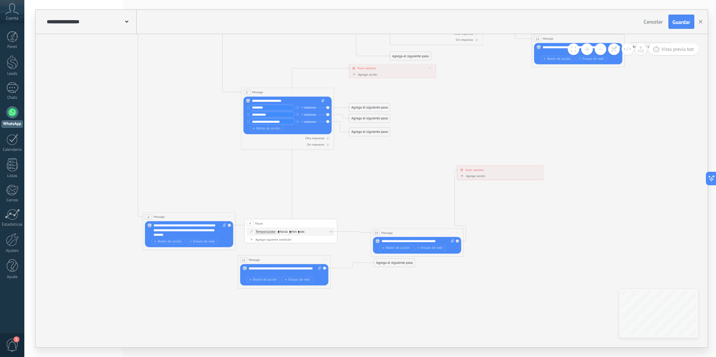
drag, startPoint x: 382, startPoint y: 153, endPoint x: 403, endPoint y: 231, distance: 80.9
click at [403, 231] on div "14 Message ******* (a): Todos los contactos - canales seleccionados Todos los c…" at bounding box center [417, 232] width 92 height 9
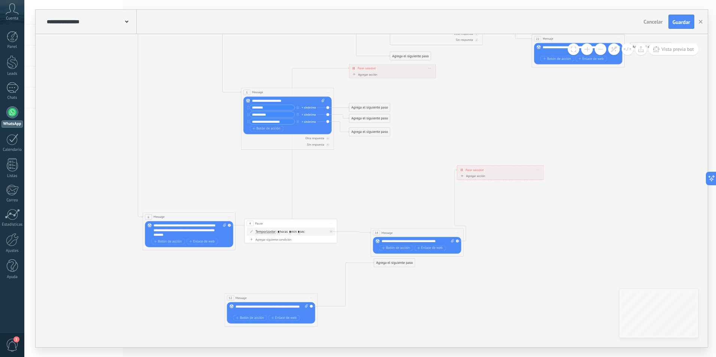
drag, startPoint x: 280, startPoint y: 260, endPoint x: 267, endPoint y: 298, distance: 40.4
click at [267, 298] on div "12 Message ******* (a): Todos los contactos - canales seleccionados Todos los c…" at bounding box center [271, 298] width 92 height 9
click at [311, 298] on icon at bounding box center [311, 298] width 2 height 0
click at [315, 325] on div "Borrar" at bounding box center [333, 328] width 46 height 8
click at [331, 224] on span "Iniciar vista previa aquí Cambiar nombre Duplicar [GEOGRAPHIC_DATA]" at bounding box center [330, 223] width 7 height 7
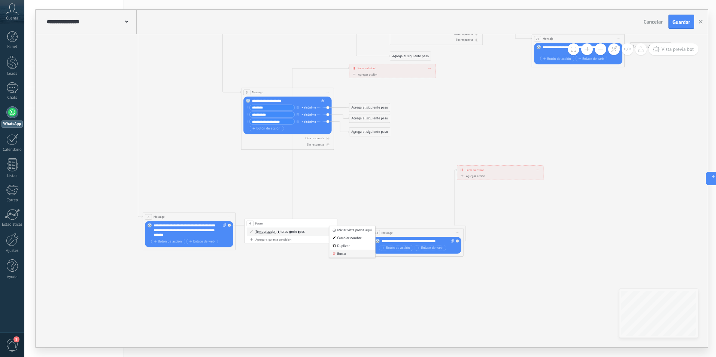
click at [340, 257] on div "Borrar" at bounding box center [352, 254] width 46 height 8
click at [455, 233] on span "Iniciar vista previa aquí Cambiar nombre Duplicar [GEOGRAPHIC_DATA]" at bounding box center [457, 233] width 7 height 7
click at [464, 261] on div "Borrar" at bounding box center [479, 263] width 46 height 8
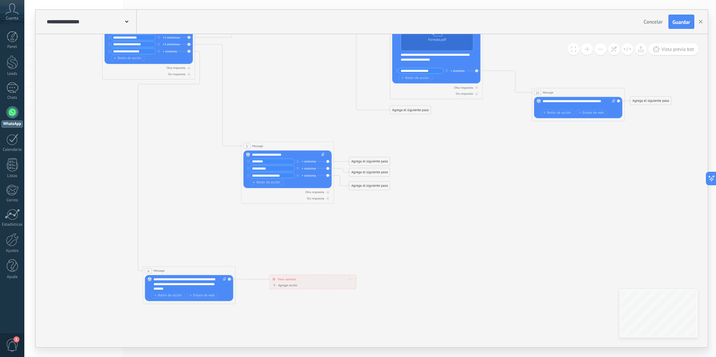
drag, startPoint x: 388, startPoint y: 123, endPoint x: 308, endPoint y: 280, distance: 176.3
click at [308, 280] on div "**********" at bounding box center [312, 279] width 87 height 8
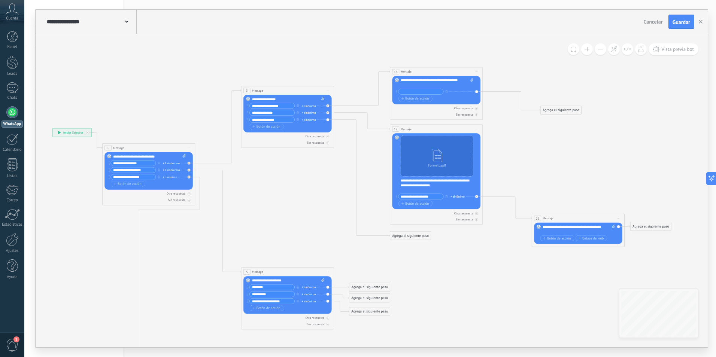
click at [167, 178] on div "+ sinónimo" at bounding box center [170, 177] width 14 height 4
click at [171, 178] on input "text" at bounding box center [175, 177] width 23 height 3
type input "*"
type input "*****"
click at [97, 275] on icon at bounding box center [353, 248] width 835 height 595
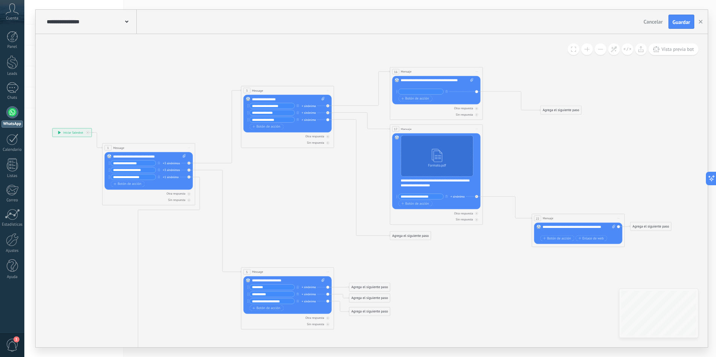
click at [364, 285] on div "Agrega el siguiente paso" at bounding box center [369, 286] width 41 height 7
click at [365, 296] on span "Mensaje" at bounding box center [367, 295] width 12 height 4
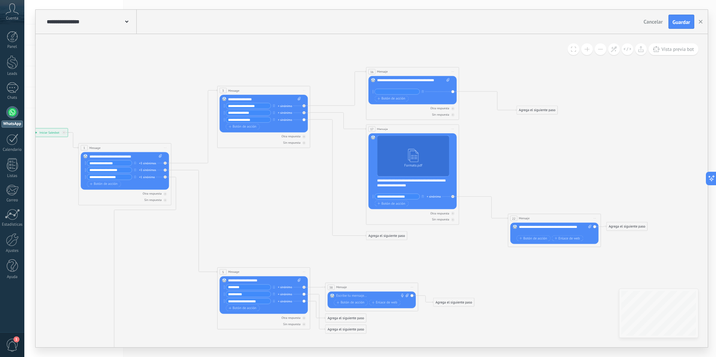
click at [360, 295] on div at bounding box center [370, 296] width 69 height 4
click at [380, 294] on div "**********" at bounding box center [372, 301] width 73 height 14
click at [371, 306] on div "**********" at bounding box center [368, 305] width 64 height 4
click at [339, 306] on div "**********" at bounding box center [368, 305] width 64 height 4
click at [369, 305] on div "**********" at bounding box center [370, 307] width 68 height 9
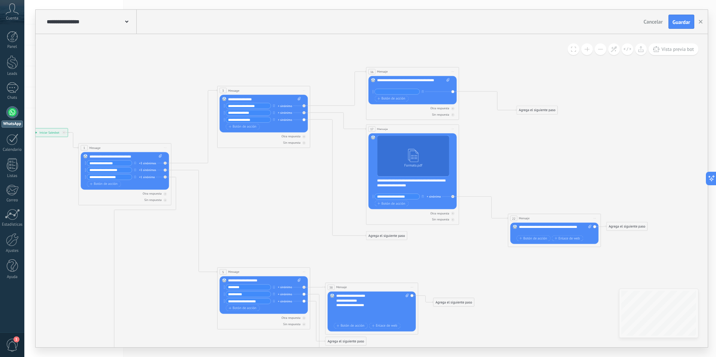
click at [378, 294] on div "**********" at bounding box center [372, 308] width 73 height 28
click at [372, 313] on div at bounding box center [370, 314] width 68 height 4
click at [471, 321] on icon at bounding box center [330, 248] width 835 height 595
click at [319, 297] on icon at bounding box center [317, 323] width 15 height 59
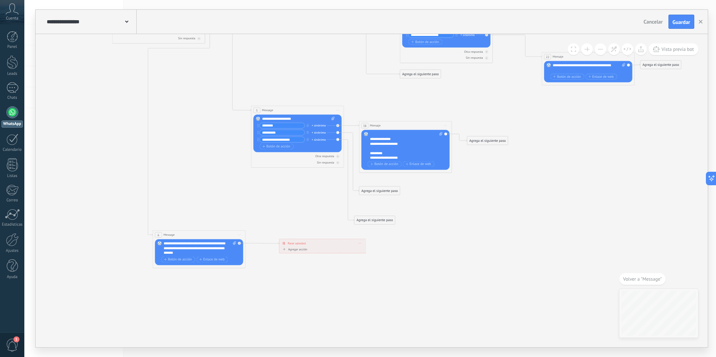
drag, startPoint x: 365, startPoint y: 180, endPoint x: 360, endPoint y: 221, distance: 41.1
click at [360, 221] on div "Agrega el siguiente paso" at bounding box center [374, 219] width 41 height 7
click at [380, 191] on div "Agrega el siguiente paso" at bounding box center [379, 190] width 41 height 7
click at [381, 198] on span "Mensaje" at bounding box center [377, 199] width 12 height 4
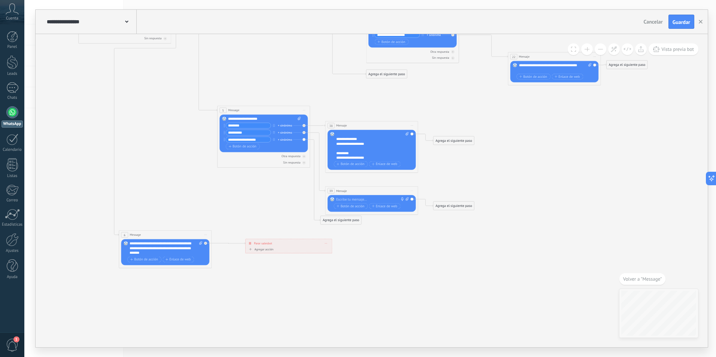
click at [381, 199] on div at bounding box center [370, 199] width 69 height 4
click at [380, 199] on div "**********" at bounding box center [372, 199] width 73 height 4
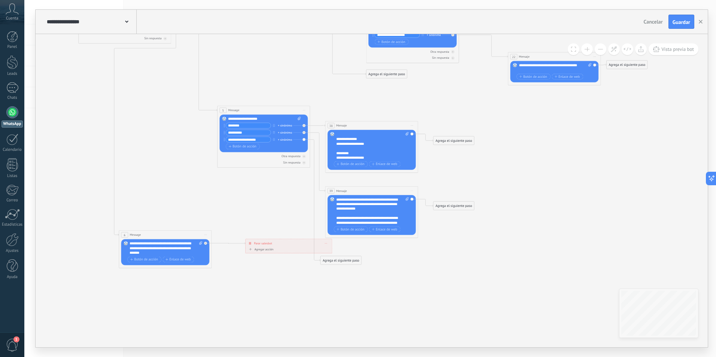
click at [406, 218] on span at bounding box center [406, 211] width 4 height 28
click input "Subir" at bounding box center [0, 0] width 0 height 0
click at [388, 211] on div "**********" at bounding box center [372, 211] width 73 height 28
click at [388, 223] on div "**********" at bounding box center [368, 237] width 64 height 42
click at [406, 218] on span at bounding box center [406, 211] width 4 height 28
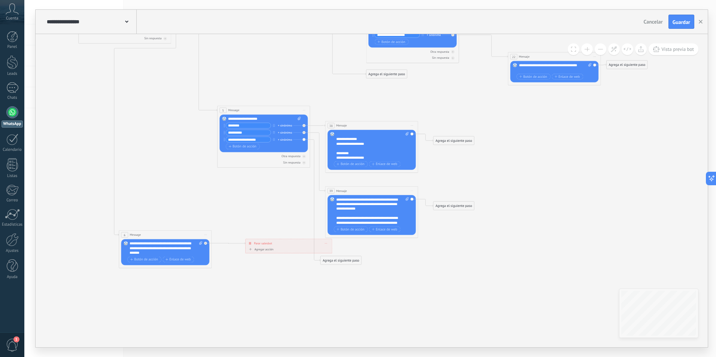
click input "Subir" at bounding box center [0, 0] width 0 height 0
click at [333, 259] on div "Agrega el siguiente paso" at bounding box center [341, 260] width 41 height 7
click at [339, 267] on span "Mensaje" at bounding box center [339, 269] width 12 height 4
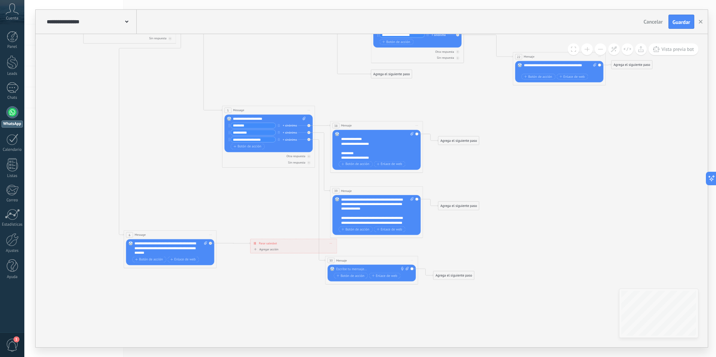
click at [358, 271] on div at bounding box center [370, 269] width 69 height 4
paste div
click at [498, 297] on icon at bounding box center [334, 95] width 835 height 611
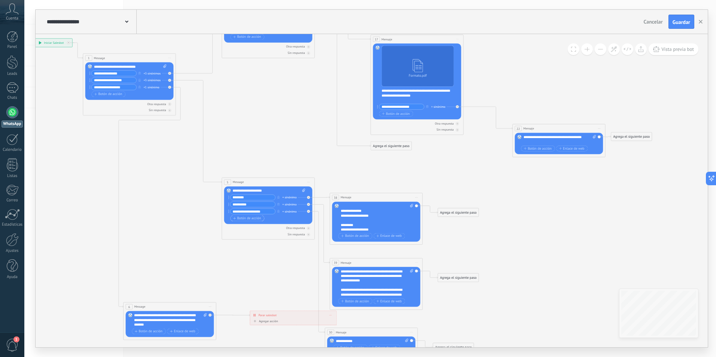
click at [254, 219] on span "Botón de acción" at bounding box center [247, 218] width 28 height 4
click at [254, 219] on input "text" at bounding box center [252, 218] width 45 height 5
type input "**********"
click at [340, 251] on div "Agrega el siguiente paso" at bounding box center [350, 251] width 41 height 7
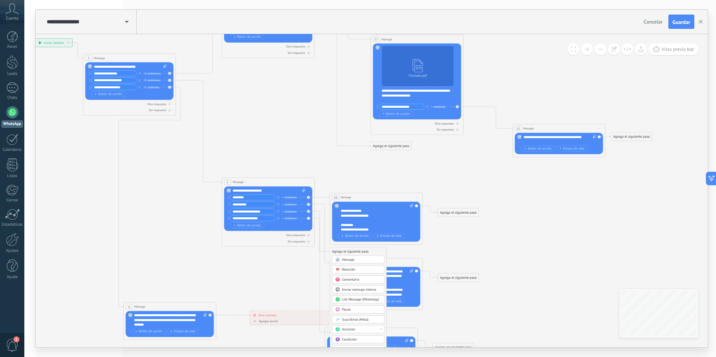
click at [349, 258] on span "Mensaje" at bounding box center [348, 260] width 12 height 4
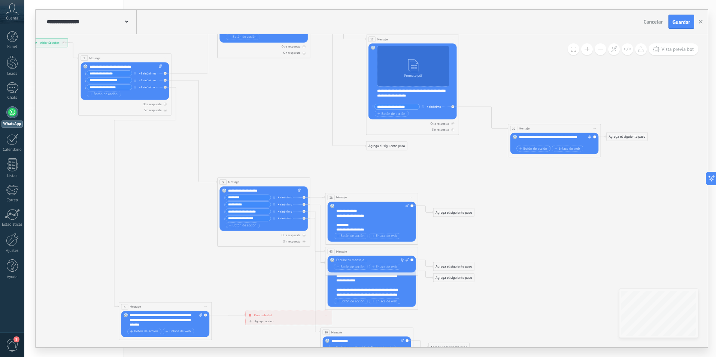
click at [354, 261] on div at bounding box center [370, 260] width 69 height 4
paste div
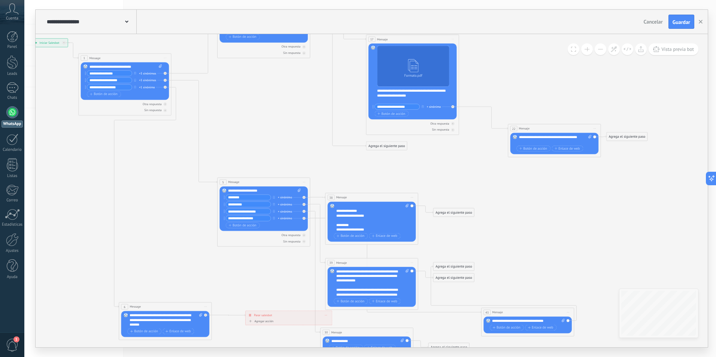
drag, startPoint x: 357, startPoint y: 251, endPoint x: 513, endPoint y: 312, distance: 167.7
click at [513, 312] on div "43 Mensaje ******* (a): Todos los contactos - canales seleccionados Todos los c…" at bounding box center [528, 312] width 92 height 9
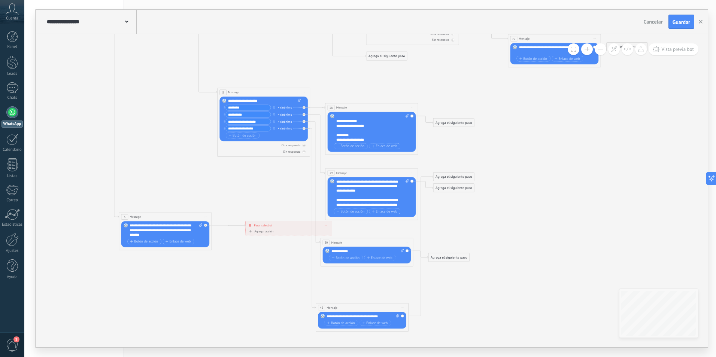
drag, startPoint x: 507, startPoint y: 221, endPoint x: 343, endPoint y: 307, distance: 184.9
click at [343, 307] on div "43 Mensaje ******* (a): Todos los contactos - canales seleccionados Todos los c…" at bounding box center [362, 308] width 92 height 9
drag, startPoint x: 445, startPoint y: 177, endPoint x: 442, endPoint y: 317, distance: 140.1
click at [442, 317] on div "Agrega el siguiente paso" at bounding box center [448, 316] width 41 height 7
click at [547, 291] on icon at bounding box center [329, 110] width 835 height 677
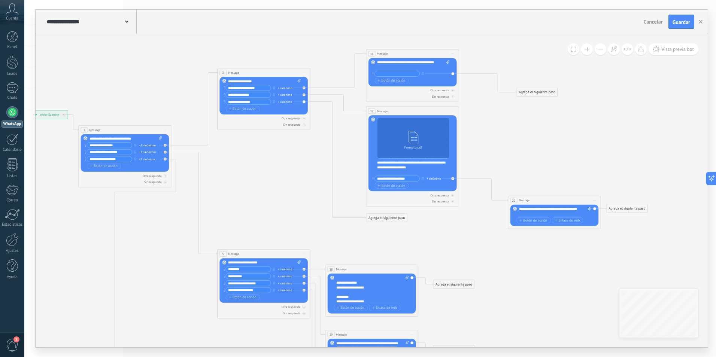
click at [635, 210] on div "Agrega el siguiente paso" at bounding box center [627, 208] width 41 height 7
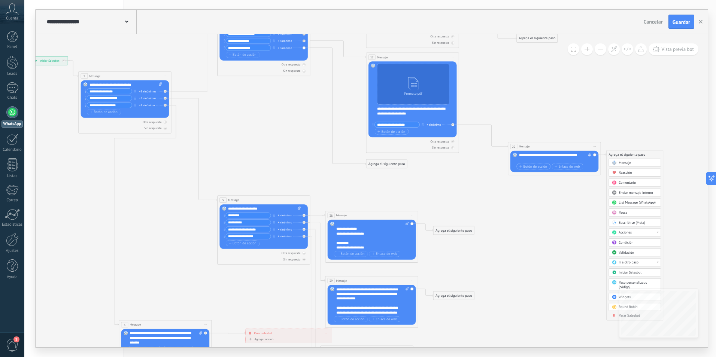
click at [558, 258] on icon at bounding box center [329, 217] width 835 height 677
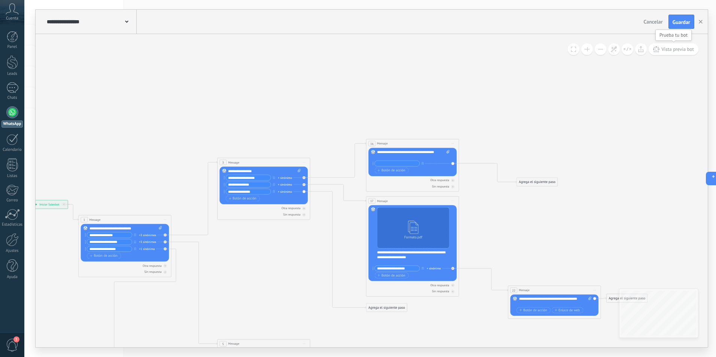
click at [673, 52] on span "Vista previa bot" at bounding box center [677, 49] width 33 height 6
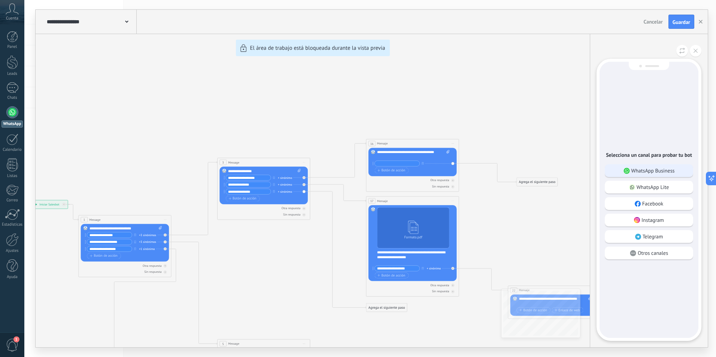
click at [659, 173] on p "WhatsApp Business" at bounding box center [652, 170] width 43 height 7
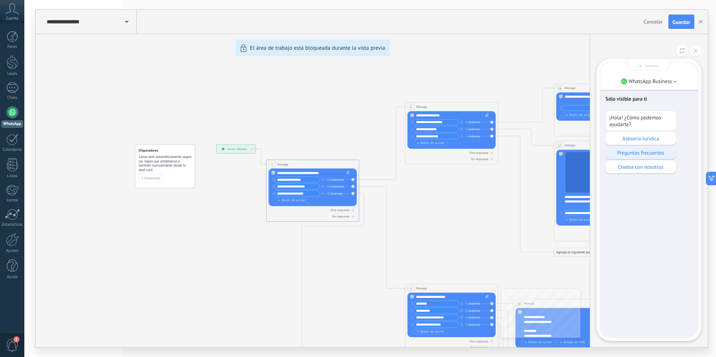
click at [643, 154] on p "Preguntas frecuentes" at bounding box center [640, 152] width 63 height 7
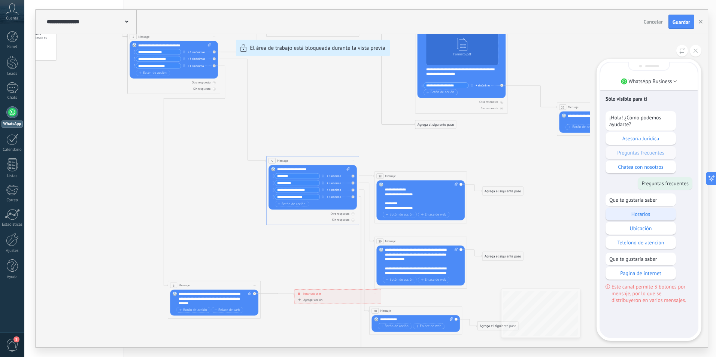
click at [655, 215] on p "Horarios" at bounding box center [640, 214] width 63 height 7
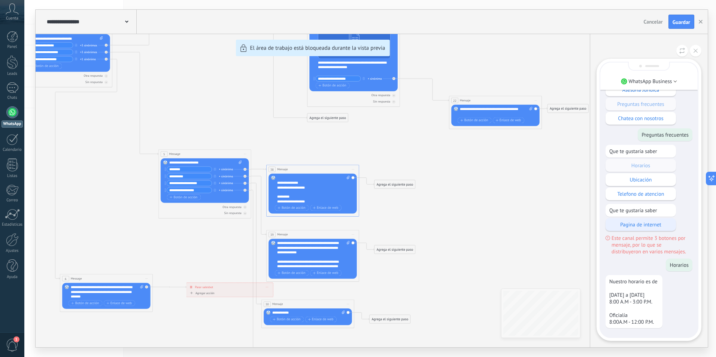
click at [637, 227] on p "Pagina de internet" at bounding box center [640, 224] width 63 height 7
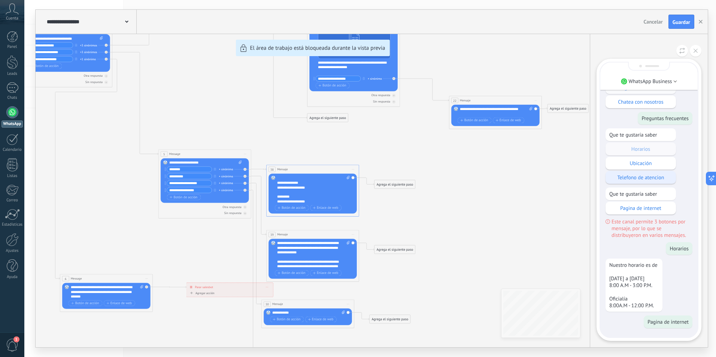
click at [636, 180] on p "Telefono de atencion" at bounding box center [640, 177] width 63 height 7
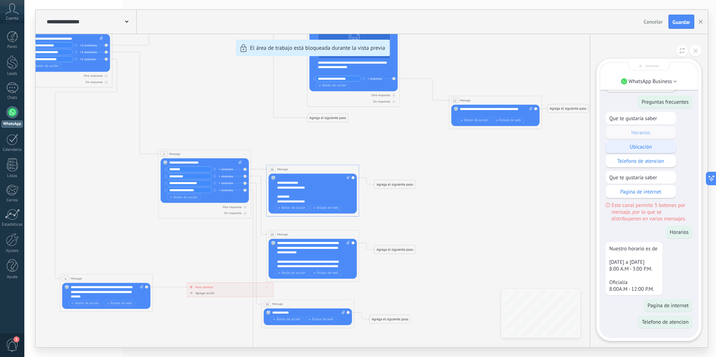
click at [642, 147] on p "Ubicación" at bounding box center [640, 146] width 63 height 7
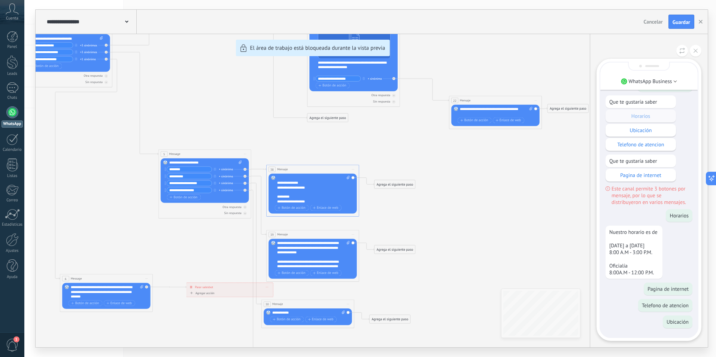
click at [391, 186] on div "**********" at bounding box center [372, 179] width 672 height 338
click at [694, 51] on icon at bounding box center [696, 51] width 4 height 4
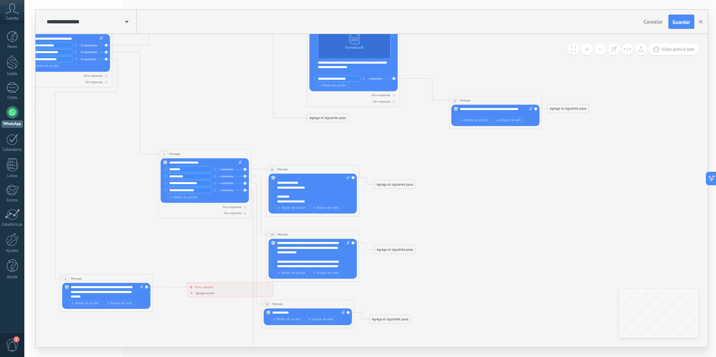
click at [391, 182] on div "Agrega el siguiente paso" at bounding box center [394, 184] width 41 height 7
click at [396, 194] on span "Mensaje" at bounding box center [392, 193] width 12 height 4
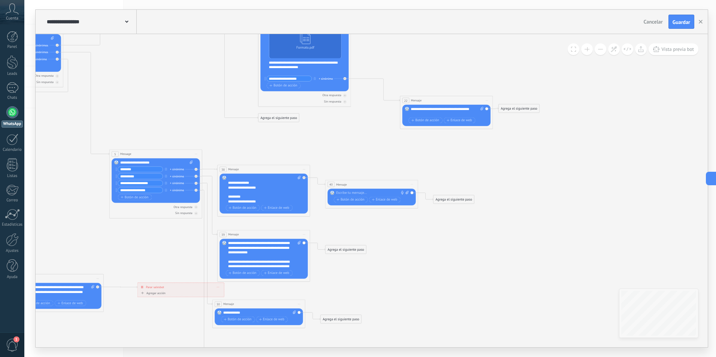
click at [367, 184] on div "40 Mensaje ******* (a): Todos los contactos - canales seleccionados Todos los c…" at bounding box center [371, 184] width 92 height 9
click at [361, 195] on div at bounding box center [370, 193] width 69 height 4
click at [356, 201] on span "Botón de acción" at bounding box center [351, 200] width 28 height 4
type input "**"
click at [363, 239] on icon at bounding box center [222, 171] width 835 height 677
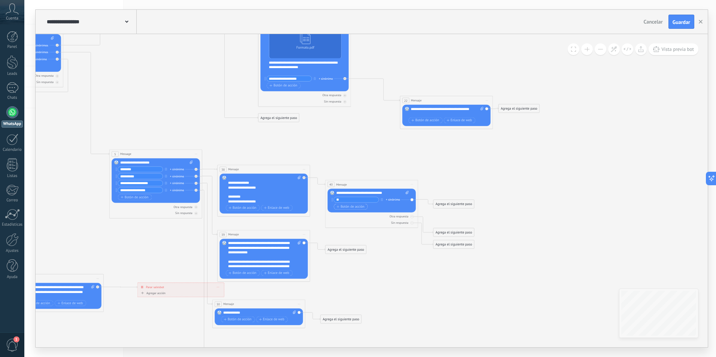
click at [354, 209] on span "Botón de acción" at bounding box center [351, 207] width 28 height 4
type input "**"
click at [356, 202] on input "**" at bounding box center [356, 199] width 45 height 5
type input "*"
type input "**"
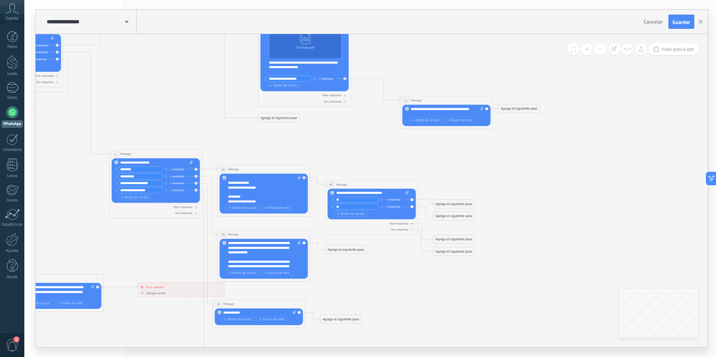
click at [412, 224] on icon at bounding box center [411, 224] width 1 height 0
click at [412, 230] on icon at bounding box center [411, 230] width 1 height 0
click at [449, 203] on div "Agrega el siguiente paso" at bounding box center [453, 203] width 41 height 7
click at [485, 282] on div at bounding box center [484, 282] width 2 height 1
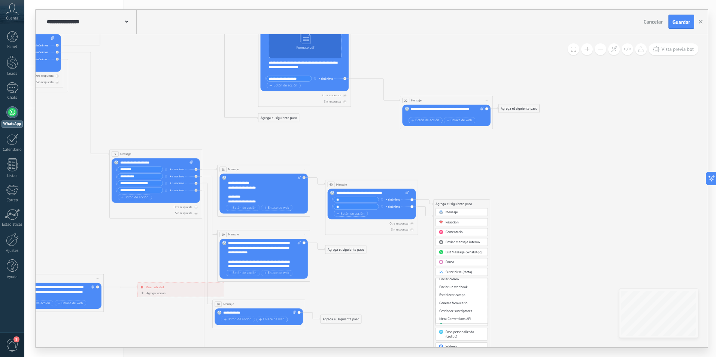
click at [534, 273] on icon at bounding box center [222, 171] width 835 height 677
click at [461, 206] on div "Agrega el siguiente paso" at bounding box center [453, 203] width 41 height 7
click at [485, 313] on div "Ir a otro paso" at bounding box center [462, 312] width 52 height 8
click at [453, 325] on div "5: Message" at bounding box center [462, 328] width 52 height 8
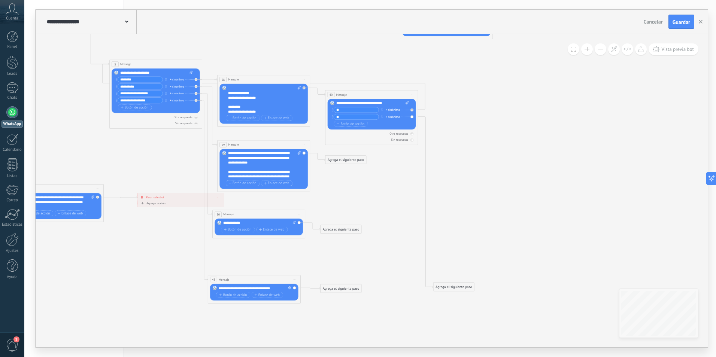
click at [456, 288] on div "Agrega el siguiente paso" at bounding box center [453, 286] width 41 height 7
click at [459, 294] on div "Mensaje" at bounding box center [465, 295] width 39 height 4
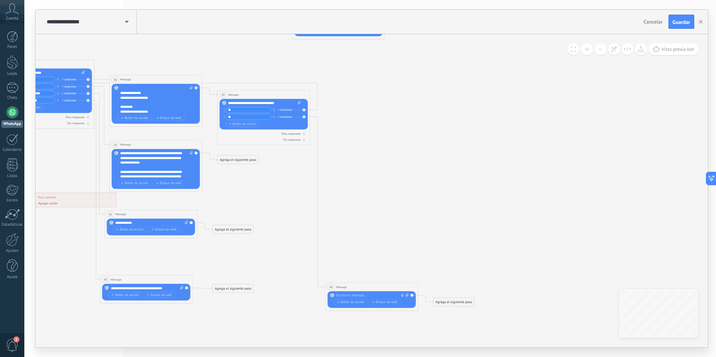
click at [374, 293] on div "Reemplazar Quitar Convertir a mensaje de voz Arrastre la imagen aquí para adjun…" at bounding box center [372, 299] width 88 height 17
click at [373, 296] on div at bounding box center [370, 296] width 69 height 4
click at [429, 237] on icon at bounding box center [136, 85] width 878 height 684
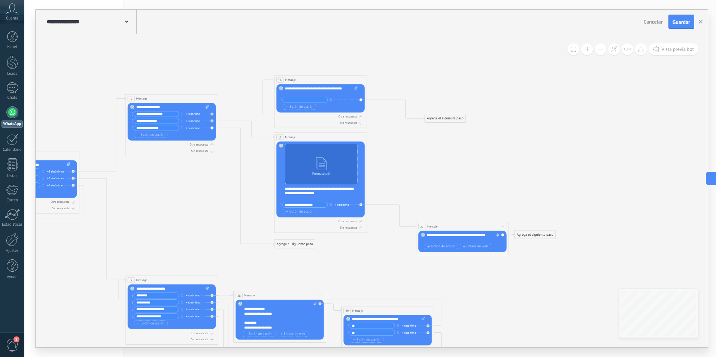
drag, startPoint x: 354, startPoint y: 296, endPoint x: 472, endPoint y: 297, distance: 118.3
click at [472, 297] on icon at bounding box center [260, 301] width 878 height 684
click at [306, 212] on span "Botón de acción" at bounding box center [299, 212] width 28 height 4
type input "*"
type input "**********"
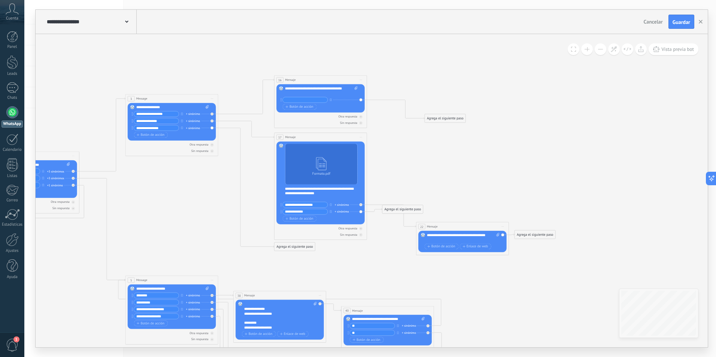
click at [392, 209] on div "Agrega el siguiente paso" at bounding box center [402, 209] width 41 height 7
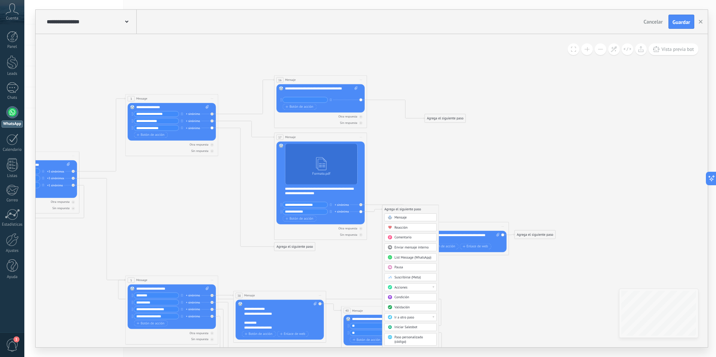
click at [430, 318] on div "Ir a otro paso" at bounding box center [413, 317] width 39 height 4
click at [402, 327] on div "3: Message" at bounding box center [411, 326] width 52 height 8
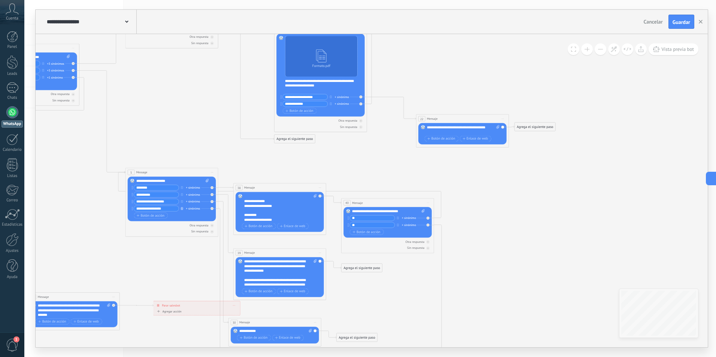
click at [182, 209] on icon "button" at bounding box center [182, 208] width 2 height 3
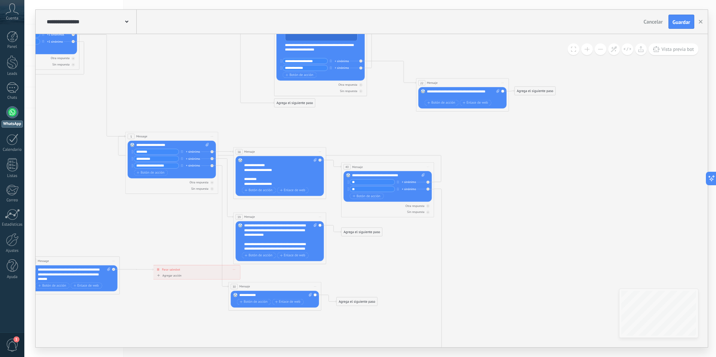
click at [427, 167] on span "Iniciar vista previa aquí Cambiar nombre Duplicar [GEOGRAPHIC_DATA]" at bounding box center [427, 167] width 7 height 7
click at [442, 188] on div "Duplicar" at bounding box center [449, 189] width 46 height 8
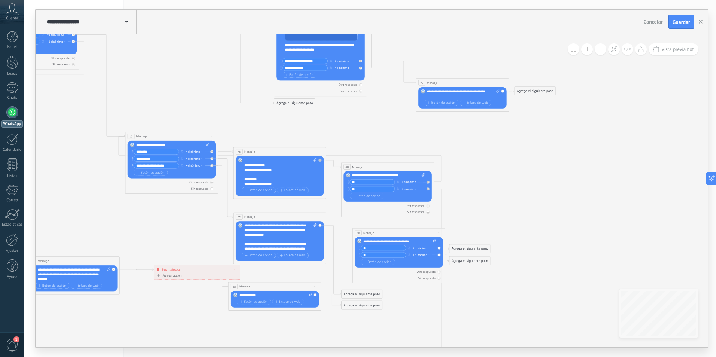
drag, startPoint x: 388, startPoint y: 236, endPoint x: 399, endPoint y: 232, distance: 12.0
click at [399, 232] on div "50 Mensaje ******* (a): Todos los contactos - canales seleccionados Todos los c…" at bounding box center [399, 232] width 92 height 9
drag, startPoint x: 348, startPoint y: 295, endPoint x: 364, endPoint y: 277, distance: 24.1
drag, startPoint x: 391, startPoint y: 278, endPoint x: 373, endPoint y: 288, distance: 20.6
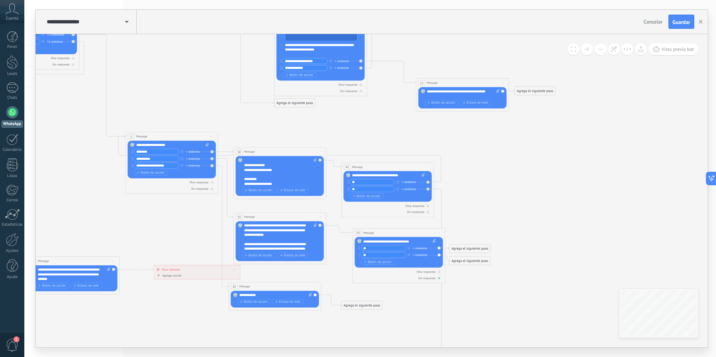
drag, startPoint x: 379, startPoint y: 277, endPoint x: 365, endPoint y: 279, distance: 13.9
click at [365, 279] on div "Sin respuesta" at bounding box center [399, 278] width 88 height 4
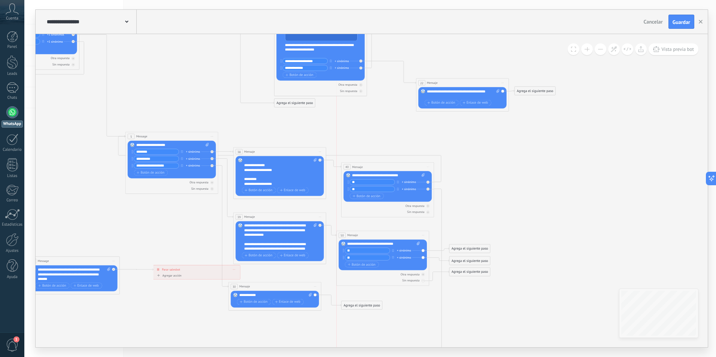
drag, startPoint x: 400, startPoint y: 231, endPoint x: 386, endPoint y: 234, distance: 14.1
click at [386, 234] on div "50 Mensaje ******* (a): Todos los contactos - canales seleccionados Todos los c…" at bounding box center [383, 235] width 92 height 9
click at [423, 276] on icon at bounding box center [423, 274] width 2 height 2
click at [424, 281] on div at bounding box center [423, 280] width 3 height 3
click at [424, 276] on div at bounding box center [423, 274] width 3 height 3
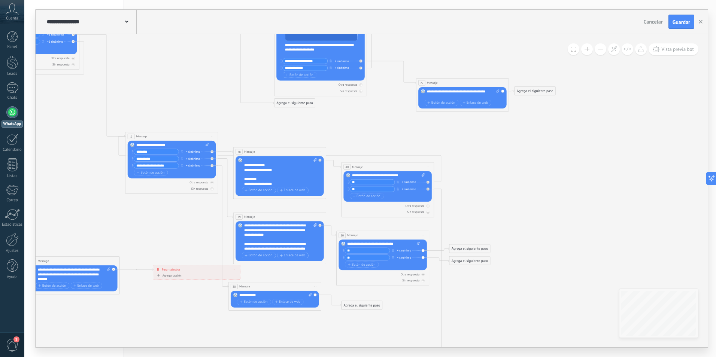
click at [461, 248] on div "Agrega el siguiente paso" at bounding box center [469, 248] width 41 height 7
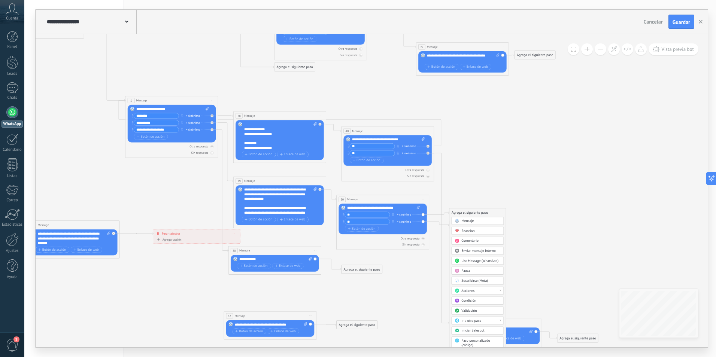
click at [491, 321] on div "Ir a otro paso" at bounding box center [480, 321] width 39 height 4
click at [458, 330] on div "3: Message" at bounding box center [478, 329] width 52 height 8
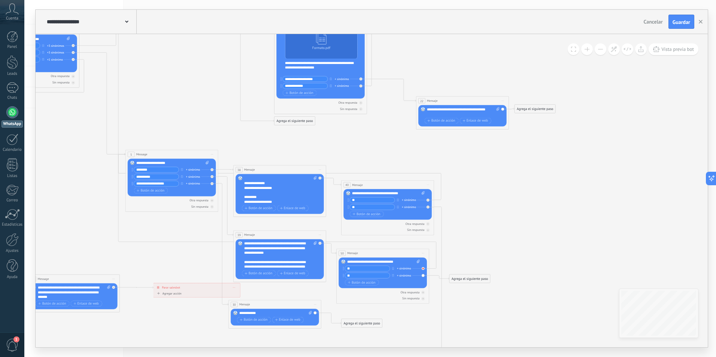
click at [424, 268] on div at bounding box center [424, 268] width 5 height 6
drag, startPoint x: 453, startPoint y: 285, endPoint x: 465, endPoint y: 260, distance: 27.6
click at [465, 260] on div "Agrega el siguiente paso" at bounding box center [476, 260] width 41 height 7
click at [481, 260] on div "Agrega el siguiente paso" at bounding box center [476, 260] width 41 height 7
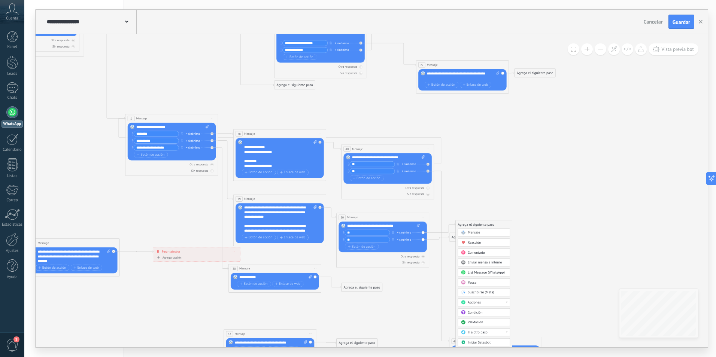
click at [502, 332] on div "Ir a otro paso" at bounding box center [487, 332] width 39 height 4
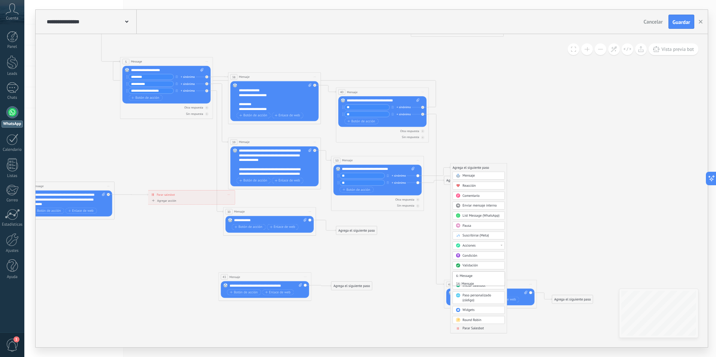
drag, startPoint x: 534, startPoint y: 308, endPoint x: 527, endPoint y: 251, distance: 56.9
click at [528, 251] on icon at bounding box center [254, 82] width 878 height 684
click at [530, 264] on icon at bounding box center [254, 82] width 878 height 684
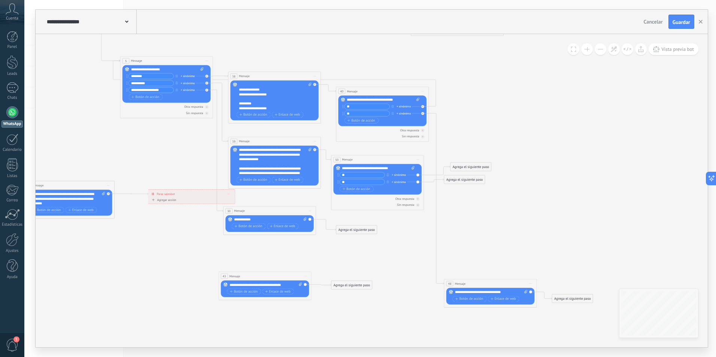
click at [479, 165] on div "Agrega el siguiente paso" at bounding box center [470, 166] width 41 height 7
click at [430, 191] on icon at bounding box center [254, 82] width 878 height 684
drag, startPoint x: 450, startPoint y: 181, endPoint x: 461, endPoint y: 185, distance: 11.6
click at [461, 185] on div "Agrega el siguiente paso" at bounding box center [475, 185] width 41 height 7
click at [473, 166] on div "Agrega el siguiente paso" at bounding box center [470, 166] width 41 height 7
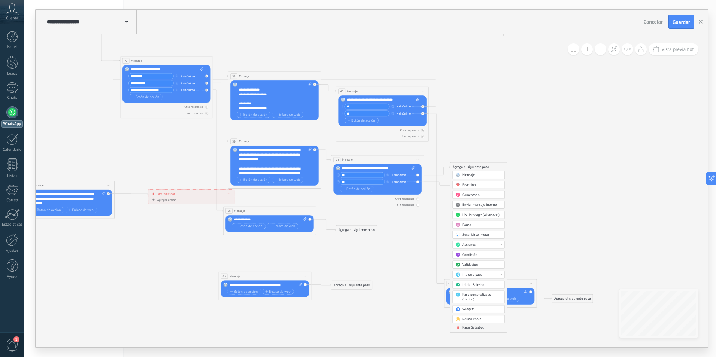
click at [483, 273] on div "Ir a otro paso" at bounding box center [481, 275] width 39 height 4
click at [468, 290] on div "5: Message" at bounding box center [479, 291] width 52 height 8
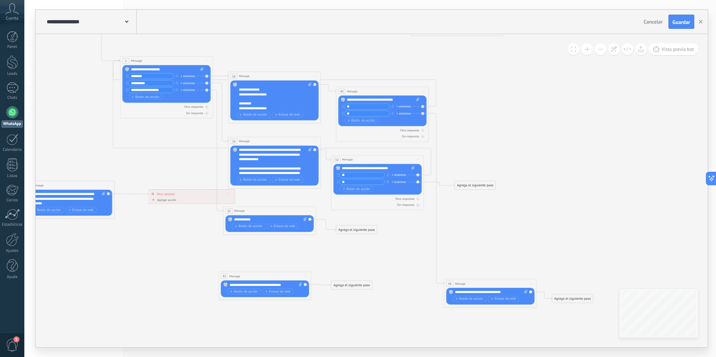
click at [466, 188] on div "Agrega el siguiente paso" at bounding box center [475, 185] width 41 height 7
click at [486, 293] on span "Ir a otro paso" at bounding box center [477, 293] width 20 height 4
click at [472, 322] on div "48: Mensaje" at bounding box center [483, 324] width 52 height 8
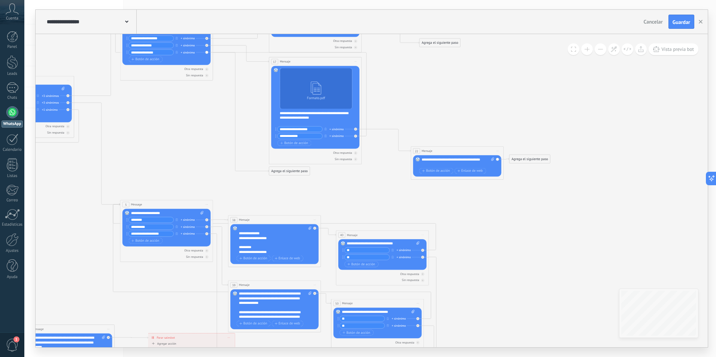
click at [519, 160] on div "Agrega el siguiente paso" at bounding box center [529, 158] width 41 height 7
click at [540, 319] on span "Parar Salesbot" at bounding box center [532, 320] width 21 height 4
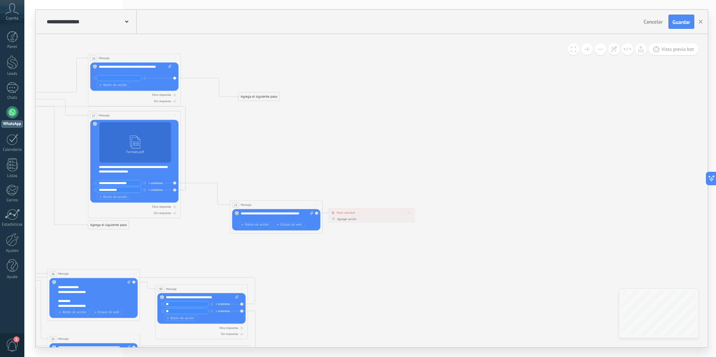
drag, startPoint x: 257, startPoint y: 93, endPoint x: 248, endPoint y: 97, distance: 10.4
click at [248, 97] on div "Agrega el siguiente paso" at bounding box center [259, 96] width 41 height 7
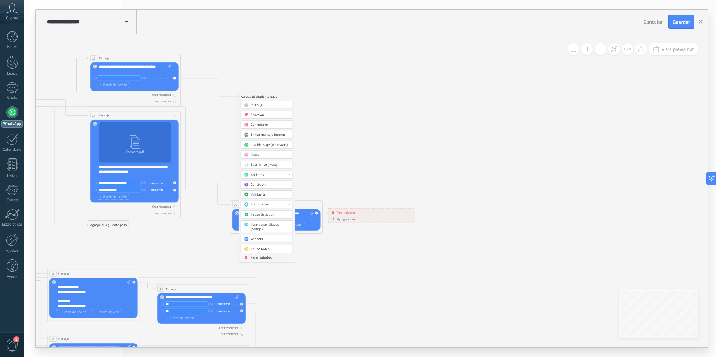
click at [260, 258] on span "Parar Salesbot" at bounding box center [261, 257] width 21 height 4
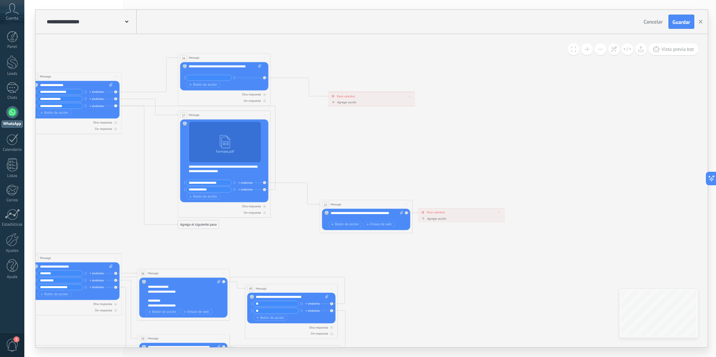
click at [432, 289] on icon at bounding box center [163, 279] width 878 height 684
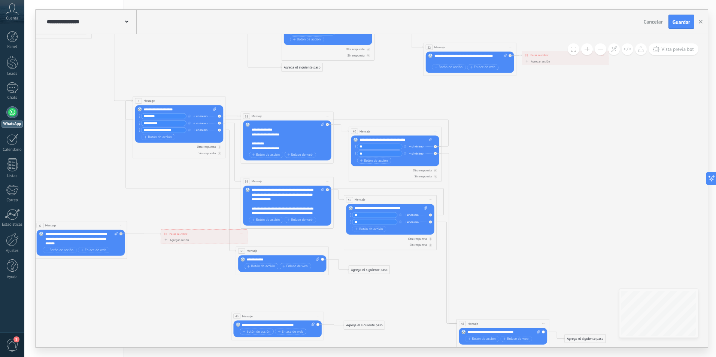
drag, startPoint x: 235, startPoint y: 273, endPoint x: 339, endPoint y: 295, distance: 105.8
click at [339, 295] on icon at bounding box center [267, 122] width 878 height 684
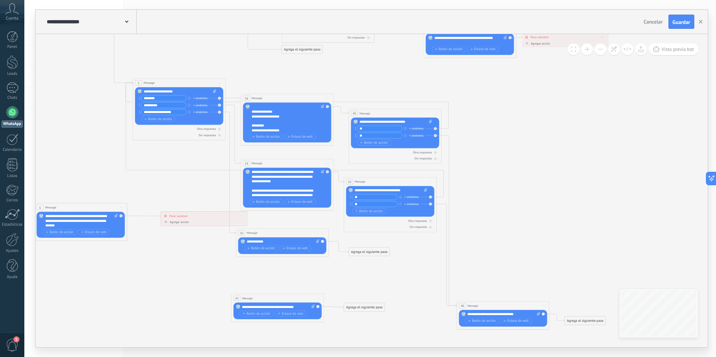
click at [431, 182] on span "Iniciar vista previa aquí Cambiar nombre Duplicar [GEOGRAPHIC_DATA]" at bounding box center [430, 182] width 7 height 7
click at [442, 212] on div "Borrar" at bounding box center [452, 212] width 46 height 8
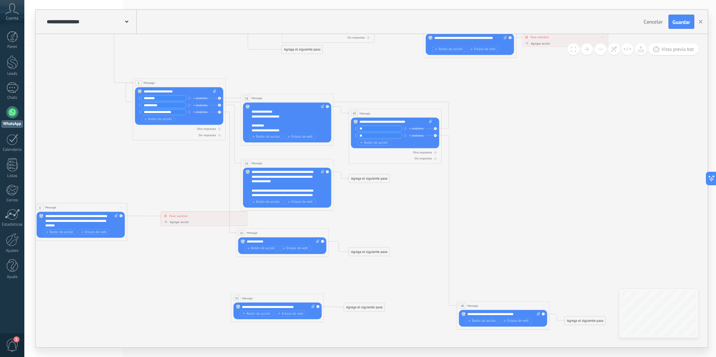
click at [379, 176] on div "Agrega el siguiente paso" at bounding box center [369, 178] width 41 height 7
click at [398, 286] on div "Ir a otro paso" at bounding box center [380, 286] width 39 height 4
click at [369, 304] on div "40: Mensaje" at bounding box center [377, 305] width 52 height 8
click at [361, 255] on div "Agrega el siguiente paso" at bounding box center [369, 251] width 41 height 7
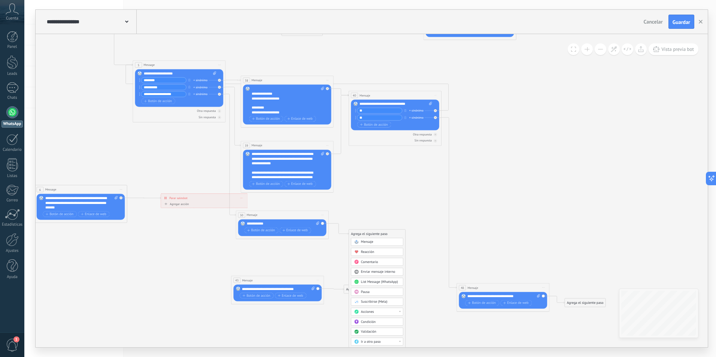
click at [390, 343] on div "Ir a otro paso" at bounding box center [380, 342] width 39 height 4
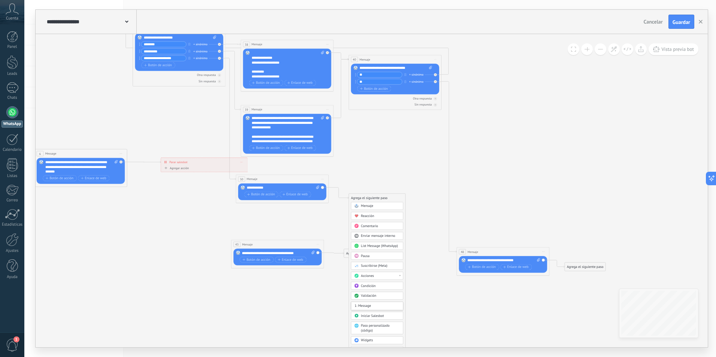
click at [446, 302] on icon at bounding box center [276, 50] width 897 height 684
click at [373, 200] on div "Agrega el siguiente paso" at bounding box center [369, 197] width 41 height 7
click at [398, 306] on div "Ir a otro paso" at bounding box center [380, 305] width 39 height 4
click at [368, 330] on div "40: Mensaje" at bounding box center [377, 331] width 52 height 8
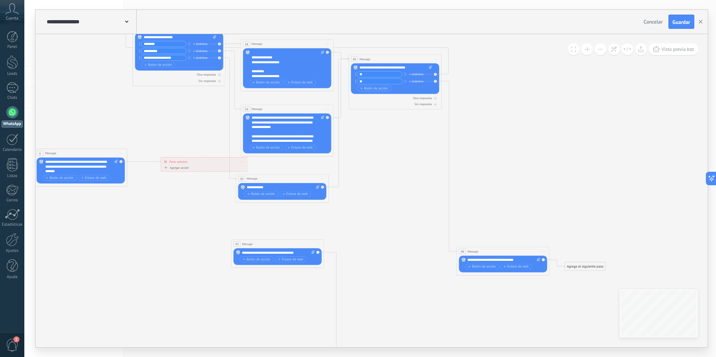
click at [383, 248] on icon at bounding box center [276, 50] width 897 height 684
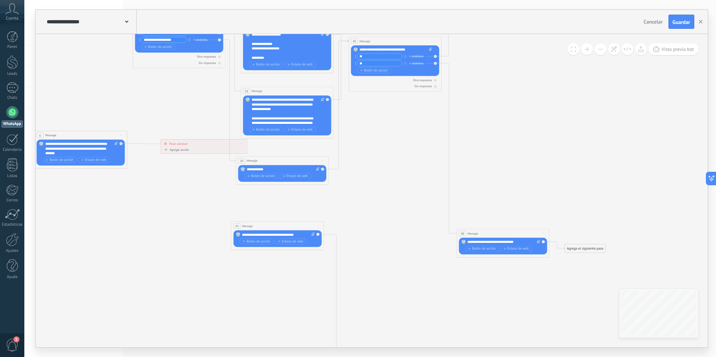
click at [318, 225] on span "Iniciar vista previa aquí Cambiar nombre Duplicar [GEOGRAPHIC_DATA]" at bounding box center [317, 226] width 7 height 7
click at [328, 255] on div "Borrar" at bounding box center [339, 256] width 46 height 8
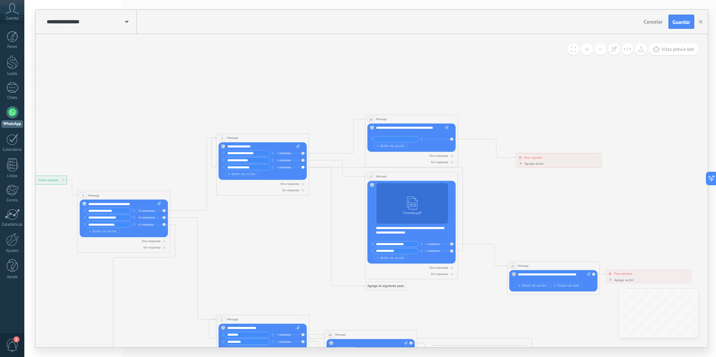
drag, startPoint x: 181, startPoint y: 263, endPoint x: 318, endPoint y: 255, distance: 137.3
click at [299, 262] on icon at bounding box center [359, 341] width 897 height 684
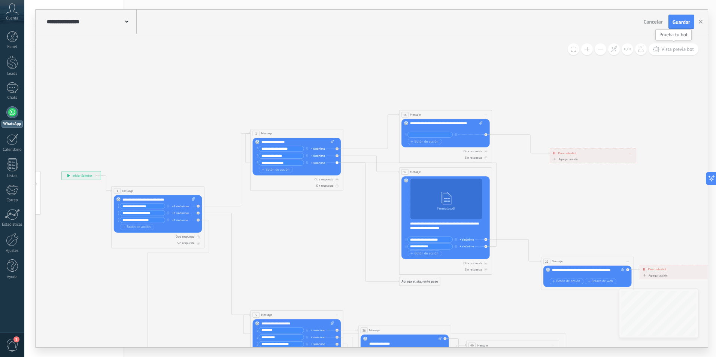
click at [668, 45] on button "Vista previa bot" at bounding box center [674, 49] width 50 height 12
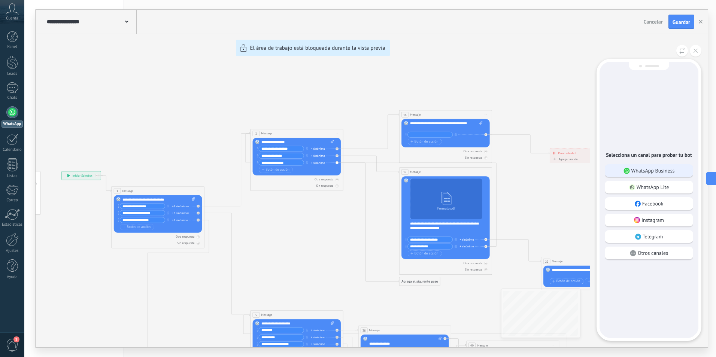
click at [634, 170] on p "WhatsApp Business" at bounding box center [652, 170] width 43 height 7
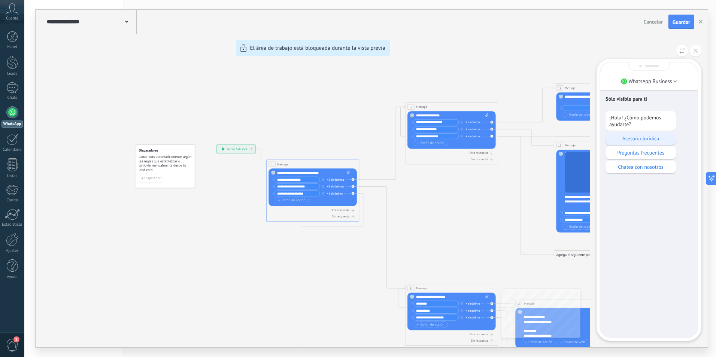
click at [628, 134] on div "Asesoría Jurídica" at bounding box center [641, 138] width 70 height 13
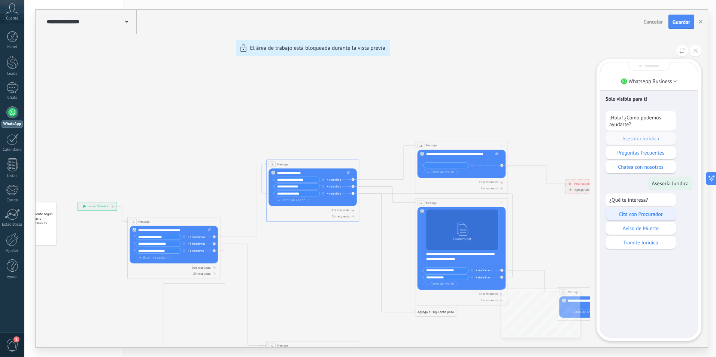
click at [638, 213] on p "Cita con Procurador" at bounding box center [640, 214] width 63 height 7
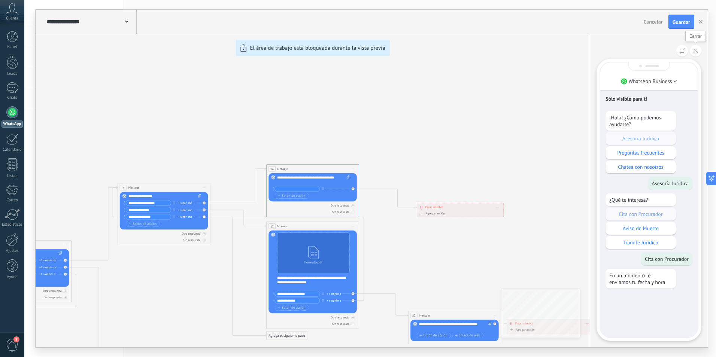
click at [696, 51] on use at bounding box center [696, 51] width 4 height 4
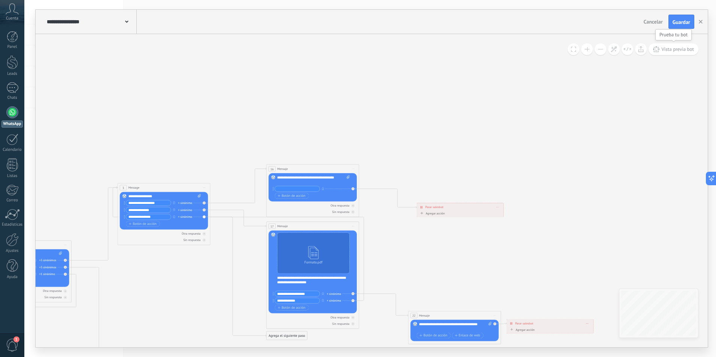
click at [677, 50] on span "Vista previa bot" at bounding box center [677, 49] width 33 height 6
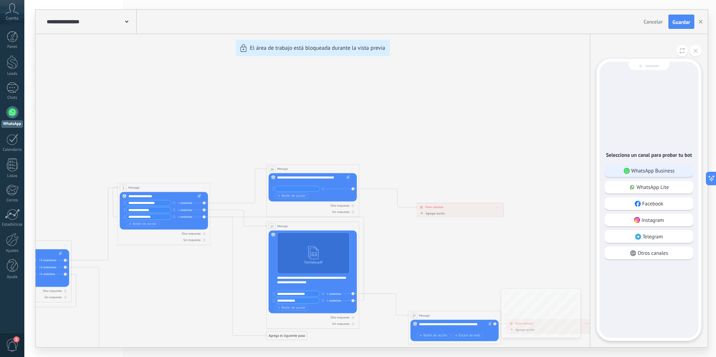
click at [649, 172] on p "WhatsApp Business" at bounding box center [652, 170] width 43 height 7
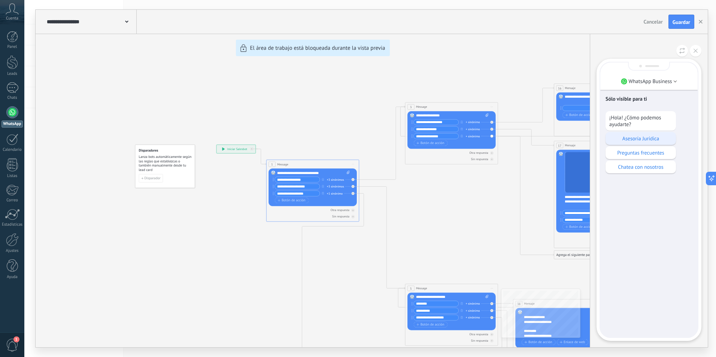
click at [642, 133] on div "Asesoría Jurídica" at bounding box center [641, 138] width 70 height 13
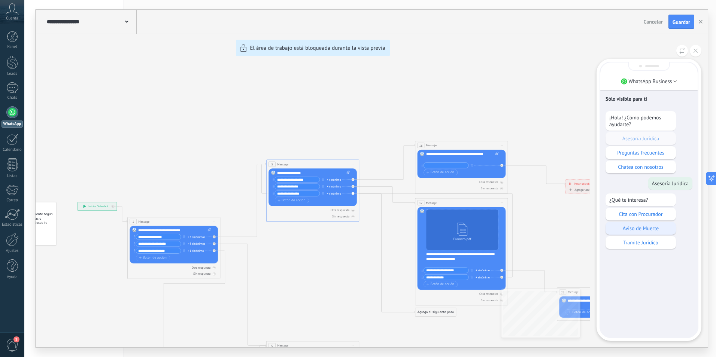
click at [651, 227] on p "Aviso de Muerte" at bounding box center [640, 228] width 63 height 7
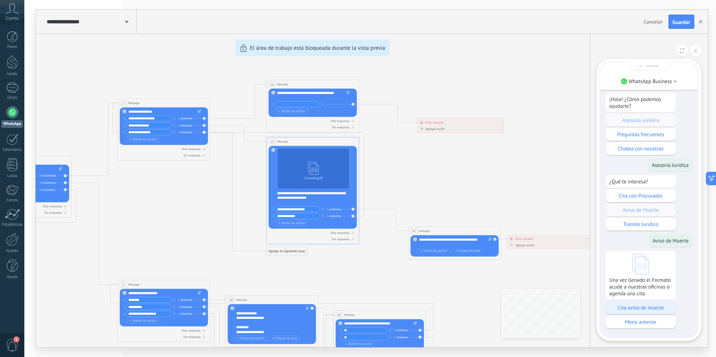
click at [650, 308] on p "Cita aviso de muerte" at bounding box center [640, 307] width 63 height 7
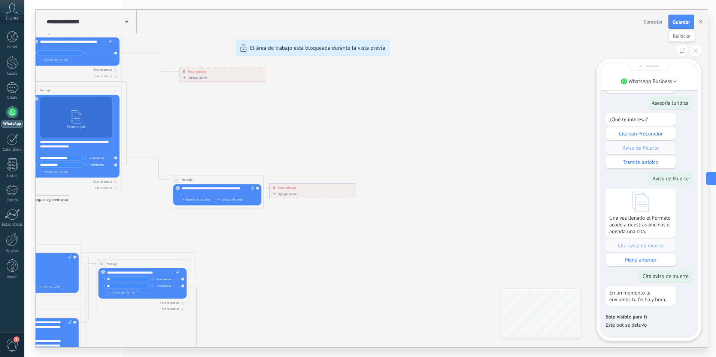
click at [682, 52] on icon at bounding box center [682, 51] width 6 height 6
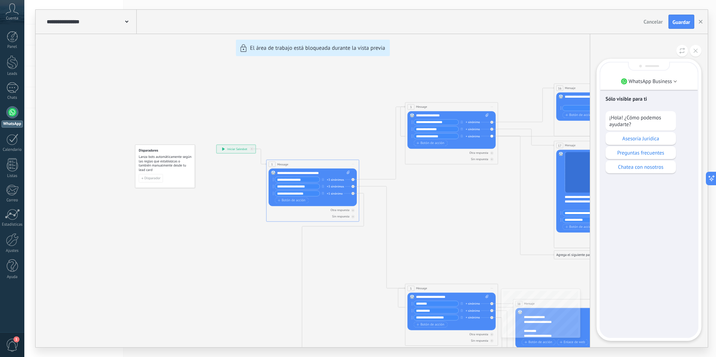
click at [658, 140] on p "Asesoría Jurídica" at bounding box center [640, 138] width 63 height 7
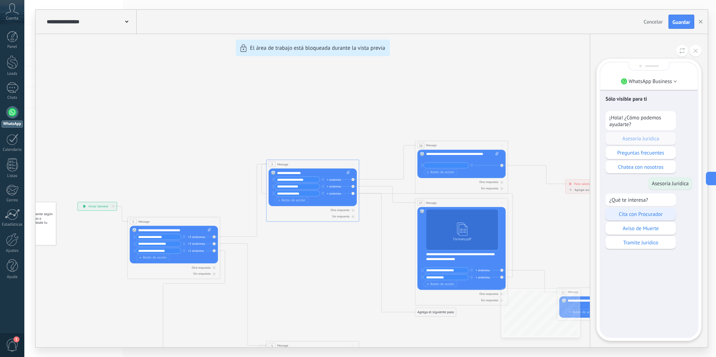
click at [659, 215] on p "Cita con Procurador" at bounding box center [640, 214] width 63 height 7
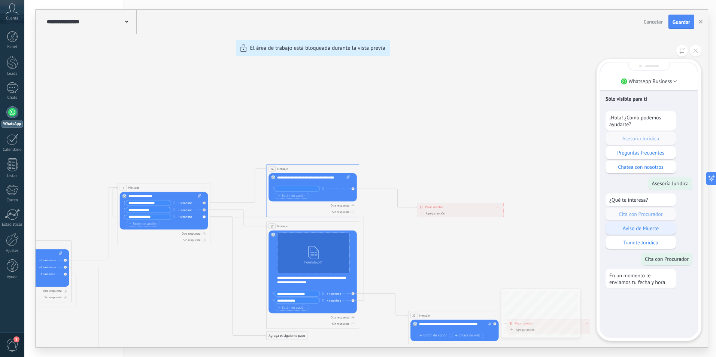
click at [653, 229] on p "Aviso de Muerte" at bounding box center [640, 228] width 63 height 7
click at [683, 54] on icon at bounding box center [682, 51] width 6 height 6
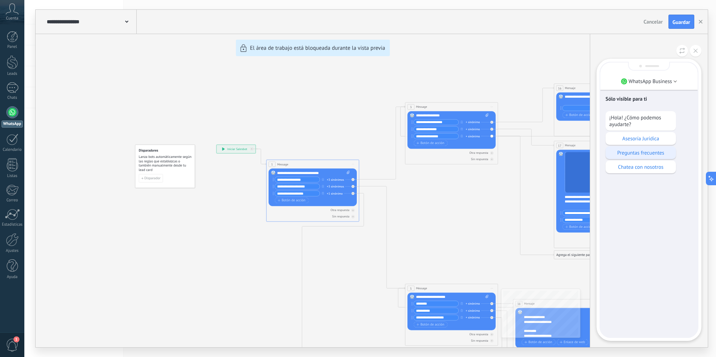
click at [642, 150] on p "Preguntas frecuentes" at bounding box center [640, 152] width 63 height 7
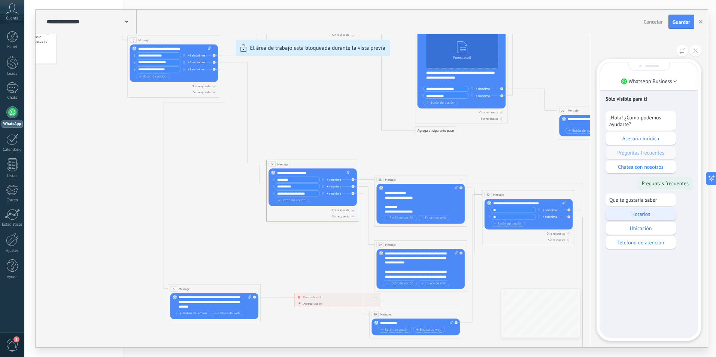
click at [634, 216] on p "Horarios" at bounding box center [640, 214] width 63 height 7
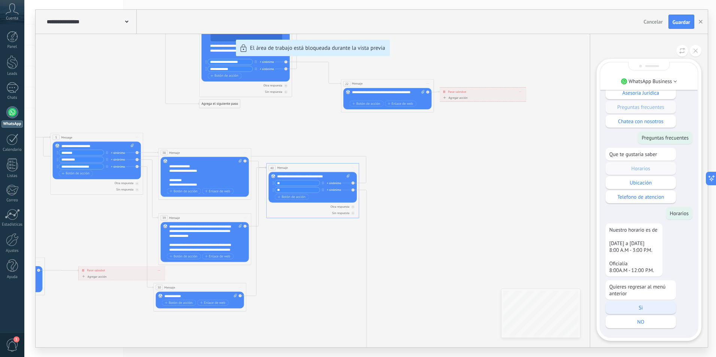
click at [631, 309] on p "Si" at bounding box center [640, 307] width 63 height 7
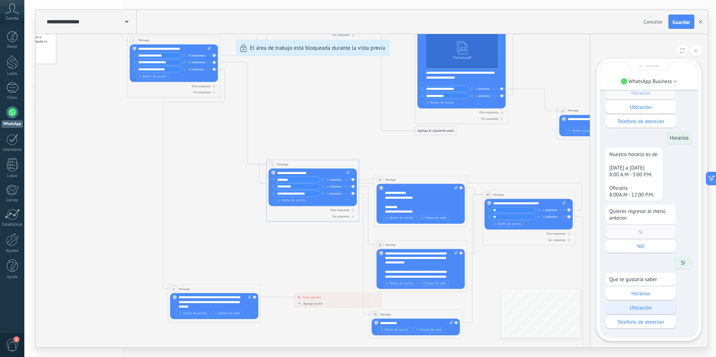
click at [645, 307] on p "Ubicación" at bounding box center [640, 307] width 63 height 7
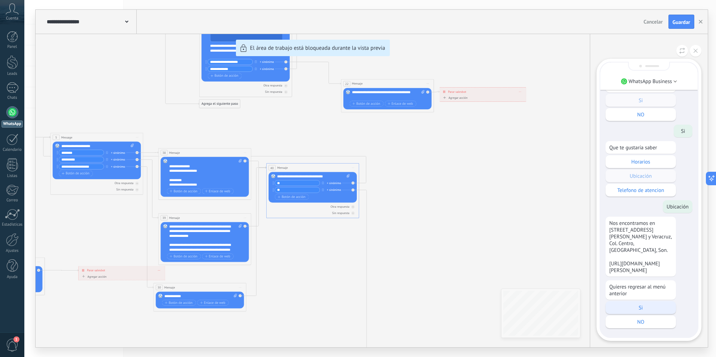
click at [651, 311] on div "Si" at bounding box center [641, 307] width 70 height 13
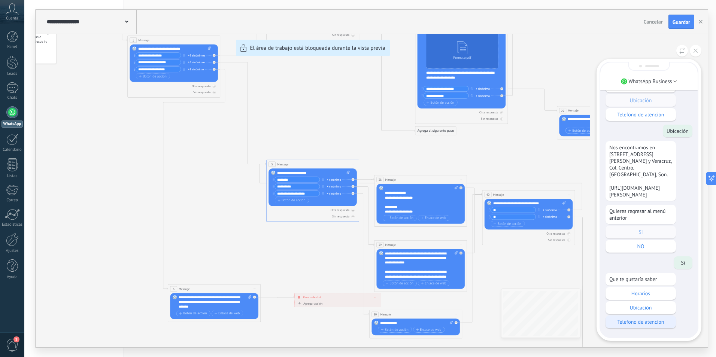
click at [632, 324] on p "Telefono de atencion" at bounding box center [640, 322] width 63 height 7
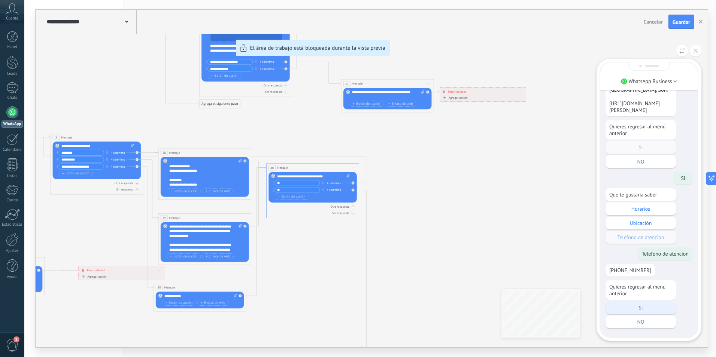
click at [656, 307] on p "Si" at bounding box center [640, 307] width 63 height 7
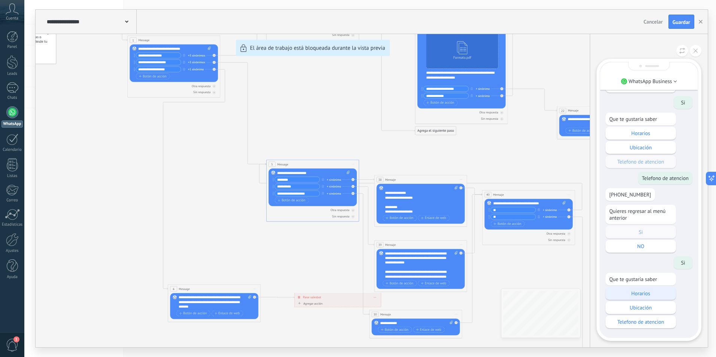
click at [645, 295] on p "Horarios" at bounding box center [640, 293] width 63 height 7
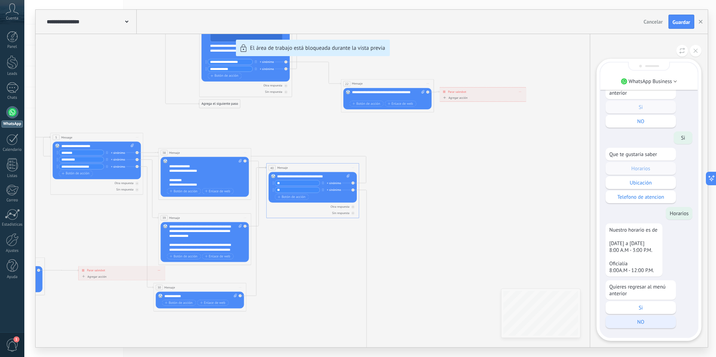
click at [650, 323] on p "NO" at bounding box center [640, 322] width 63 height 7
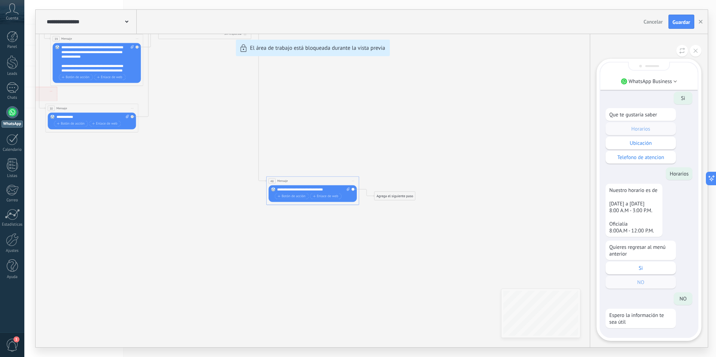
click at [315, 304] on div "**********" at bounding box center [372, 179] width 672 height 338
click at [681, 56] on button at bounding box center [682, 51] width 12 height 12
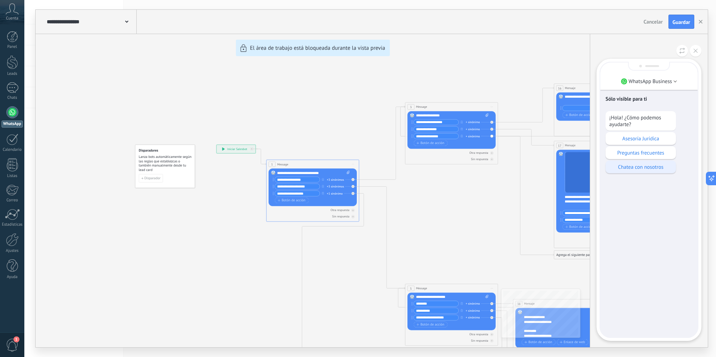
click at [632, 163] on div "Chatea con nosotros" at bounding box center [641, 167] width 70 height 13
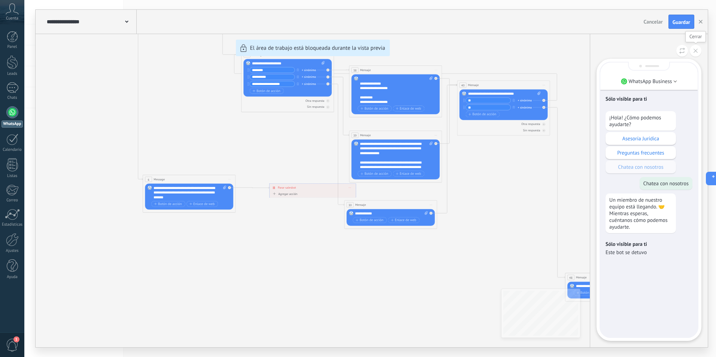
click at [694, 51] on icon at bounding box center [696, 51] width 4 height 4
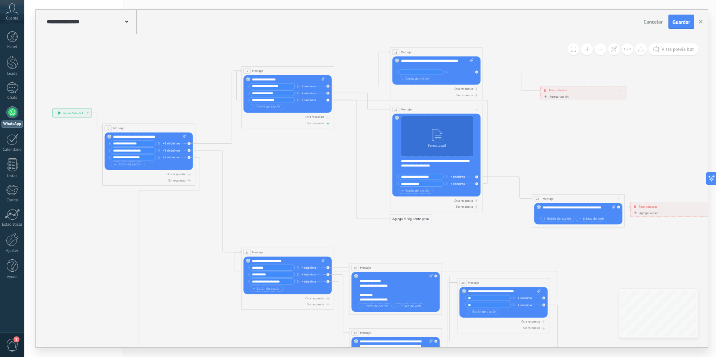
click at [247, 124] on div "Sin respuesta" at bounding box center [287, 123] width 88 height 4
click at [328, 71] on span "Iniciar vista previa aquí Cambiar nombre Duplicar [GEOGRAPHIC_DATA]" at bounding box center [327, 70] width 7 height 7
click at [258, 119] on div "Otra respuesta" at bounding box center [287, 117] width 88 height 4
drag, startPoint x: 258, startPoint y: 119, endPoint x: 251, endPoint y: 120, distance: 7.2
click at [251, 120] on div "Otra respuesta Sin respuesta Error al enviar el mensaje" at bounding box center [287, 119] width 88 height 12
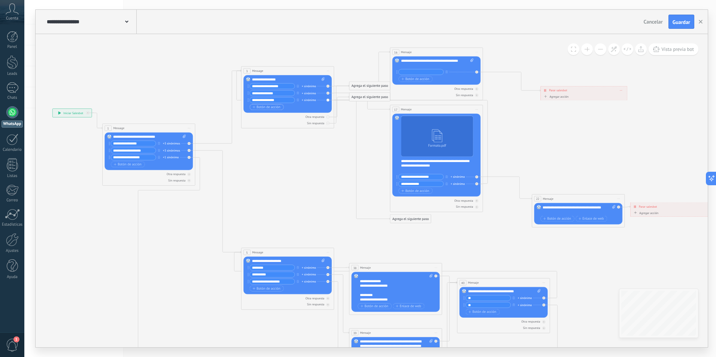
click at [264, 107] on span "Botón de acción" at bounding box center [266, 107] width 28 height 4
click at [328, 107] on div "Reemplazar Quitar Convertir a mensaje de voz Arrastre la imagen aquí para adjun…" at bounding box center [287, 97] width 88 height 45
click at [298, 149] on icon at bounding box center [384, 266] width 897 height 671
click at [338, 106] on icon at bounding box center [341, 103] width 15 height 5
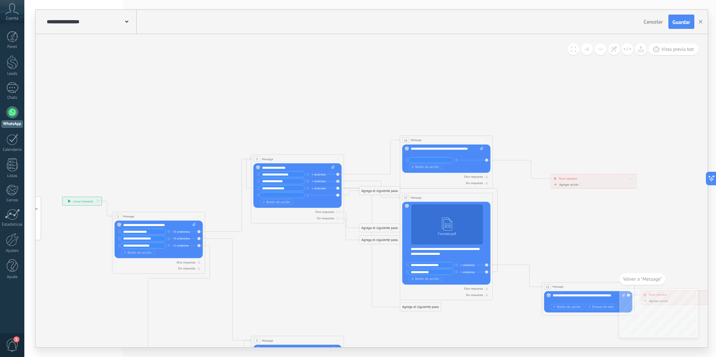
click at [257, 195] on div "Reemplazar Quitar Convertir a mensaje de voz Arrastre la imagen aquí para adjun…" at bounding box center [298, 185] width 88 height 45
drag, startPoint x: 258, startPoint y: 195, endPoint x: 255, endPoint y: 255, distance: 59.7
click at [258, 196] on icon at bounding box center [258, 195] width 1 height 3
click at [309, 196] on button "button" at bounding box center [307, 195] width 5 height 6
click at [286, 268] on icon at bounding box center [394, 355] width 897 height 671
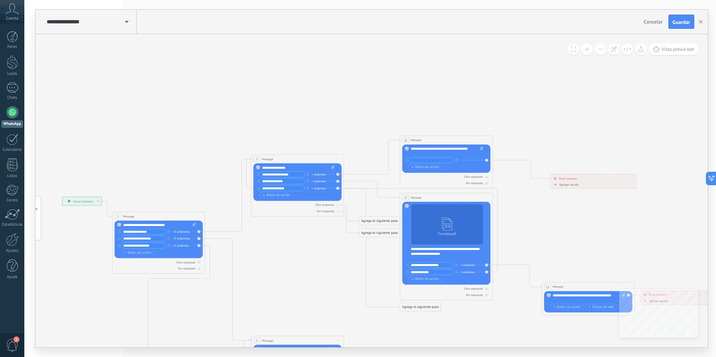
click at [273, 161] on div "3 Message ******* (a): Todos los contactos - canales seleccionados Todos los co…" at bounding box center [297, 159] width 92 height 9
click at [338, 157] on span "Iniciar vista previa aquí Cambiar nombre Duplicar [GEOGRAPHIC_DATA]" at bounding box center [337, 159] width 7 height 7
click at [240, 190] on icon at bounding box center [228, 195] width 46 height 74
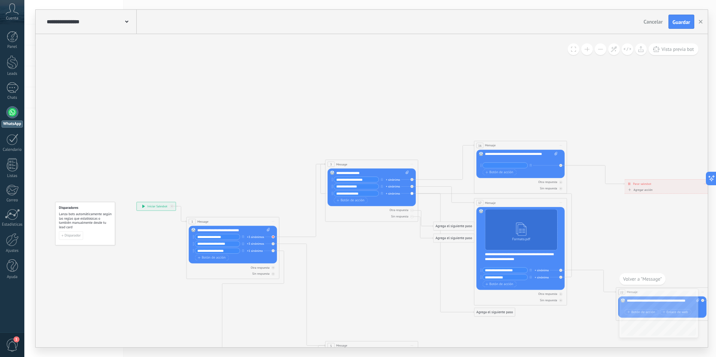
click at [272, 237] on icon at bounding box center [272, 236] width 1 height 1
drag, startPoint x: 311, startPoint y: 240, endPoint x: 308, endPoint y: 231, distance: 10.2
click at [308, 231] on div "Agrega el siguiente paso" at bounding box center [312, 230] width 41 height 7
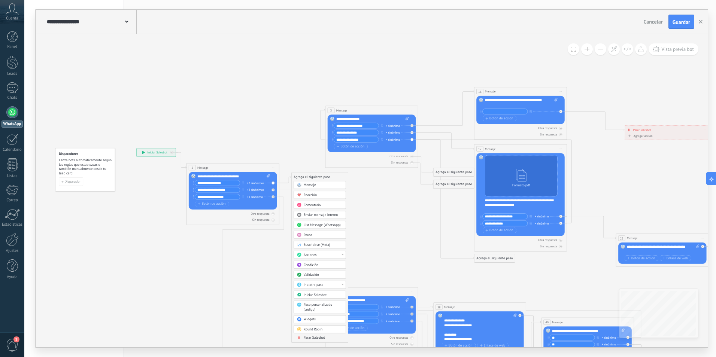
click at [342, 253] on div "Acciones" at bounding box center [323, 255] width 39 height 4
click at [337, 256] on div "Cambiar usuario responsable" at bounding box center [320, 256] width 52 height 8
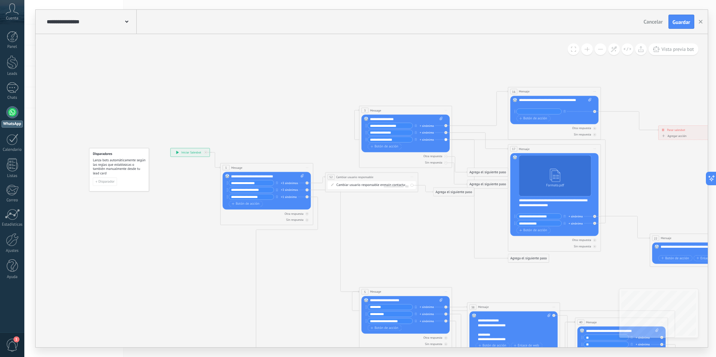
click at [396, 186] on span "main contact" at bounding box center [393, 185] width 19 height 4
click at [396, 186] on button "main contact" at bounding box center [411, 185] width 58 height 8
click at [392, 204] on li "chat contact" at bounding box center [408, 202] width 58 height 8
click at [405, 187] on span "..." at bounding box center [406, 185] width 3 height 4
click at [405, 240] on icon at bounding box center [502, 306] width 897 height 671
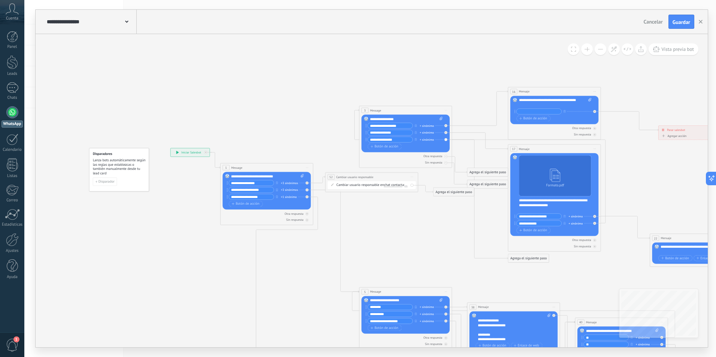
click at [412, 176] on span "Iniciar vista previa aquí Cambiar nombre Duplicar [GEOGRAPHIC_DATA]" at bounding box center [411, 177] width 7 height 7
click at [417, 209] on div "Borrar" at bounding box center [433, 207] width 46 height 8
click at [398, 218] on icon at bounding box center [502, 306] width 897 height 671
click at [387, 109] on div "3 Message ******* (a): Todos los contactos - canales seleccionados Todos los co…" at bounding box center [405, 110] width 92 height 9
click at [446, 110] on span "Iniciar vista previa aquí Cambiar nombre Duplicar [GEOGRAPHIC_DATA]" at bounding box center [445, 110] width 7 height 7
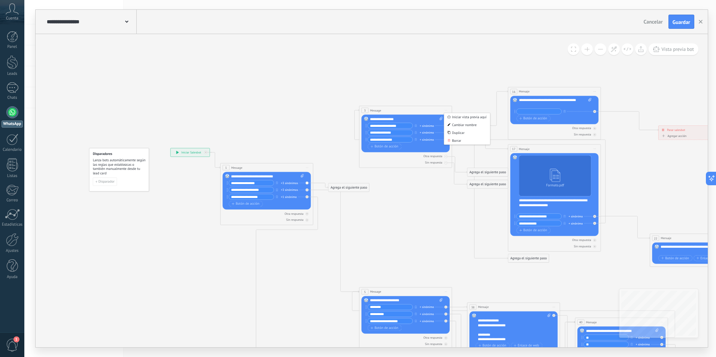
click at [403, 110] on div "3 Message ******* (a): Todos los contactos - canales seleccionados Todos los co…" at bounding box center [405, 110] width 92 height 9
click at [307, 182] on div "Reemplazar Quitar Convertir a mensaje de voz Arrastre la imagen aquí para adjun…" at bounding box center [266, 190] width 88 height 37
click at [307, 189] on div "Reemplazar Quitar Convertir a mensaje de voz Arrastre la imagen aquí para adjun…" at bounding box center [266, 190] width 88 height 37
click at [348, 183] on div "Agrega el siguiente paso Mensaje Mensaje Mensaje Reacción Comentario Enviar men…" at bounding box center [348, 187] width 41 height 9
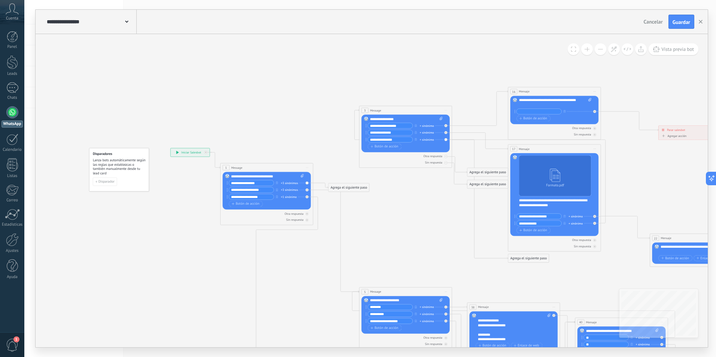
click at [346, 186] on div "Agrega el siguiente paso" at bounding box center [348, 187] width 41 height 7
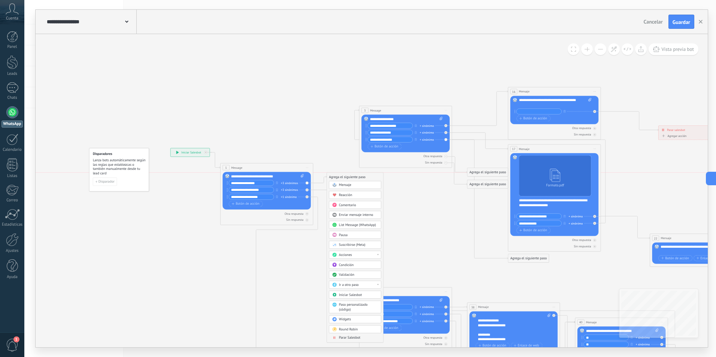
drag, startPoint x: 346, startPoint y: 186, endPoint x: 344, endPoint y: 174, distance: 12.1
click at [344, 174] on div "Agrega el siguiente paso" at bounding box center [355, 176] width 57 height 7
click at [367, 285] on div "Ir a otro paso" at bounding box center [358, 285] width 39 height 4
click at [345, 284] on div "3: Message" at bounding box center [355, 285] width 52 height 8
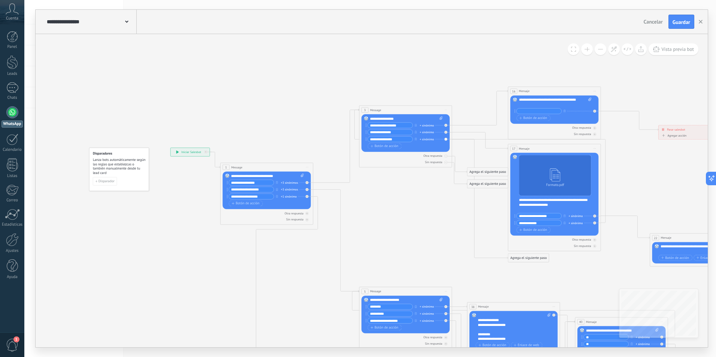
click at [386, 228] on icon at bounding box center [502, 306] width 897 height 671
click at [682, 20] on span "Guardar" at bounding box center [682, 21] width 18 height 5
click at [128, 18] on span at bounding box center [126, 21] width 3 height 7
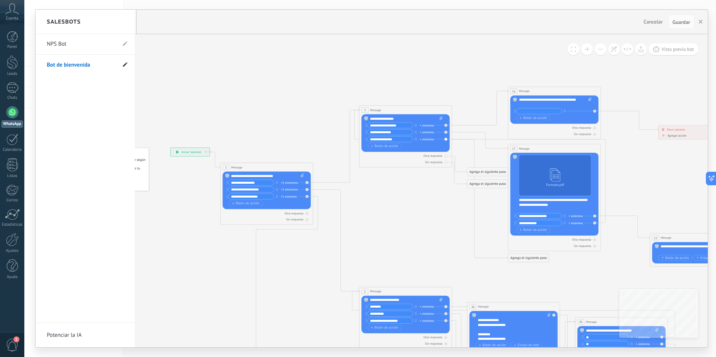
click at [123, 66] on icon at bounding box center [125, 64] width 4 height 4
type input "*"
type input "*********"
click at [181, 74] on div at bounding box center [372, 179] width 672 height 338
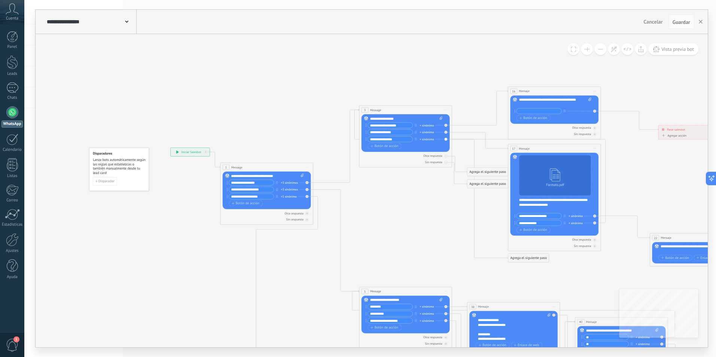
click at [131, 23] on div "**********" at bounding box center [91, 22] width 92 height 24
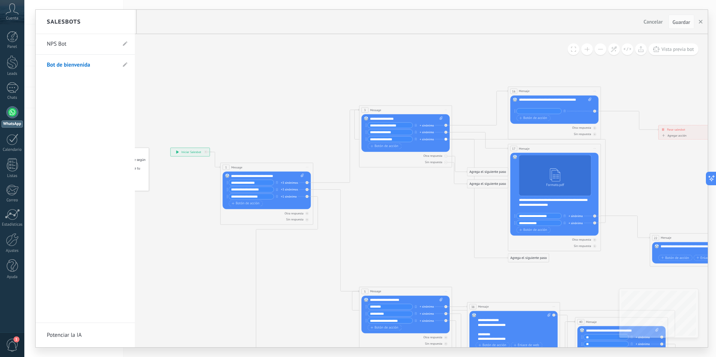
click at [90, 42] on link "NPS Bot" at bounding box center [81, 44] width 69 height 21
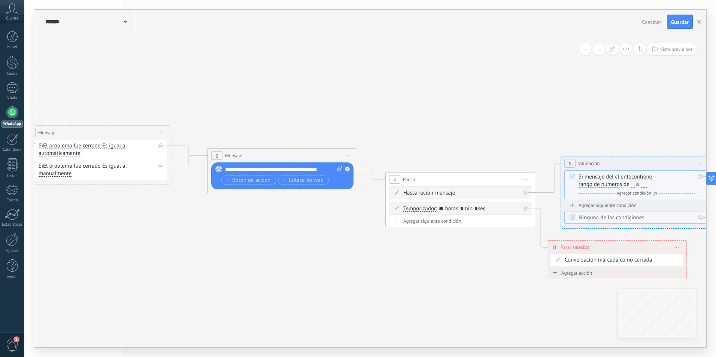
drag, startPoint x: 528, startPoint y: 302, endPoint x: 282, endPoint y: 298, distance: 246.1
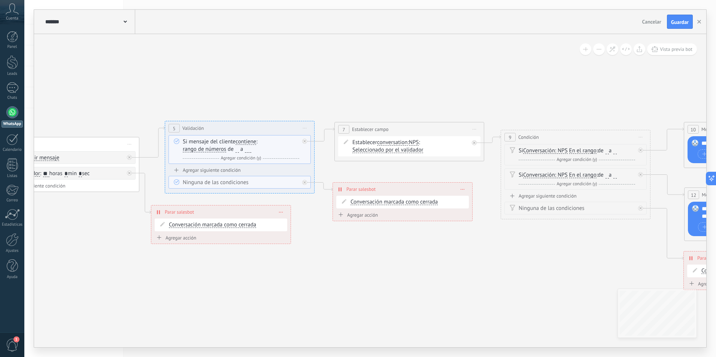
drag, startPoint x: 468, startPoint y: 274, endPoint x: 73, endPoint y: 239, distance: 397.4
click at [73, 239] on icon at bounding box center [355, 171] width 1983 height 614
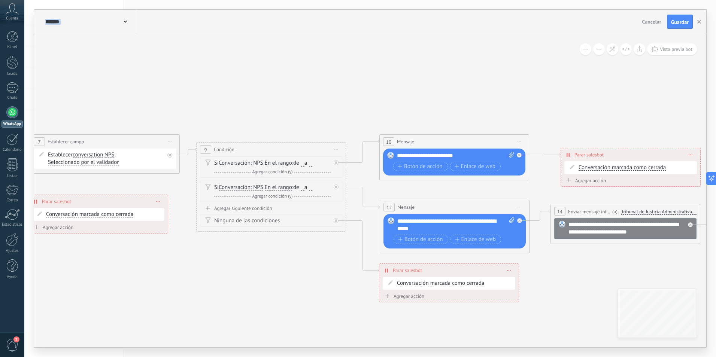
drag, startPoint x: 551, startPoint y: 279, endPoint x: 258, endPoint y: 288, distance: 293.4
click at [258, 288] on icon at bounding box center [51, 183] width 1983 height 614
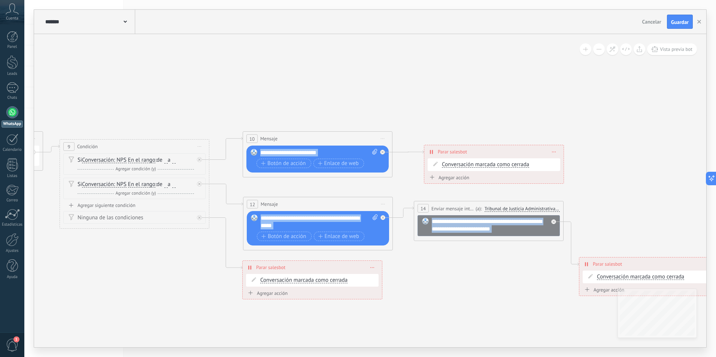
click at [647, 298] on div "**********" at bounding box center [370, 190] width 672 height 313
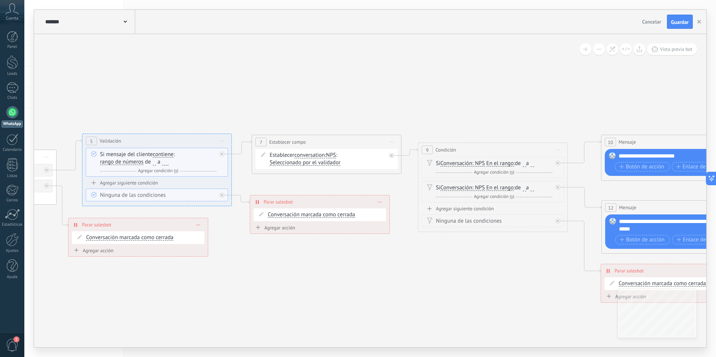
drag, startPoint x: 248, startPoint y: 270, endPoint x: 395, endPoint y: 266, distance: 147.2
click at [512, 260] on icon at bounding box center [272, 183] width 1983 height 614
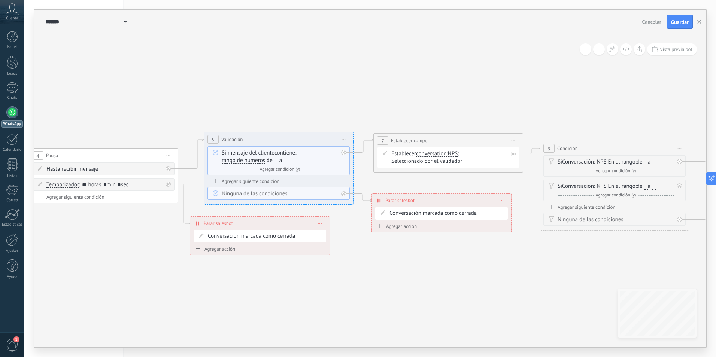
drag, startPoint x: 128, startPoint y: 263, endPoint x: 476, endPoint y: 260, distance: 347.5
click at [476, 259] on icon at bounding box center [394, 182] width 1983 height 614
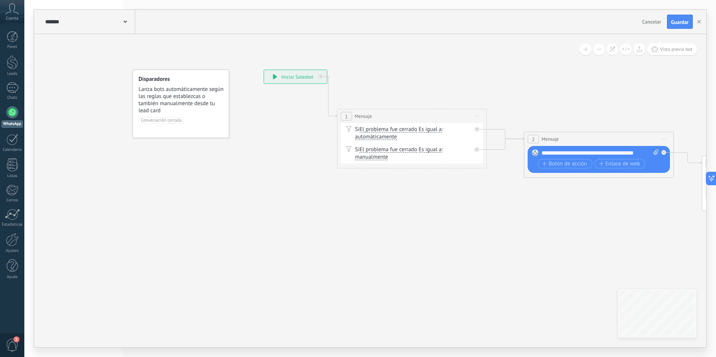
drag, startPoint x: 126, startPoint y: 243, endPoint x: 421, endPoint y: 256, distance: 295.4
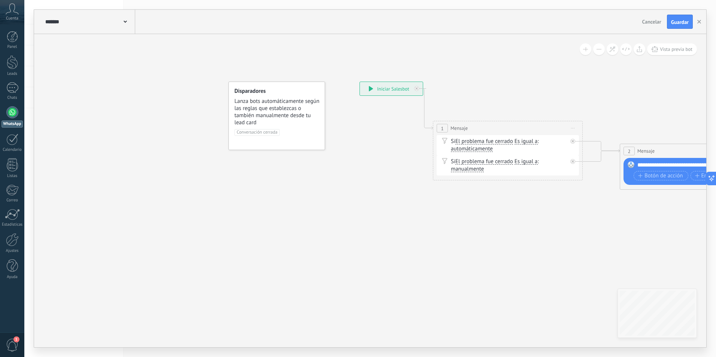
drag, startPoint x: 198, startPoint y: 236, endPoint x: 321, endPoint y: 254, distance: 124.9
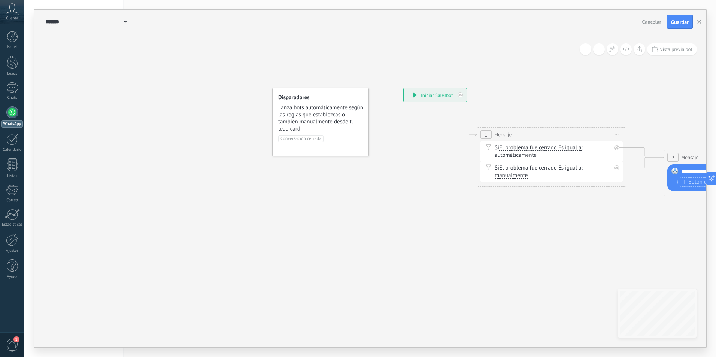
click at [125, 21] on icon at bounding box center [125, 22] width 3 height 2
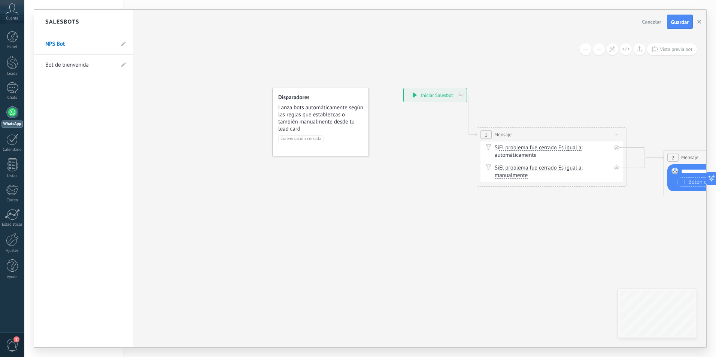
click at [66, 62] on link "Bot de bienvenida" at bounding box center [79, 65] width 69 height 21
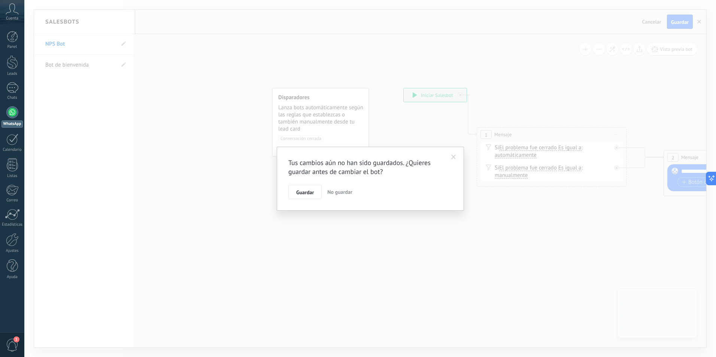
click at [343, 194] on span "No guardar" at bounding box center [339, 192] width 25 height 7
type input "**********"
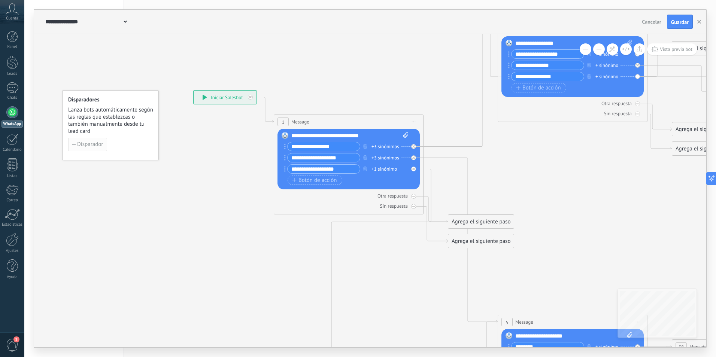
click at [81, 144] on span "Disparador" at bounding box center [90, 144] width 26 height 5
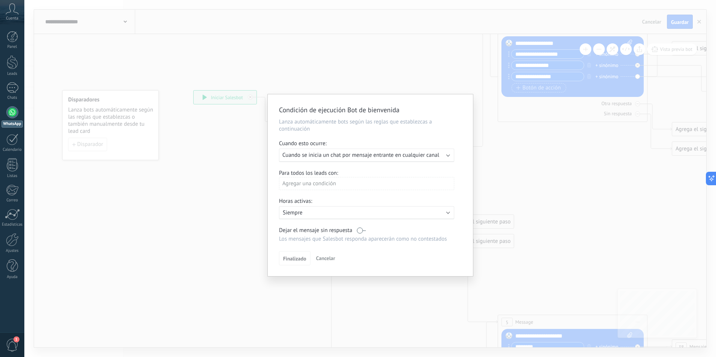
click at [362, 228] on label at bounding box center [361, 230] width 9 height 7
click at [324, 257] on span "Cancelar" at bounding box center [325, 258] width 19 height 7
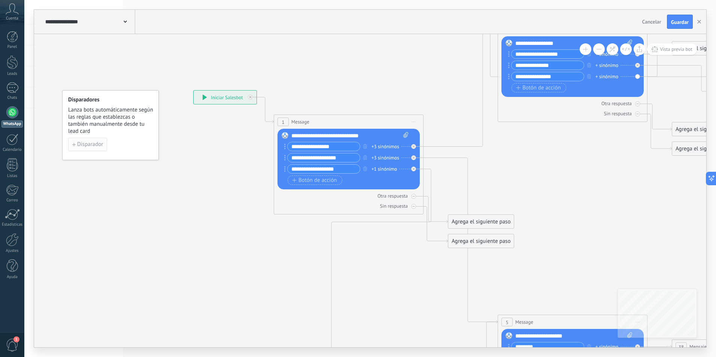
click at [91, 148] on button "Disparador" at bounding box center [87, 144] width 39 height 13
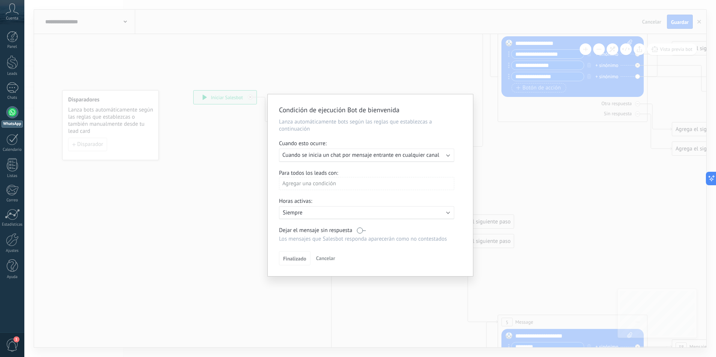
click at [322, 157] on span "Cuando se inicia un chat por mensaje entrante en cualquier canal" at bounding box center [360, 155] width 157 height 7
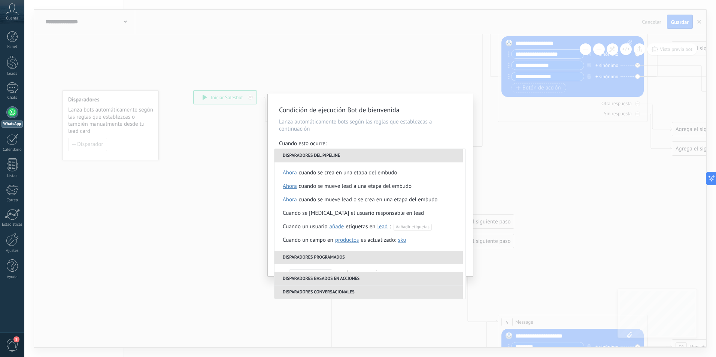
click at [199, 264] on div "Condición de ejecución Bot de bienvenida Lanza automáticamente bots según las r…" at bounding box center [370, 178] width 692 height 357
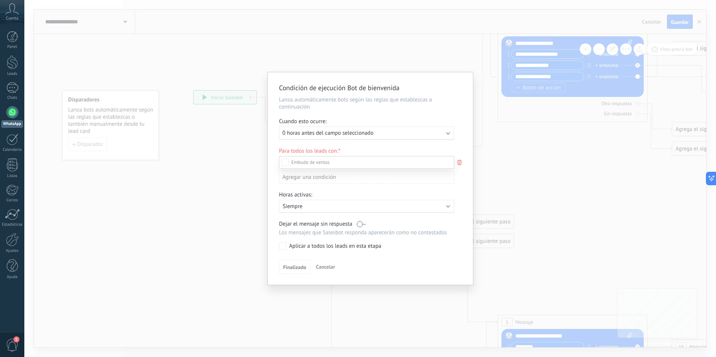
click at [333, 267] on div "Incoming leads Contacto inicial Negociación Debate contractual Discusión de con…" at bounding box center [366, 256] width 175 height 200
click at [325, 268] on span "Cancelar" at bounding box center [325, 267] width 19 height 7
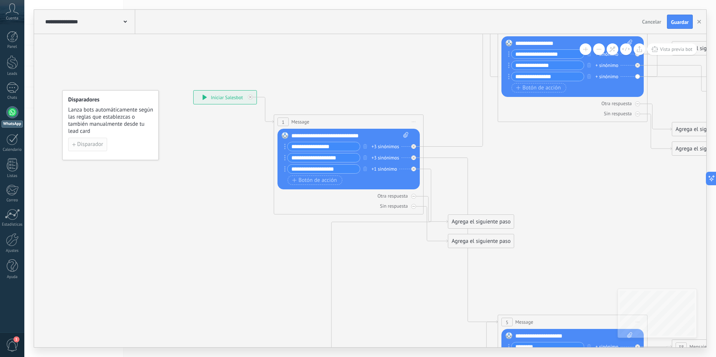
click at [91, 146] on span "Disparador" at bounding box center [90, 144] width 26 height 5
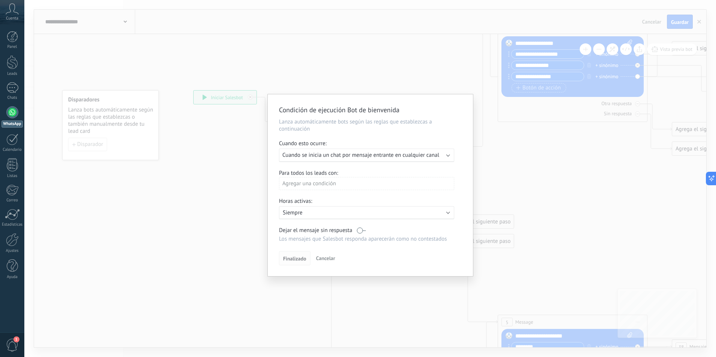
click at [291, 261] on span "Finalizado" at bounding box center [294, 258] width 23 height 5
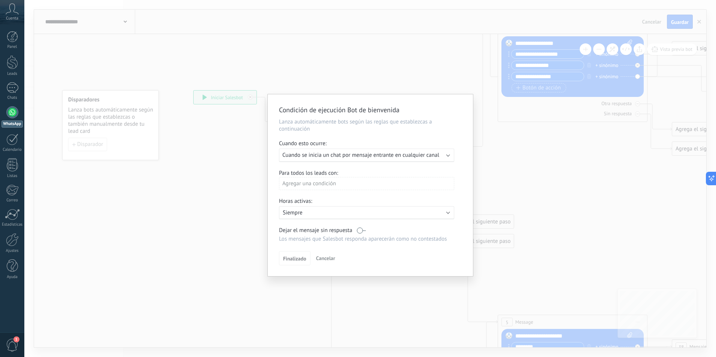
click at [360, 230] on label at bounding box center [361, 230] width 9 height 7
click at [295, 258] on span "Finalizado" at bounding box center [294, 258] width 23 height 5
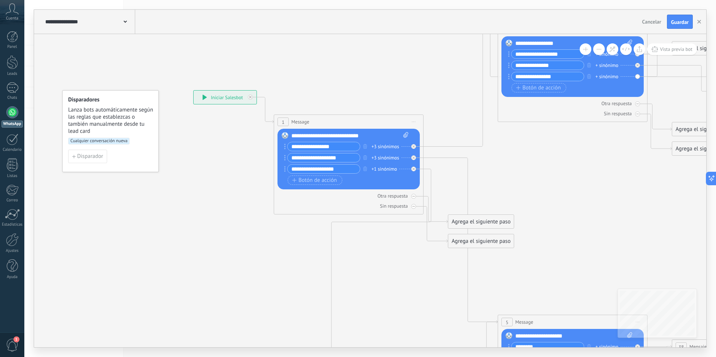
click at [119, 140] on span "Cualquier conversación nueva" at bounding box center [98, 141] width 61 height 7
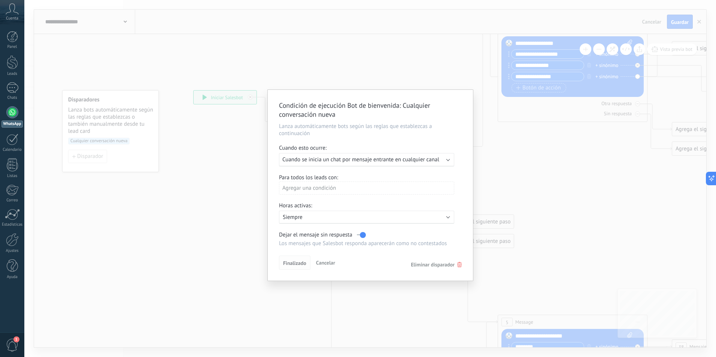
click at [297, 266] on span "Finalizado" at bounding box center [294, 263] width 23 height 5
click at [361, 237] on label at bounding box center [361, 234] width 9 height 7
click at [301, 264] on span "Finalizado" at bounding box center [294, 263] width 23 height 5
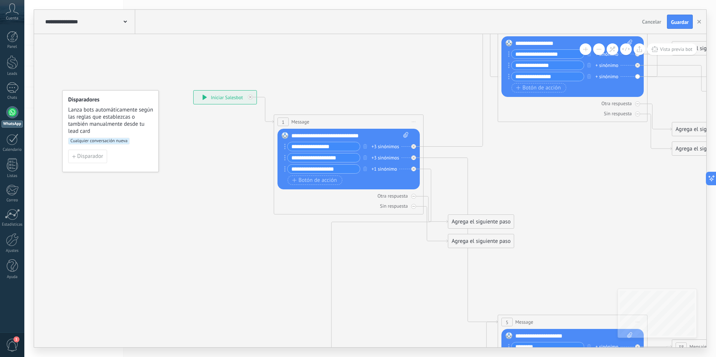
click at [207, 97] on div "**********" at bounding box center [225, 97] width 63 height 13
click at [204, 99] on icon at bounding box center [205, 97] width 4 height 5
click at [679, 20] on span "Guardar" at bounding box center [680, 21] width 18 height 5
click at [385, 147] on div "+3 sinónimos" at bounding box center [385, 146] width 28 height 7
click at [292, 261] on icon at bounding box center [729, 333] width 1447 height 1057
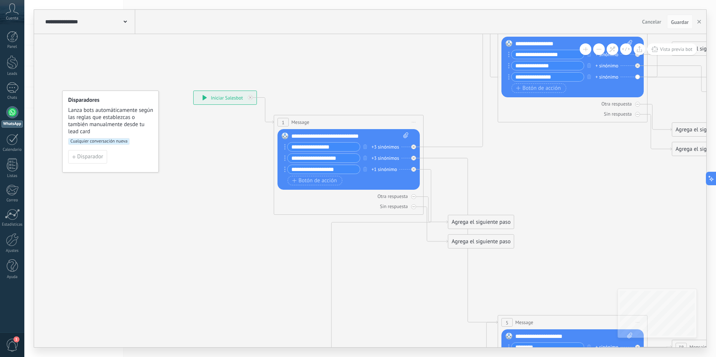
click at [285, 147] on circle at bounding box center [284, 146] width 1 height 1
click at [127, 21] on use at bounding box center [125, 22] width 3 height 2
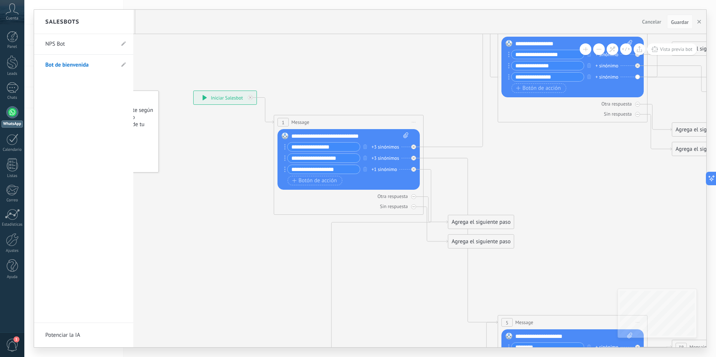
click at [176, 70] on div at bounding box center [370, 179] width 672 height 338
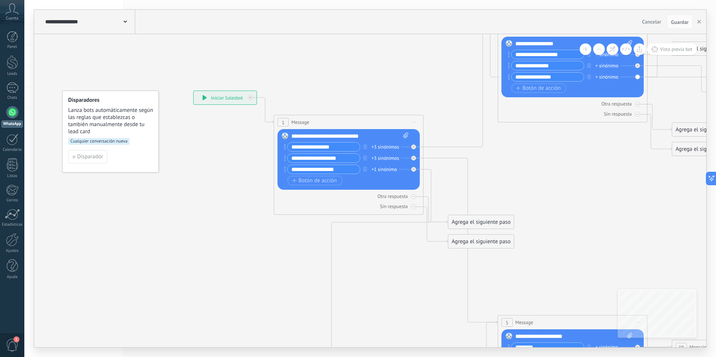
click at [9, 343] on span "1" at bounding box center [12, 345] width 13 height 13
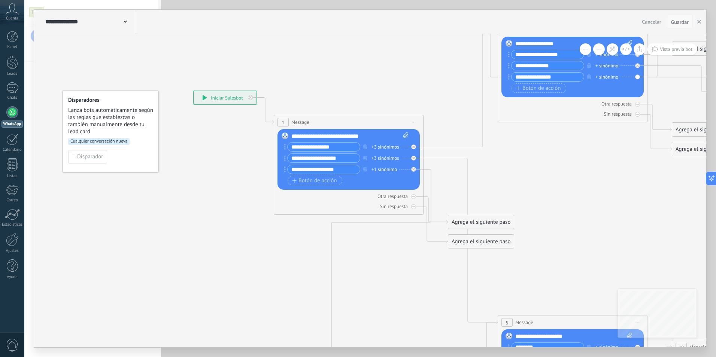
click at [684, 21] on span "Guardar" at bounding box center [680, 21] width 18 height 5
click at [673, 22] on span "Guardar" at bounding box center [680, 21] width 18 height 5
click at [700, 22] on use "button" at bounding box center [699, 22] width 4 height 4
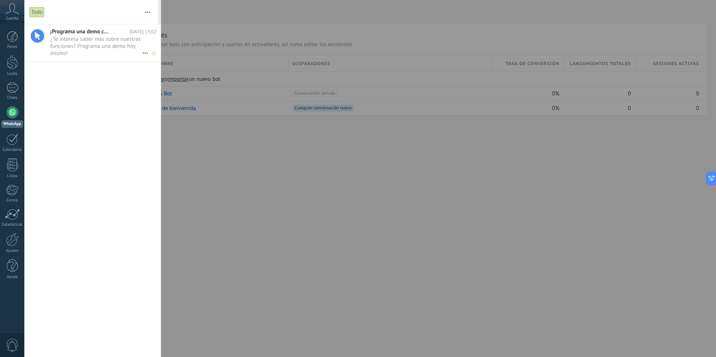
click at [89, 43] on span "¿Te interesa saber más sobre nuestras funciones? Programa una demo hoy mismo! •…" at bounding box center [96, 46] width 92 height 21
click at [252, 228] on div at bounding box center [358, 178] width 716 height 357
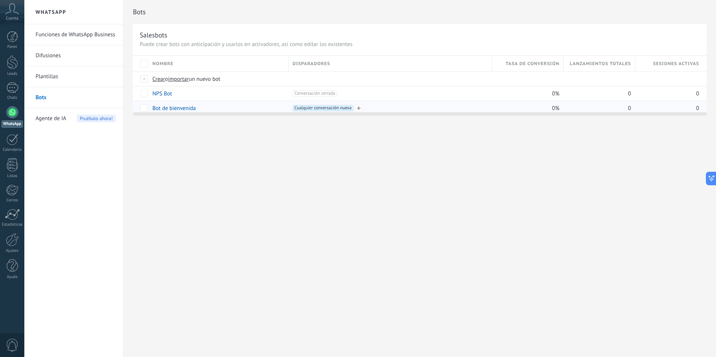
click at [314, 108] on span "Cualquier conversación nueva +0" at bounding box center [322, 108] width 61 height 7
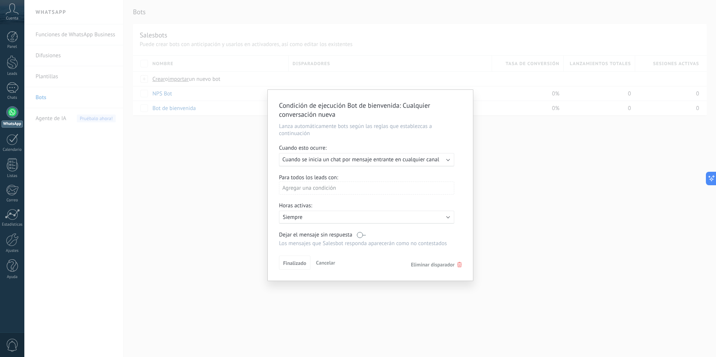
click at [445, 158] on div "Ejecutar: Cuando se inicia un chat por mensaje entrante en cualquier canal" at bounding box center [366, 159] width 175 height 13
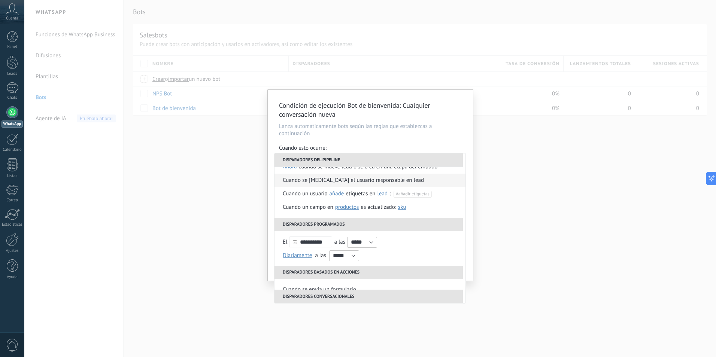
scroll to position [75, 0]
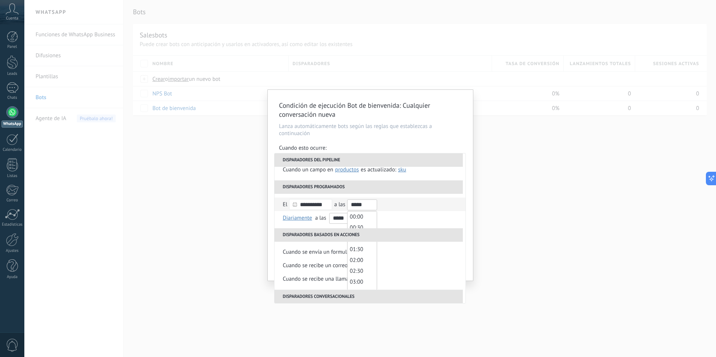
click at [377, 206] on input "*****" at bounding box center [362, 205] width 30 height 11
click at [362, 248] on span "01:30" at bounding box center [356, 249] width 13 height 7
type input "*****"
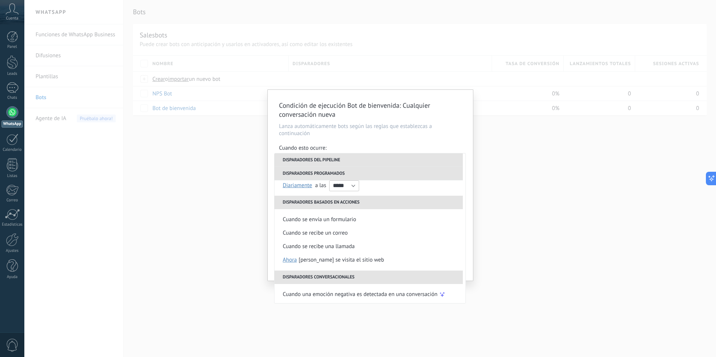
scroll to position [109, 0]
click at [506, 232] on div "Condición de ejecución Bot de bienvenida : Cualquier conversación nueva Lanza a…" at bounding box center [370, 178] width 692 height 357
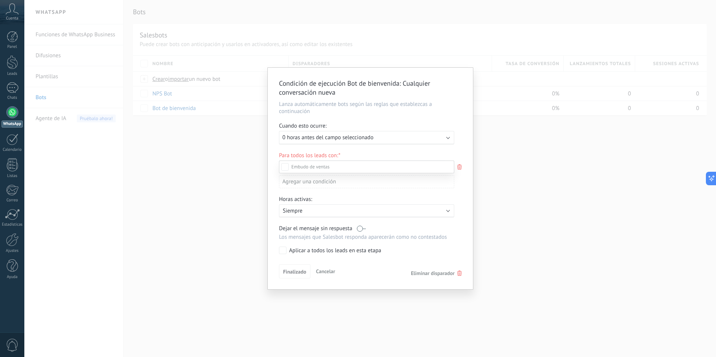
click at [325, 139] on div at bounding box center [370, 178] width 692 height 357
click at [325, 139] on span "0 horas antes del campo seleccionado" at bounding box center [327, 137] width 91 height 7
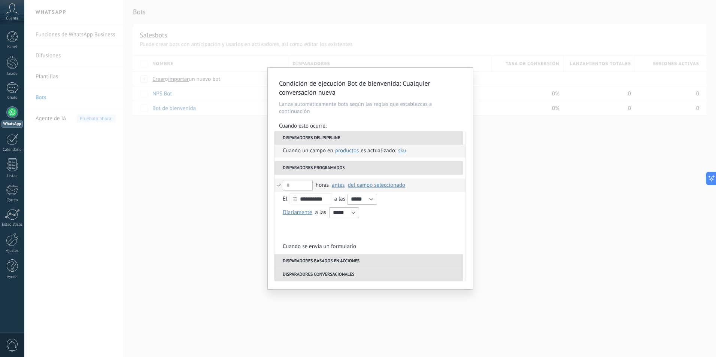
scroll to position [75, 0]
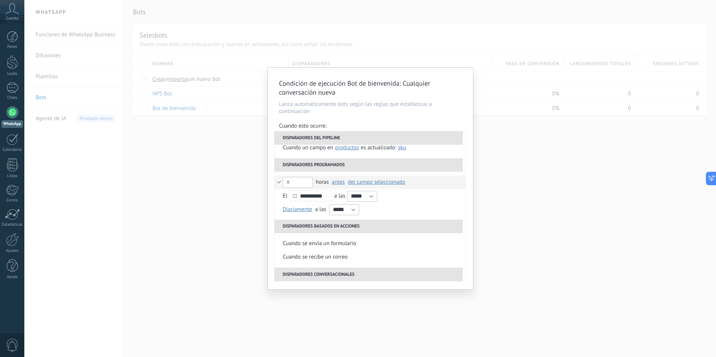
click at [280, 183] on li "horas antes después antes del campo seleccionado del campo seleccionado" at bounding box center [369, 182] width 191 height 13
click at [279, 182] on li "horas antes después antes del campo seleccionado del campo seleccionado" at bounding box center [369, 182] width 191 height 13
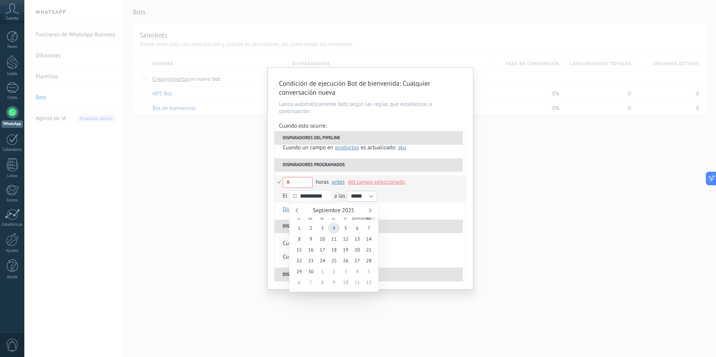
click at [301, 196] on input "**********" at bounding box center [310, 196] width 43 height 11
click at [334, 228] on span "4" at bounding box center [334, 228] width 12 height 11
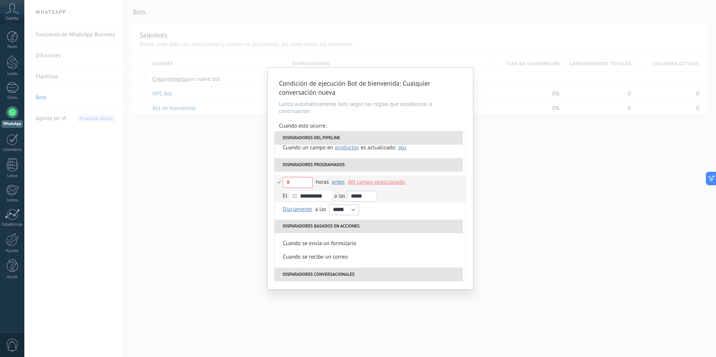
click at [372, 198] on input "*****" at bounding box center [362, 196] width 30 height 11
click at [361, 240] on span "01:30" at bounding box center [356, 240] width 13 height 7
type input "*****"
click at [406, 210] on li "Diariamente Semanal Mensual Anual Diariamente en enero en febrero en marzo en a…" at bounding box center [369, 209] width 191 height 13
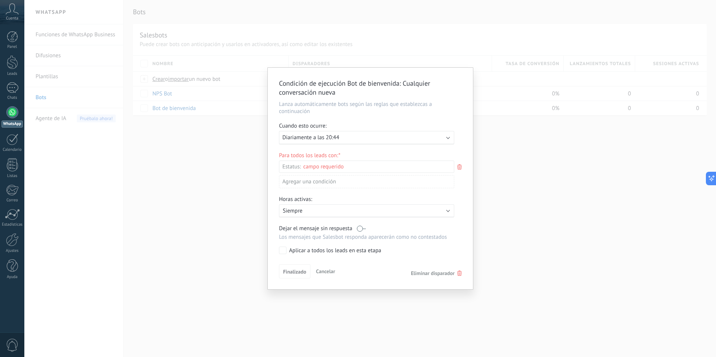
click at [295, 140] on span "Diariamente a las 20:44" at bounding box center [310, 137] width 57 height 7
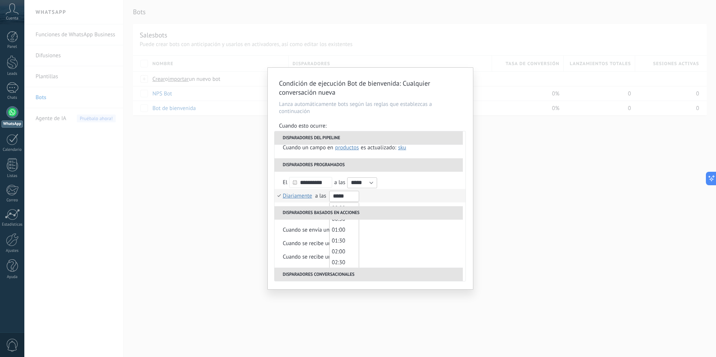
click at [353, 197] on input "*****" at bounding box center [344, 196] width 30 height 11
click at [337, 220] on span "00:30" at bounding box center [338, 219] width 13 height 7
type input "*****"
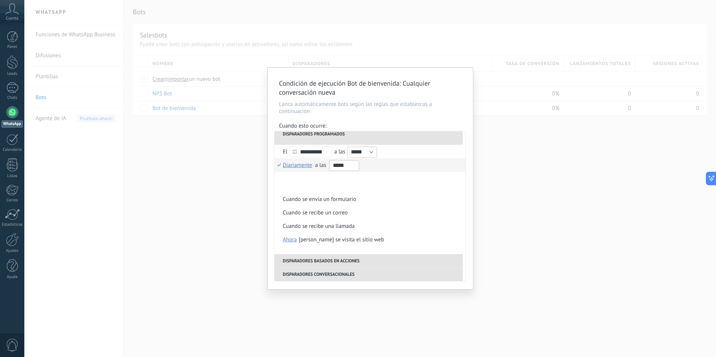
scroll to position [109, 0]
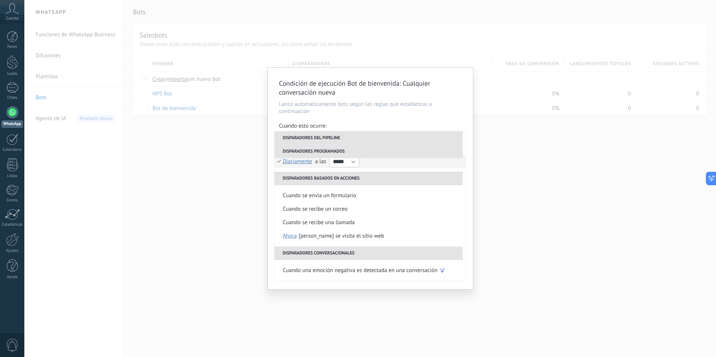
click at [436, 284] on div "Condición de ejecución Bot de bienvenida : Cualquier conversación nueva Lanza a…" at bounding box center [370, 179] width 205 height 222
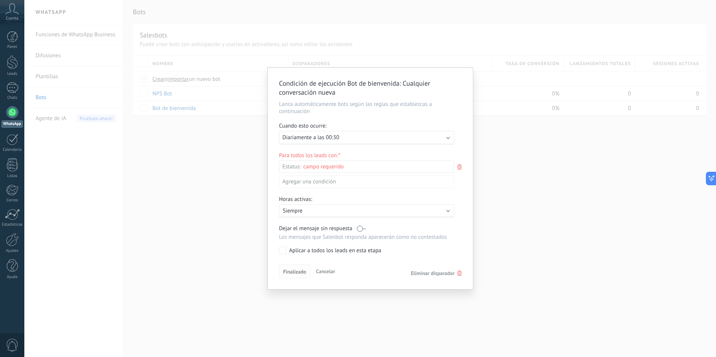
click at [292, 271] on span "Finalizado" at bounding box center [294, 271] width 23 height 5
click at [0, 0] on div "Incoming leads Contacto inicial Negociación Debate contractual Discusión de con…" at bounding box center [0, 0] width 0 height 0
click at [0, 0] on label "Contacto inicial" at bounding box center [0, 0] width 0 height 0
click at [0, 0] on label "Venta Perdido" at bounding box center [0, 0] width 0 height 0
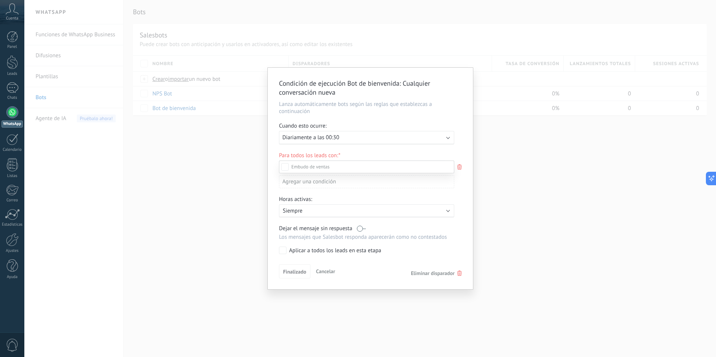
click at [296, 270] on div "Incoming leads Contacto inicial Negociación Debate contractual Discusión de con…" at bounding box center [366, 258] width 175 height 195
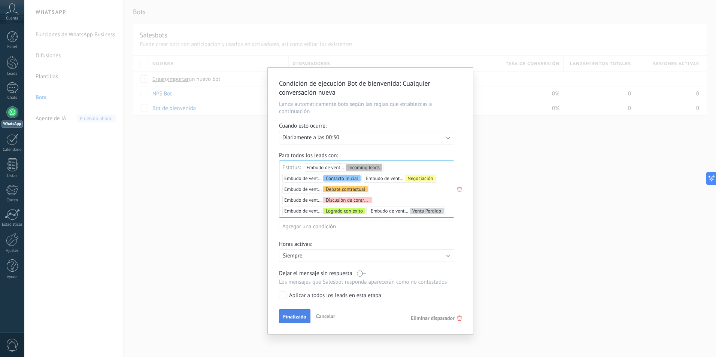
click at [301, 309] on div "Condición de ejecución Bot de bienvenida : Cualquier conversación nueva Lanza a…" at bounding box center [370, 201] width 205 height 267
click at [301, 311] on button "Finalizado" at bounding box center [294, 316] width 31 height 14
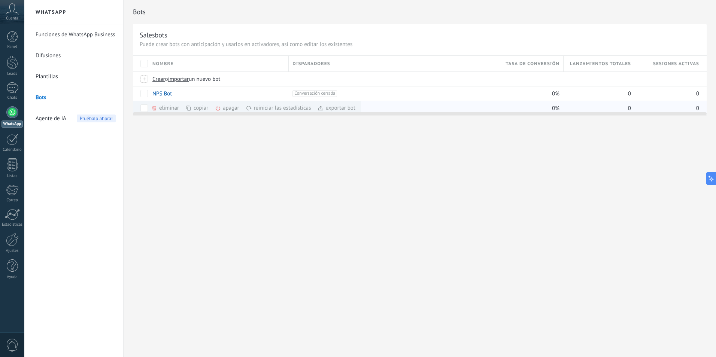
click at [297, 106] on div "reiniciar las estadísticas màs" at bounding box center [291, 108] width 91 height 15
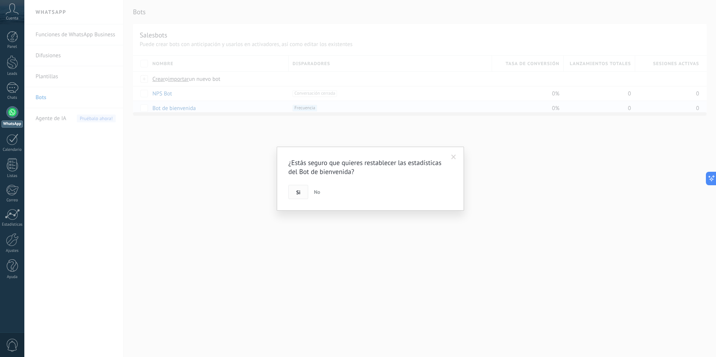
click at [290, 194] on button "Si" at bounding box center [298, 192] width 20 height 14
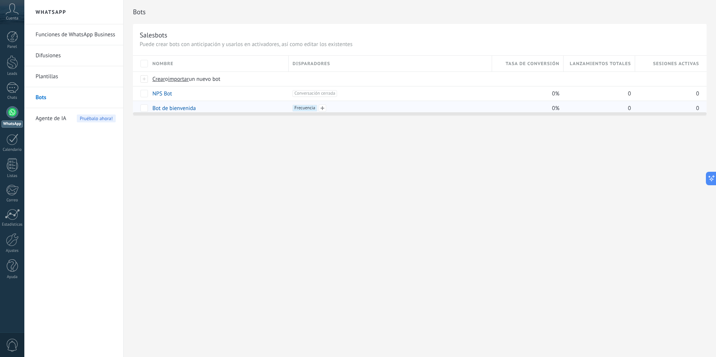
click at [303, 108] on span "Frecuencia +0" at bounding box center [304, 108] width 24 height 7
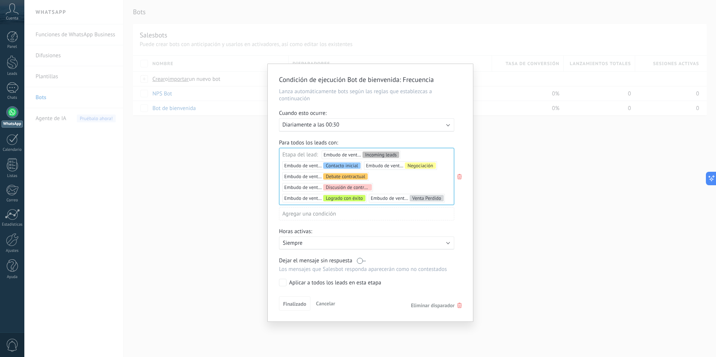
click at [453, 124] on div "Ejecutar: Diariamente a las 00:30" at bounding box center [366, 124] width 175 height 13
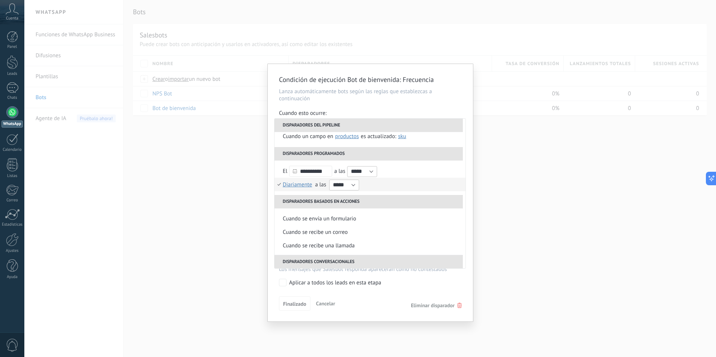
scroll to position [75, 0]
click at [373, 170] on input "*****" at bounding box center [362, 170] width 30 height 11
click at [367, 191] on li "00:30" at bounding box center [362, 193] width 29 height 11
type input "*****"
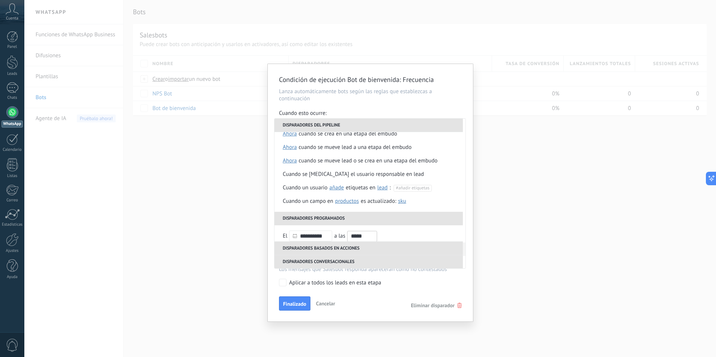
scroll to position [0, 0]
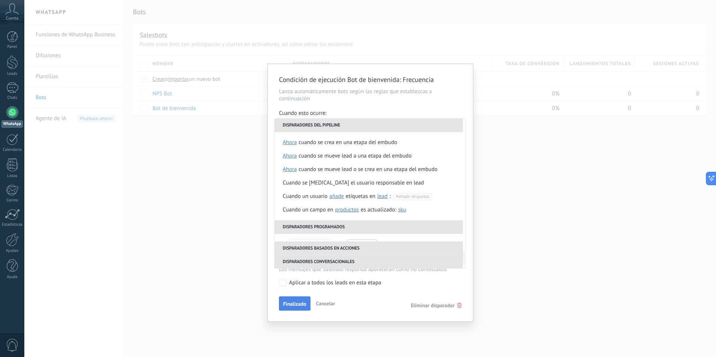
click at [294, 306] on span "Finalizado" at bounding box center [294, 303] width 23 height 5
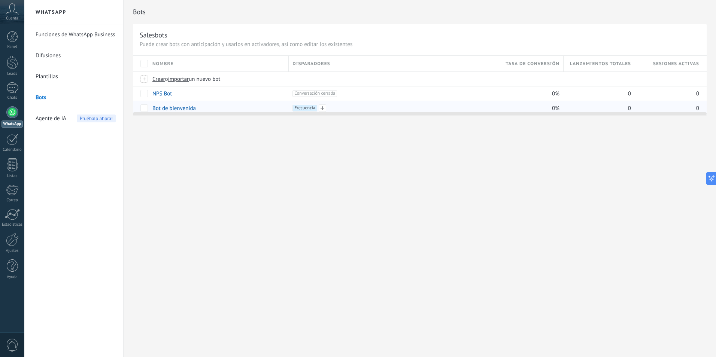
click at [304, 108] on span "Frecuencia +0" at bounding box center [304, 108] width 24 height 7
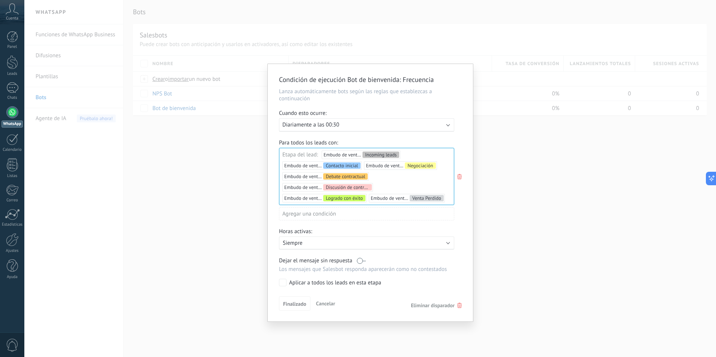
click at [367, 281] on div "Aplicar a todos los leads en esta etapa" at bounding box center [335, 282] width 92 height 7
click at [360, 262] on label at bounding box center [361, 260] width 9 height 7
click at [285, 306] on span "Finalizado" at bounding box center [294, 303] width 23 height 5
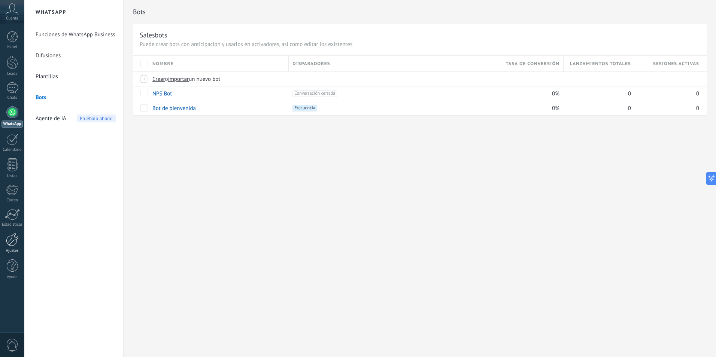
click at [10, 240] on div at bounding box center [12, 239] width 13 height 13
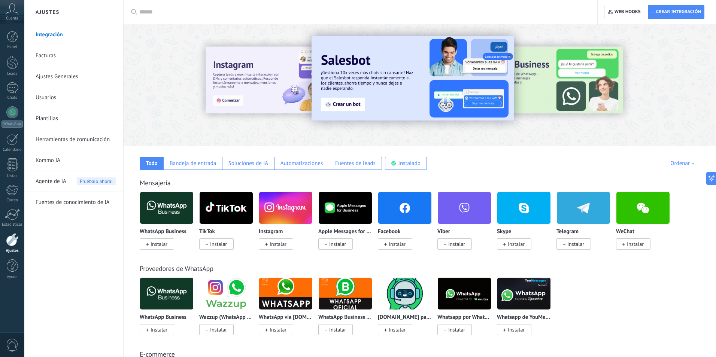
click at [157, 243] on span "Instalar" at bounding box center [159, 244] width 17 height 7
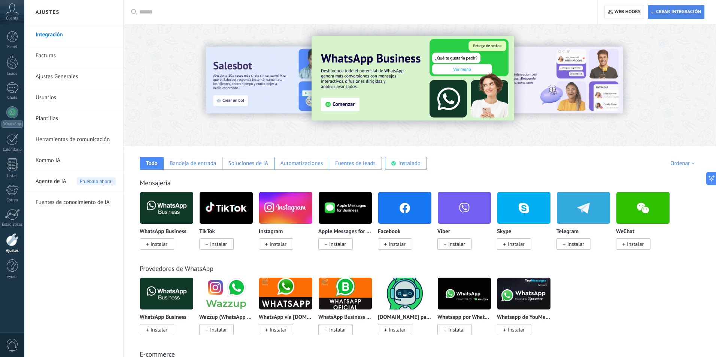
click at [672, 15] on span "Crear integración" at bounding box center [676, 11] width 50 height 13
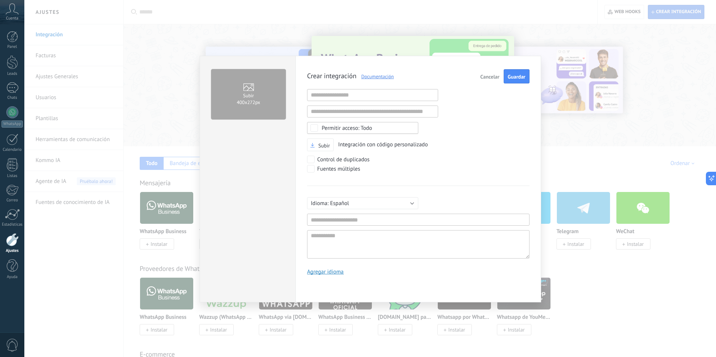
scroll to position [7, 0]
click at [483, 77] on span "Cancelar" at bounding box center [489, 76] width 19 height 5
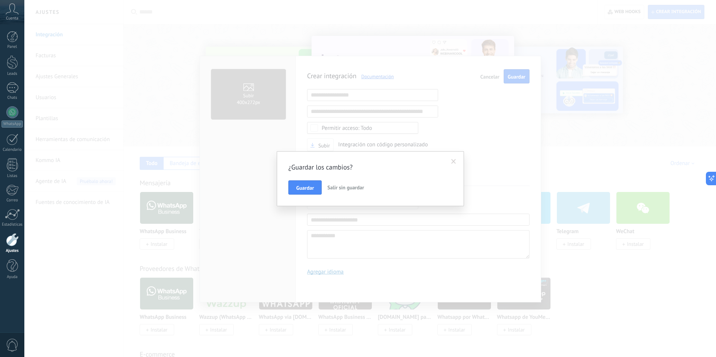
click at [349, 187] on span "Salir sin guardar" at bounding box center [345, 187] width 37 height 7
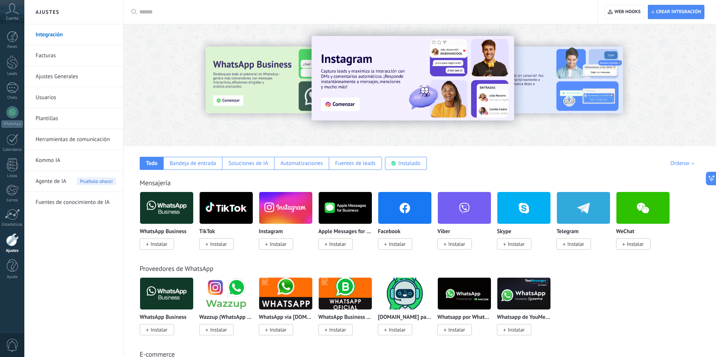
click at [166, 246] on span "Instalar" at bounding box center [159, 244] width 17 height 7
click at [169, 210] on img at bounding box center [166, 208] width 53 height 36
click at [630, 15] on span "Web hooks 0" at bounding box center [624, 11] width 33 height 13
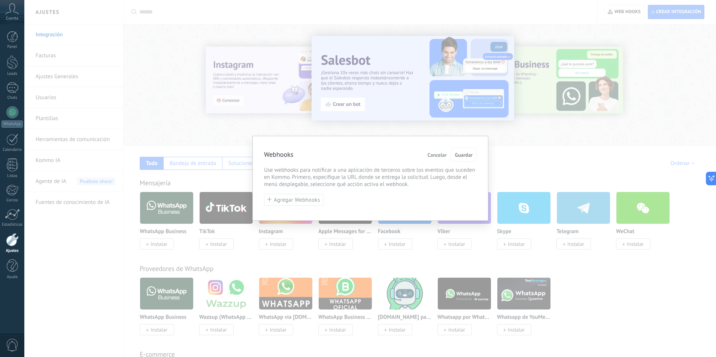
click at [439, 154] on span "Cancelar" at bounding box center [437, 154] width 19 height 5
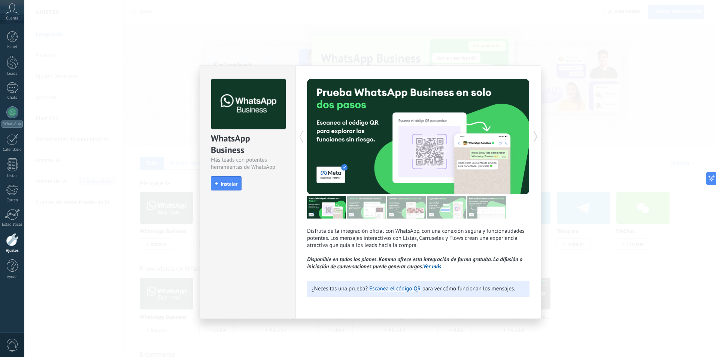
click at [534, 139] on icon at bounding box center [535, 136] width 7 height 15
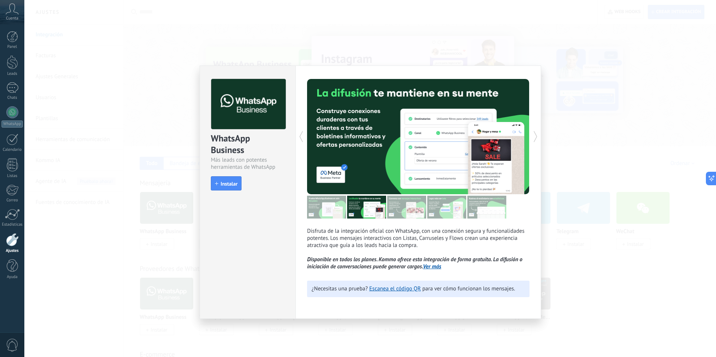
click at [534, 139] on icon at bounding box center [535, 136] width 7 height 15
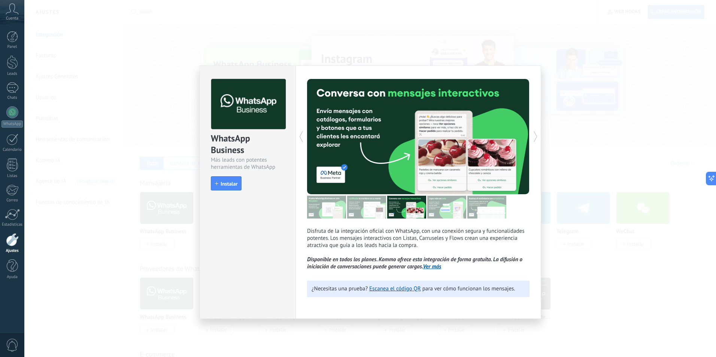
click at [534, 139] on icon at bounding box center [535, 136] width 7 height 15
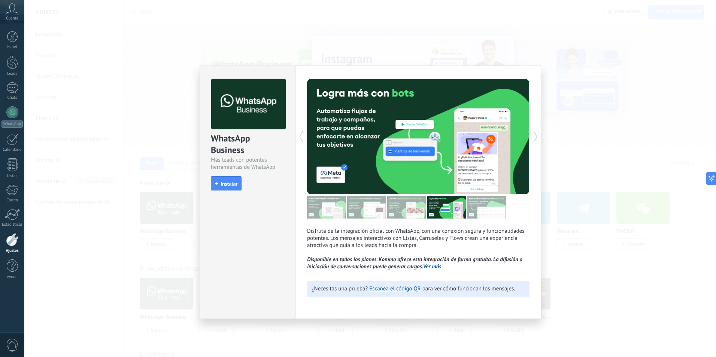
click at [621, 119] on div "WhatsApp Business Más leads con potentes herramientas de WhatsApp install Insta…" at bounding box center [370, 178] width 692 height 357
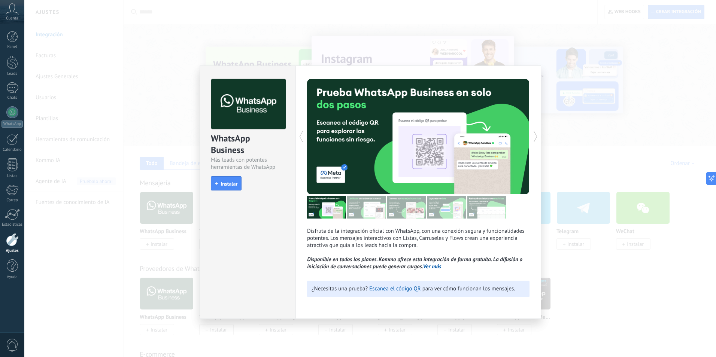
click at [104, 201] on div "WhatsApp Business Más leads con potentes herramientas de WhatsApp install Insta…" at bounding box center [370, 178] width 692 height 357
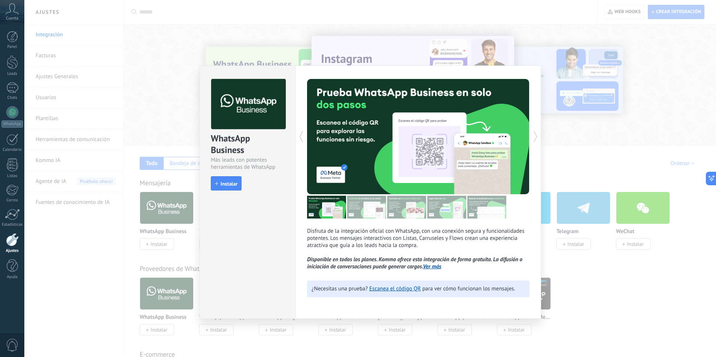
click at [304, 47] on div "WhatsApp Business Más leads con potentes herramientas de WhatsApp install Insta…" at bounding box center [370, 178] width 692 height 357
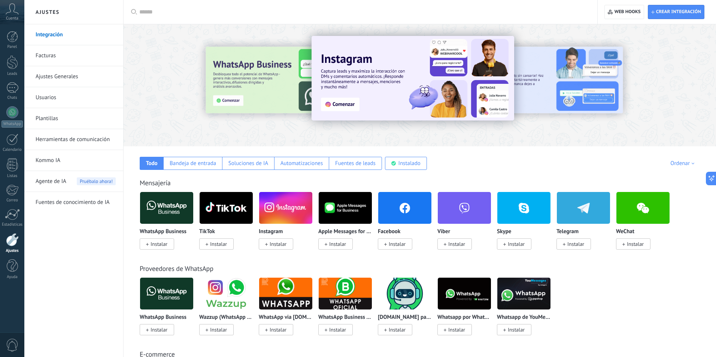
click at [8, 244] on div at bounding box center [12, 239] width 13 height 13
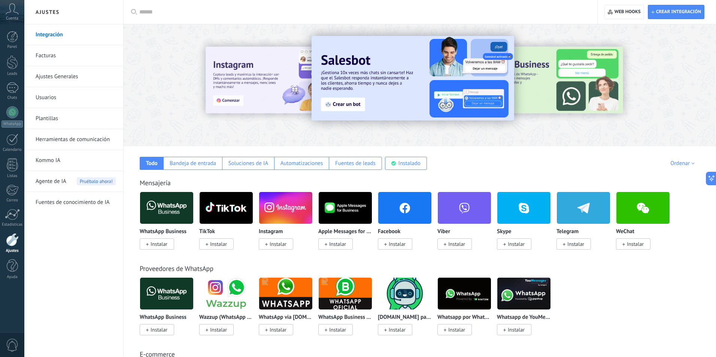
click at [17, 13] on icon at bounding box center [12, 8] width 13 height 11
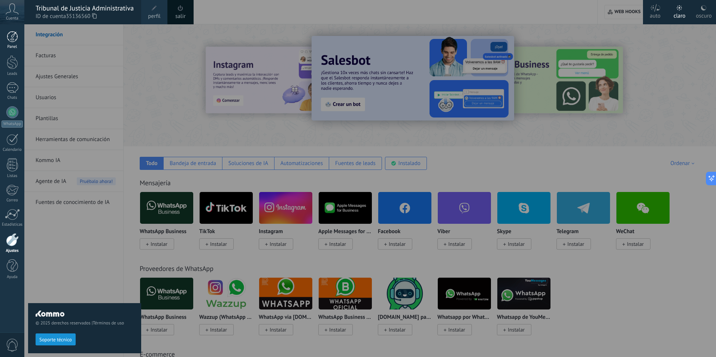
click at [8, 40] on div at bounding box center [12, 36] width 11 height 11
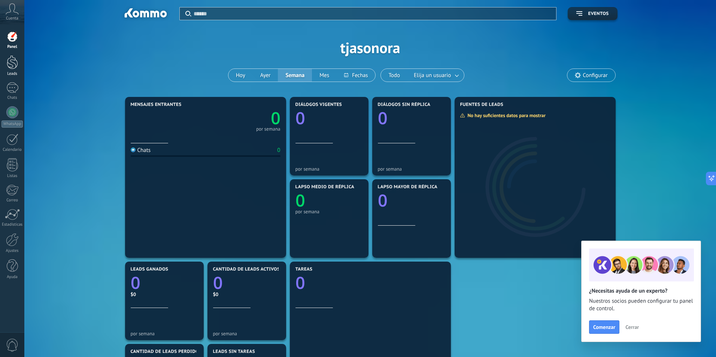
click at [15, 69] on div at bounding box center [12, 62] width 11 height 14
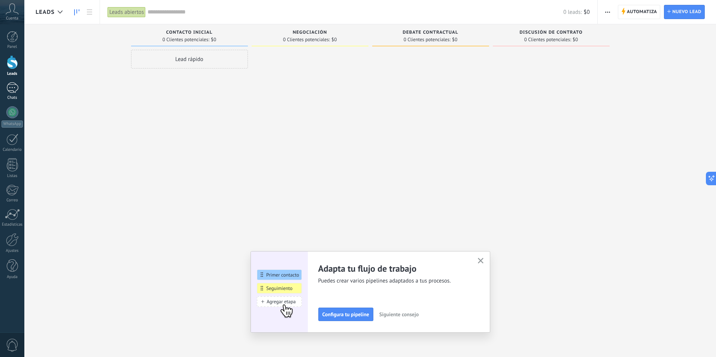
click at [13, 90] on div at bounding box center [12, 87] width 12 height 11
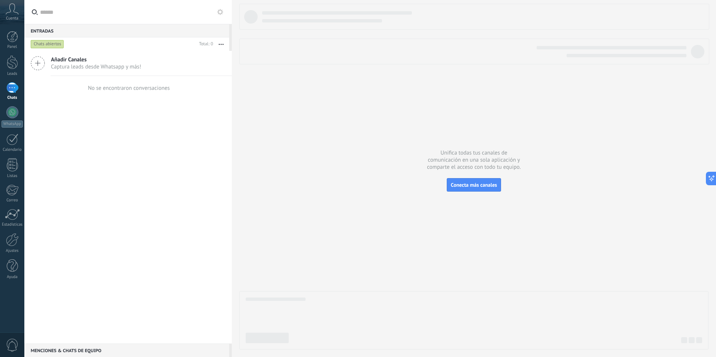
click at [72, 63] on span "Captura leads desde Whatsapp y más!" at bounding box center [96, 66] width 90 height 7
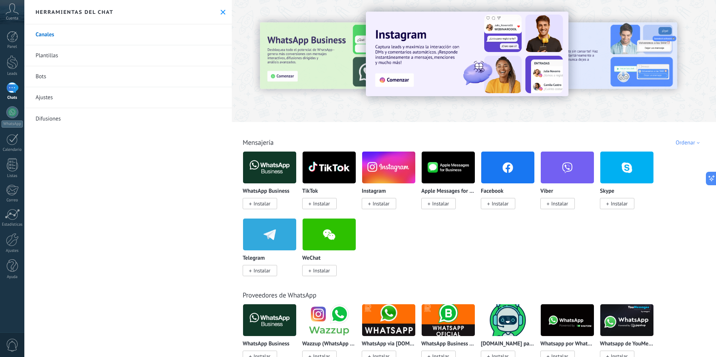
click at [71, 58] on link "Plantillas" at bounding box center [127, 55] width 207 height 21
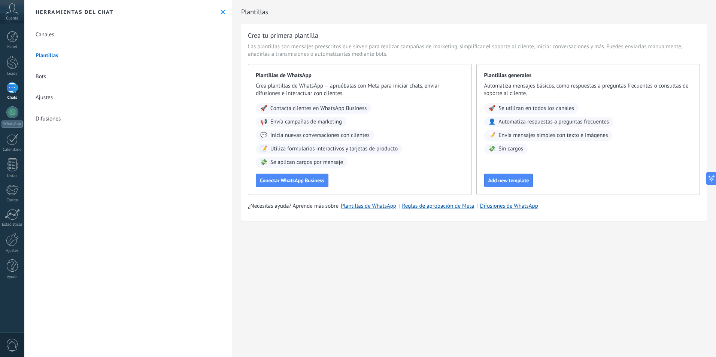
click at [54, 75] on link "Bots" at bounding box center [127, 76] width 207 height 21
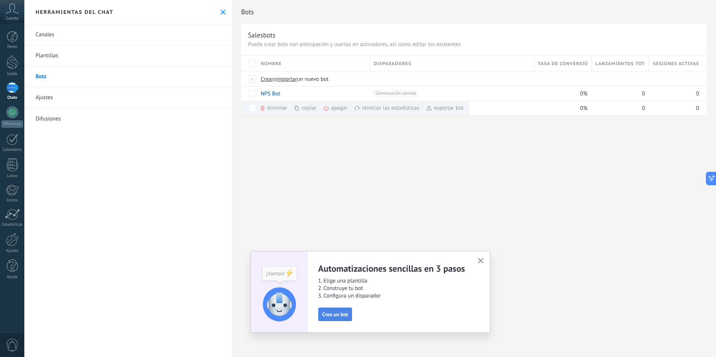
click at [340, 315] on span "Crea un bot" at bounding box center [335, 314] width 26 height 5
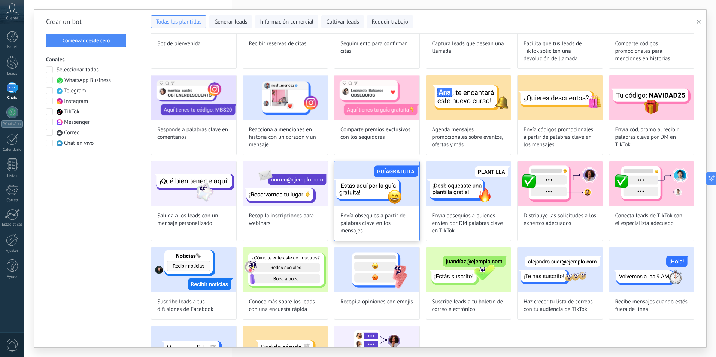
scroll to position [70, 0]
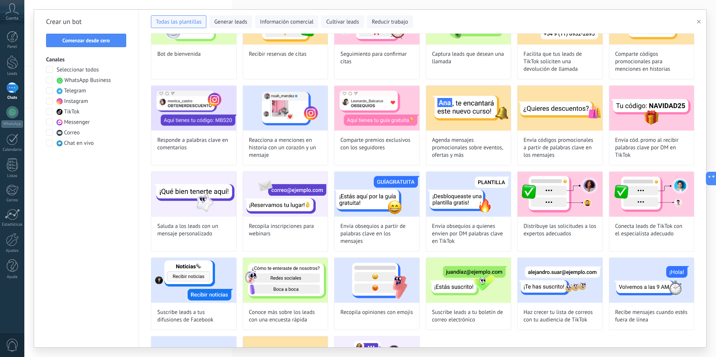
click at [100, 78] on span "WhatsApp Business" at bounding box center [87, 80] width 46 height 7
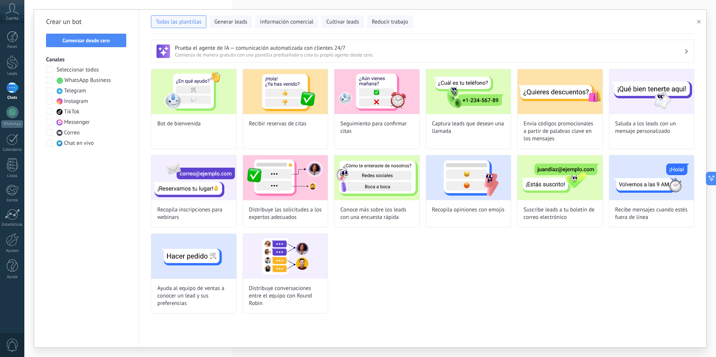
scroll to position [0, 0]
click at [223, 125] on div "Bot de bienvenida" at bounding box center [194, 109] width 86 height 80
type input "**********"
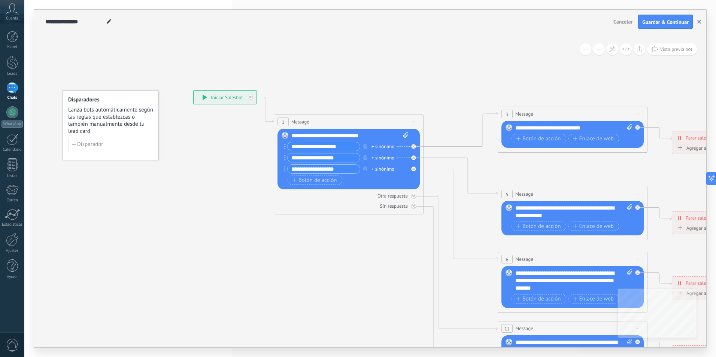
click at [698, 22] on icon "button" at bounding box center [699, 22] width 4 height 4
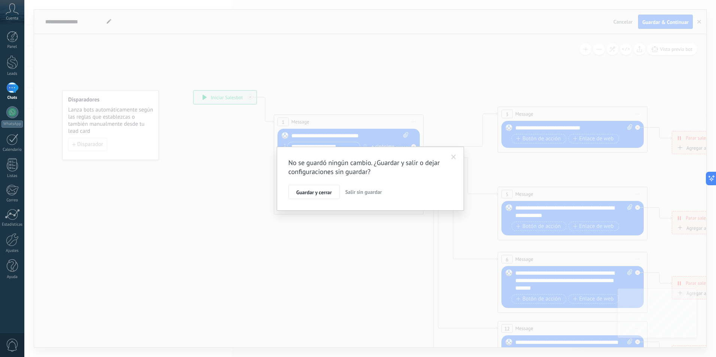
click at [366, 194] on span "Salir sin guardar" at bounding box center [363, 192] width 37 height 7
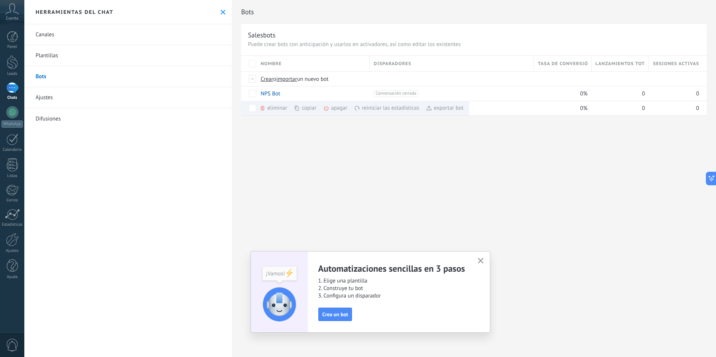
click at [365, 194] on div "Bots Salesbots Puede crear bots con anticipación y usarlos en activadores, así …" at bounding box center [474, 178] width 484 height 357
click at [274, 169] on div "Bots Salesbots Puede crear bots con anticipación y usarlos en activadores, así …" at bounding box center [474, 178] width 484 height 357
click at [481, 263] on icon "button" at bounding box center [481, 261] width 6 height 6
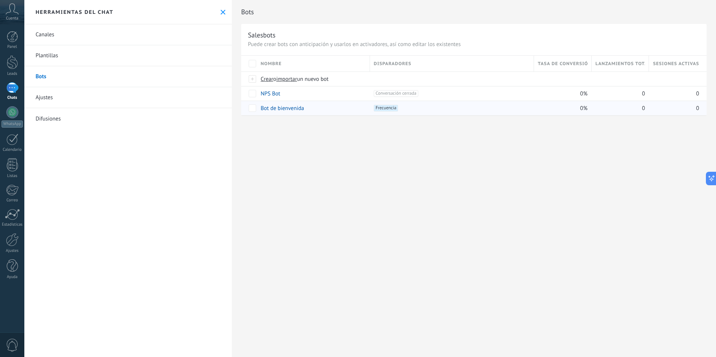
click at [133, 98] on link "Ajustes" at bounding box center [127, 97] width 207 height 21
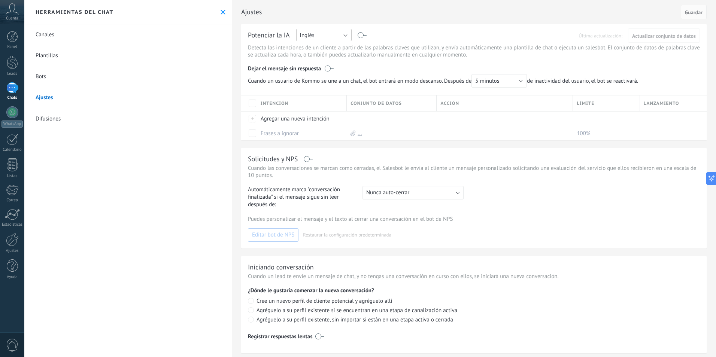
click at [344, 38] on button "Inglés" at bounding box center [323, 35] width 55 height 12
click at [307, 65] on li "Español" at bounding box center [322, 61] width 60 height 13
